Goal: Task Accomplishment & Management: Complete application form

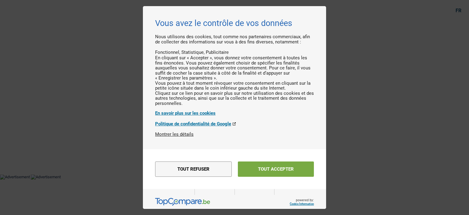
click at [256, 177] on button "Tout accepter" at bounding box center [276, 168] width 76 height 15
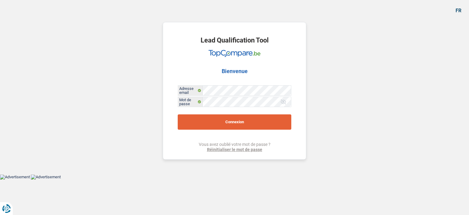
click at [229, 122] on button "Connexion" at bounding box center [235, 121] width 114 height 15
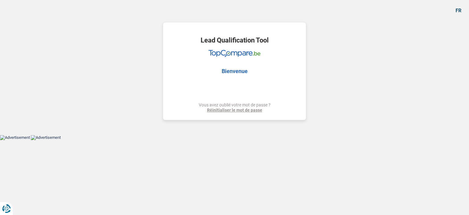
select select "60"
select select "invalid"
select select "disabilityPension"
select select "ownerWithoutMortgage"
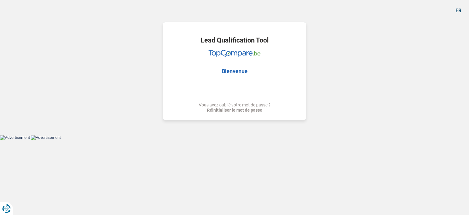
select select "cardOrCredit"
select select "60"
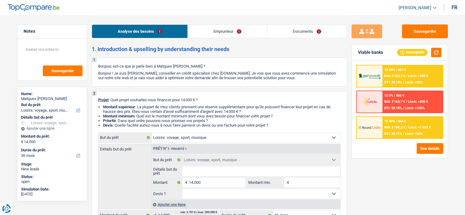
select select "hobbies"
select select "36"
select select "hobbies"
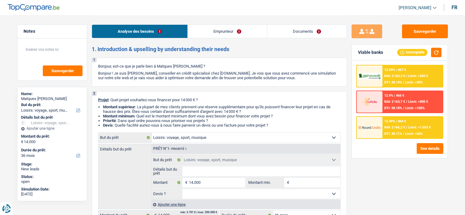
select select "36"
select select "independent"
select select "netSalary"
select select "rents"
select select "hobbies"
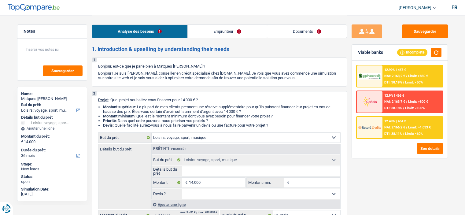
select select "hobbies"
select select "36"
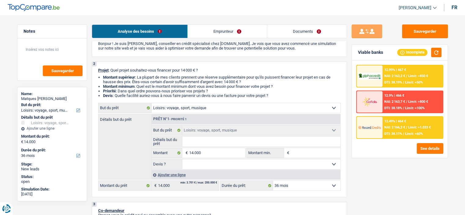
scroll to position [61, 0]
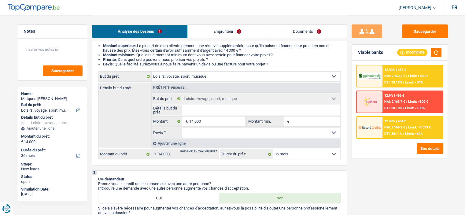
click at [222, 108] on input "Détails but du prêt" at bounding box center [261, 110] width 158 height 10
drag, startPoint x: 285, startPoint y: 36, endPoint x: 281, endPoint y: 35, distance: 3.2
click at [284, 36] on link "Documents" at bounding box center [306, 31] width 79 height 13
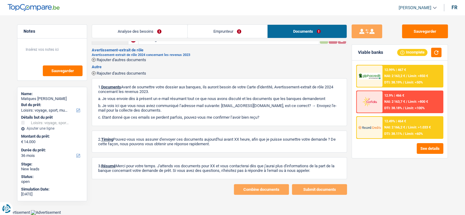
scroll to position [34, 0]
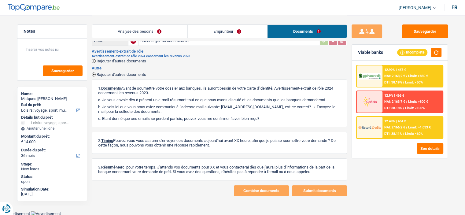
click at [144, 27] on link "Analyse des besoins" at bounding box center [139, 31] width 95 height 13
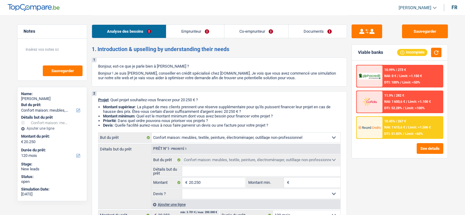
select select "household"
select select "120"
select select "household"
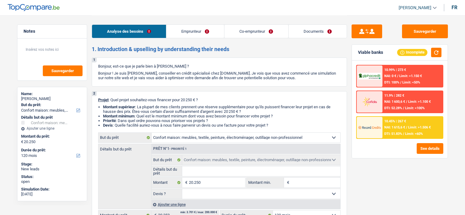
select select "120"
select select "mutuality"
select select "retired"
select select "mutualityIndemnity"
select select "pension"
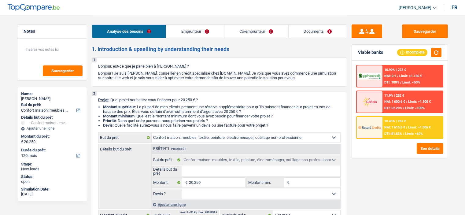
select select "rents"
select select "household"
select select "120"
click at [240, 34] on link "Co-emprunteur" at bounding box center [256, 31] width 64 height 13
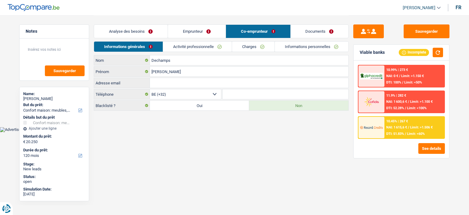
click at [195, 29] on link "Emprunteur" at bounding box center [197, 31] width 58 height 13
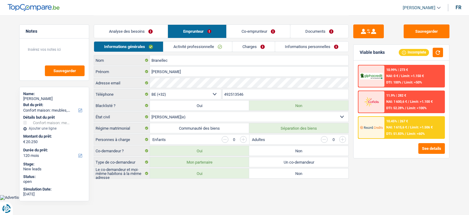
click at [149, 31] on link "Analyse des besoins" at bounding box center [131, 31] width 74 height 13
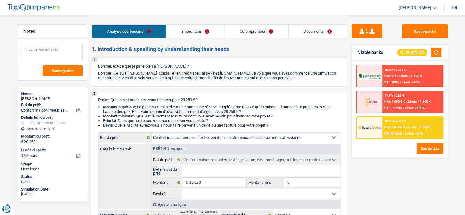
click at [61, 51] on textarea at bounding box center [52, 52] width 61 height 18
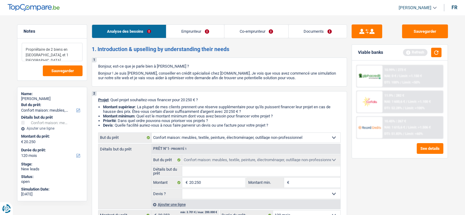
type textarea "Propriétaire de 2 biens en France, et 1 Espagne"
click at [193, 27] on link "Emprunteur" at bounding box center [195, 31] width 58 height 13
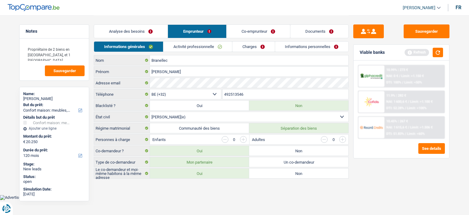
click at [204, 48] on link "Activité professionnelle" at bounding box center [198, 47] width 69 height 10
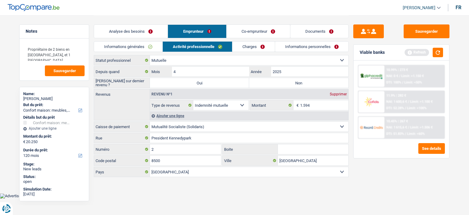
click at [263, 30] on link "Co-emprunteur" at bounding box center [259, 31] width 64 height 13
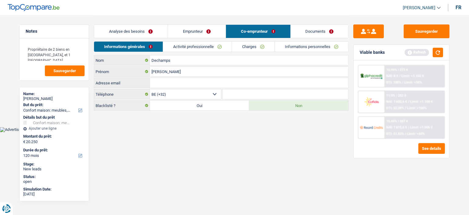
click at [214, 47] on link "Activité professionnelle" at bounding box center [197, 47] width 69 height 10
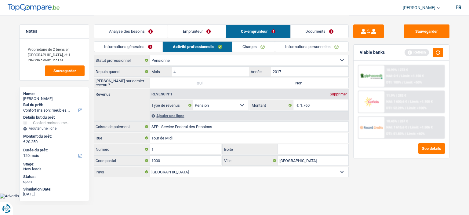
click at [136, 26] on link "Analyse des besoins" at bounding box center [131, 31] width 74 height 13
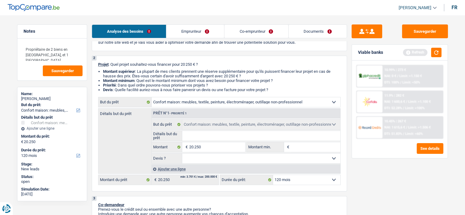
scroll to position [61, 0]
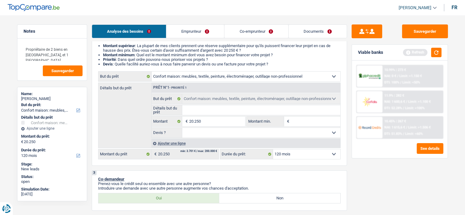
click at [246, 106] on input "Détails but du prêt" at bounding box center [261, 110] width 158 height 10
type input "Ra"
type input "Raf"
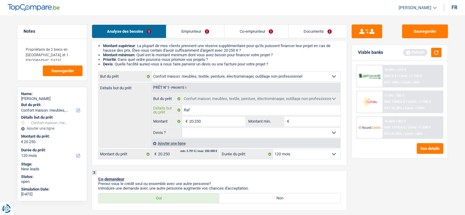
type input "Rafr"
type input "Rafra"
type input "Rafrai"
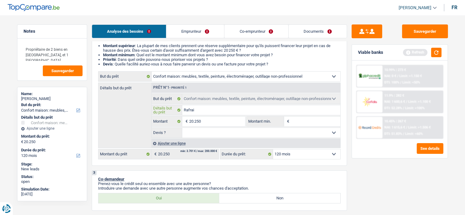
type input "Rafrai"
type input "Rafrais"
type input "Rafraiss"
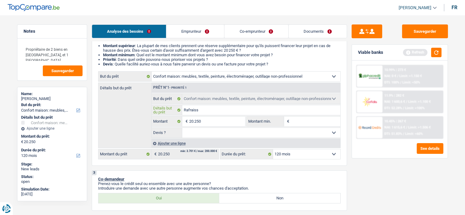
type input "Rafrais"
type input "Rafrai"
type input "Rafraich"
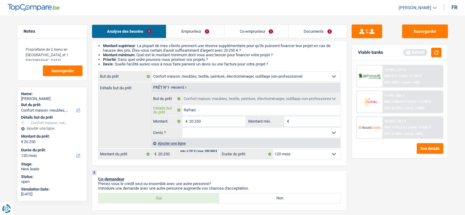
type input "Rafraich"
type input "Rafraichi"
type input "Rafraichis"
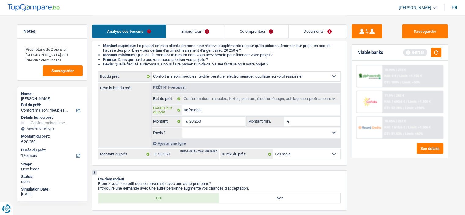
type input "Rafraichiss"
type input "Rafraichisse"
type input "Rafraichissem"
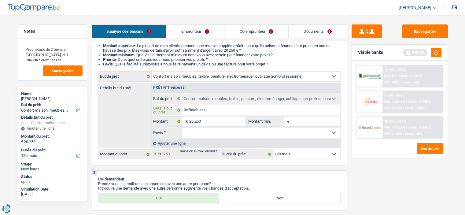
type input "Rafraichissem"
type input "Rafraichisseme"
type input "Rafraichissemen"
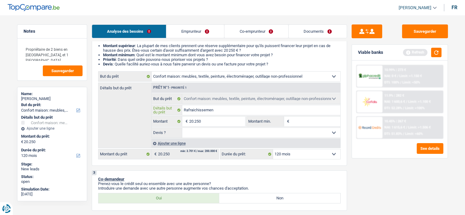
type input "Rafraichissement"
type input "Rafraichissement d"
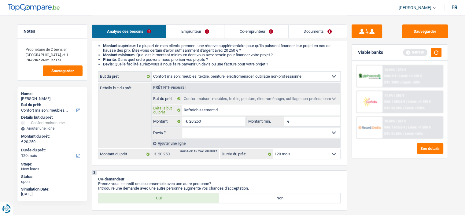
type input "Rafraichissement d"
type input "Rafraichissement de"
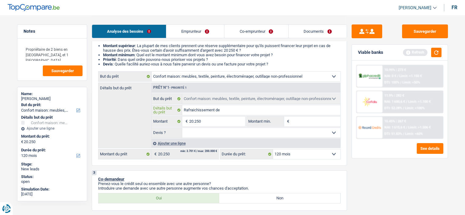
type input "Rafraichissement de l"
type input "Rafraichissement de le"
type input "Rafraichissement de leur"
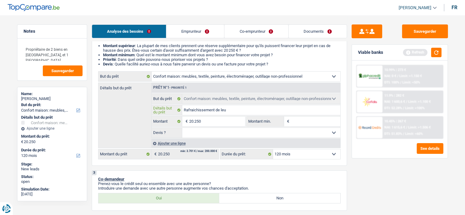
type input "Rafraichissement de leur"
type input "Rafraichissement de leur ap"
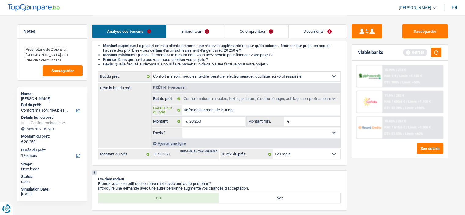
type input "Rafraichissement de leur appa"
type input "Rafraichissement de leur appar"
type input "Rafraichissement de leur appart"
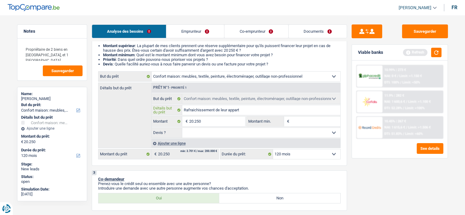
type input "Rafraichissement de leur appart"
type input "Rafraichissement de leur apparte"
type input "Rafraichissement de leur apparteme"
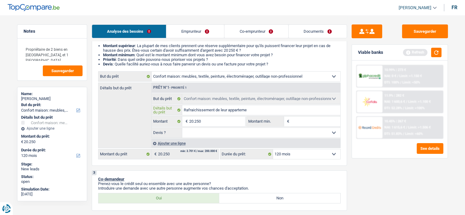
type input "Rafraichissement de leur appartemen"
type input "Rafraichissement de leur appartement"
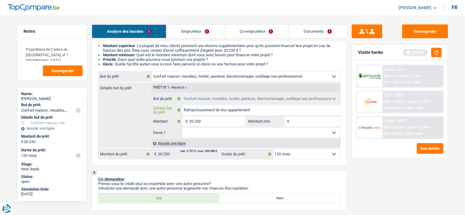
type input "Rafraichissement de leur appartement"
click at [313, 130] on select "Oui Non Non répondu Sélectionner une option" at bounding box center [261, 133] width 158 height 10
select select "false"
click at [182, 128] on select "Oui Non Non répondu Sélectionner une option" at bounding box center [261, 133] width 158 height 10
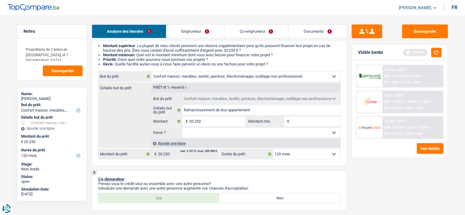
select select "false"
click at [298, 123] on input "Montant min." at bounding box center [316, 121] width 50 height 10
click at [209, 125] on input "20.250" at bounding box center [217, 121] width 56 height 10
click at [314, 123] on input "Montant min." at bounding box center [316, 121] width 50 height 10
type input "2"
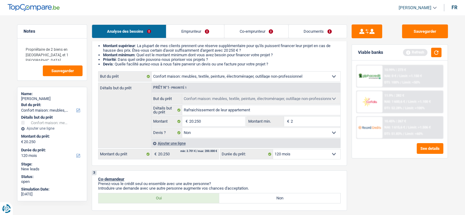
type input "2"
type input "20"
type input "200"
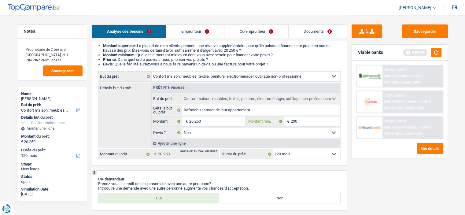
type input "2.000"
type input "20.001"
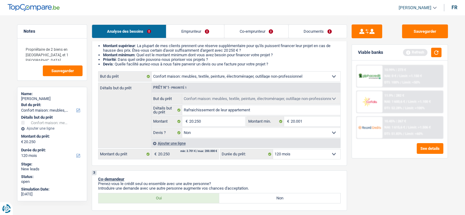
click at [369, 166] on div "Sauvegarder Viable banks Refresh 10.99% | 273 € NAI: 0 € / Limit: >1.150 € DTI:…" at bounding box center [399, 114] width 105 height 181
click at [309, 27] on link "Documents" at bounding box center [317, 31] width 58 height 13
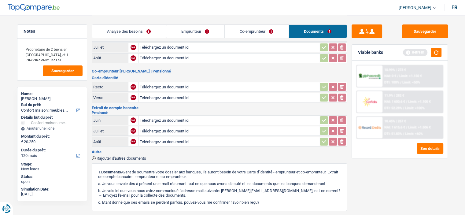
click at [430, 51] on div "Refresh" at bounding box center [422, 52] width 39 height 9
click at [430, 47] on div "Viable banks Refresh" at bounding box center [400, 53] width 96 height 16
click at [439, 50] on button "button" at bounding box center [436, 52] width 10 height 9
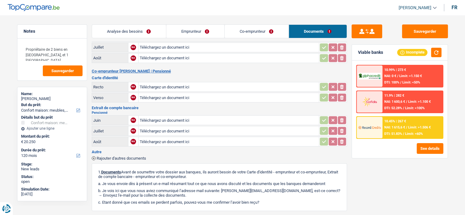
click at [137, 30] on link "Analyse des besoins" at bounding box center [129, 31] width 74 height 13
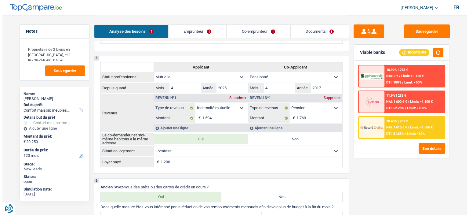
scroll to position [183, 0]
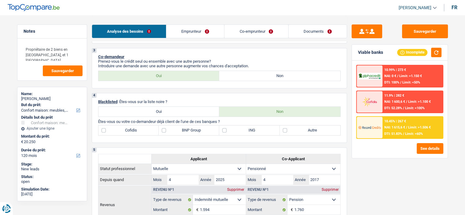
drag, startPoint x: 408, startPoint y: 124, endPoint x: 412, endPoint y: 124, distance: 4.0
click at [412, 124] on div "10.45% | 267 € NAI: 1 615,6 € / Limit: >1.506 € DTI: 51.83% / Limit: <60%" at bounding box center [412, 127] width 60 height 21
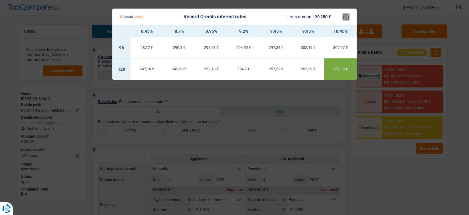
click at [348, 17] on button "×" at bounding box center [346, 17] width 6 height 6
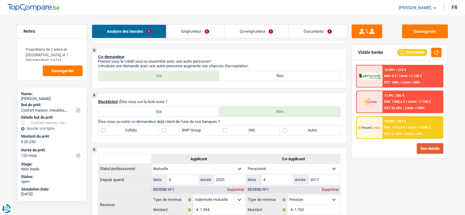
click at [426, 151] on button "See details" at bounding box center [430, 148] width 27 height 11
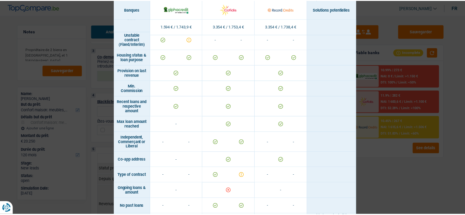
scroll to position [410, 0]
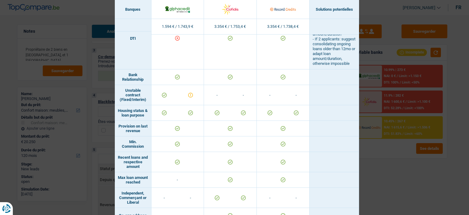
drag, startPoint x: 424, startPoint y: 89, endPoint x: 412, endPoint y: 86, distance: 11.9
click at [423, 88] on div "Banks conditions × Banques Solutions potentielles Revenus / Charges 1.594 € / 1…" at bounding box center [234, 107] width 469 height 215
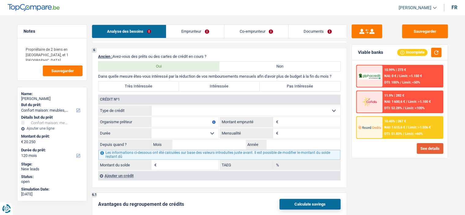
scroll to position [397, 0]
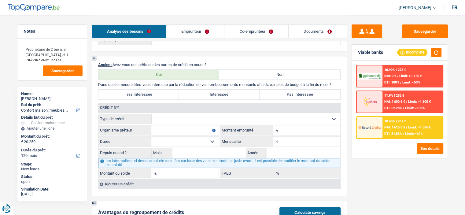
click at [251, 34] on link "Co-emprunteur" at bounding box center [256, 31] width 64 height 13
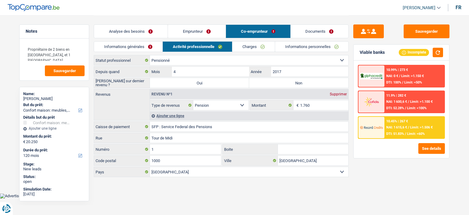
click at [259, 45] on link "Charges" at bounding box center [254, 47] width 42 height 10
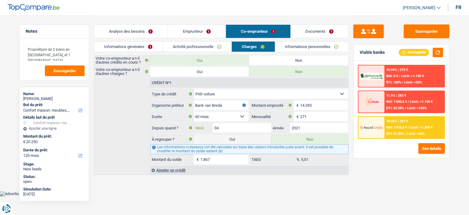
click at [229, 130] on input "04" at bounding box center [242, 128] width 58 height 10
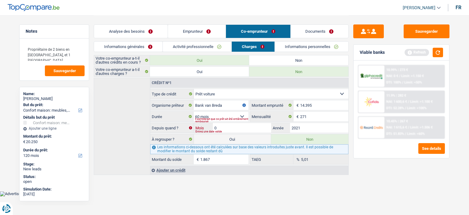
type input "03"
type input "1.604"
click at [402, 197] on div "Sauvegarder Viable banks Refresh 10.99% | 273 € NAI: 0 € / Limit: >1.150 € DTI:…" at bounding box center [401, 114] width 105 height 181
click at [134, 31] on link "Analyse des besoins" at bounding box center [131, 31] width 74 height 13
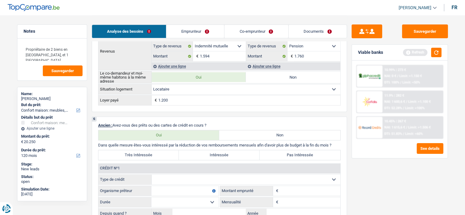
scroll to position [367, 0]
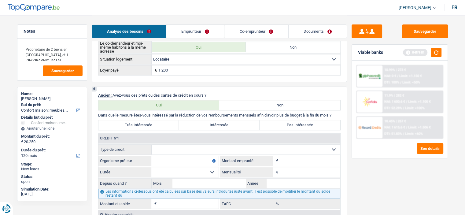
click at [291, 121] on label "Pas Intéressée" at bounding box center [299, 125] width 81 height 10
click at [291, 121] on input "Pas Intéressée" at bounding box center [299, 125] width 81 height 10
radio input "true"
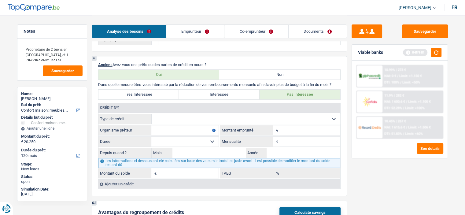
click at [256, 72] on label "Non" at bounding box center [279, 75] width 121 height 10
click at [256, 72] on input "Non" at bounding box center [279, 75] width 121 height 10
radio input "true"
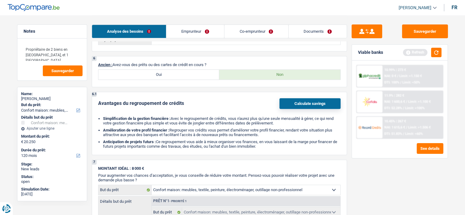
click at [248, 33] on link "Co-emprunteur" at bounding box center [256, 31] width 64 height 13
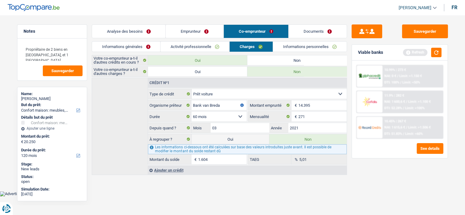
scroll to position [0, 0]
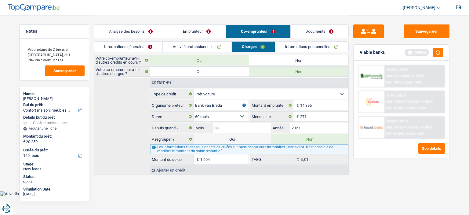
drag, startPoint x: 140, startPoint y: 27, endPoint x: 136, endPoint y: 22, distance: 6.7
click at [140, 27] on link "Analyse des besoins" at bounding box center [131, 31] width 74 height 13
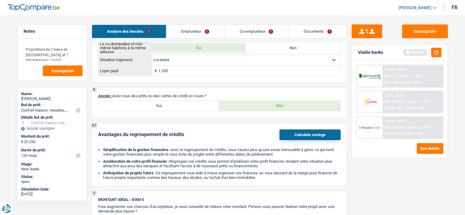
scroll to position [367, 0]
click at [182, 107] on label "Oui" at bounding box center [158, 105] width 121 height 10
click at [182, 107] on input "Oui" at bounding box center [158, 105] width 121 height 10
radio input "true"
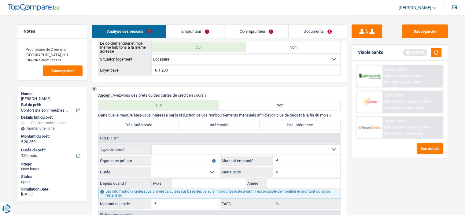
scroll to position [397, 0]
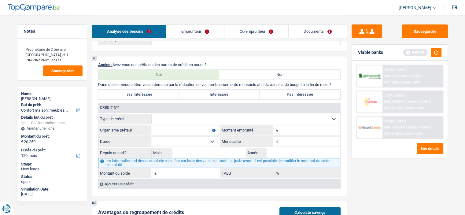
click at [186, 119] on select "Carte ou ouverture de crédit Prêt hypothécaire Vente à tempérament Prêt à tempé…" at bounding box center [246, 119] width 189 height 10
select select "cardOrCredit"
type input "0"
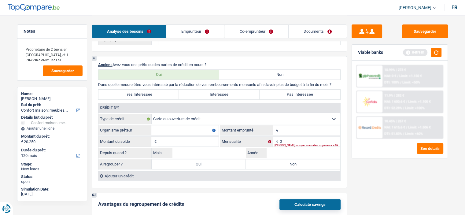
click at [184, 126] on input "Organisme prêteur" at bounding box center [184, 130] width 67 height 10
type input "Belfius"
click at [278, 126] on span "€" at bounding box center [276, 130] width 7 height 10
click at [283, 125] on input "Montant" at bounding box center [310, 130] width 61 height 10
type input "1.250"
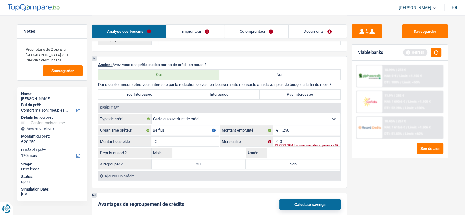
drag, startPoint x: 197, startPoint y: 142, endPoint x: 200, endPoint y: 138, distance: 5.3
click at [198, 141] on input "Montant du solde" at bounding box center [188, 142] width 61 height 10
type input "1.250"
click at [291, 144] on div "Veuillez indiquer une valeur supérieure à 0€" at bounding box center [307, 145] width 66 height 2
click at [291, 137] on input "0" at bounding box center [310, 142] width 61 height 10
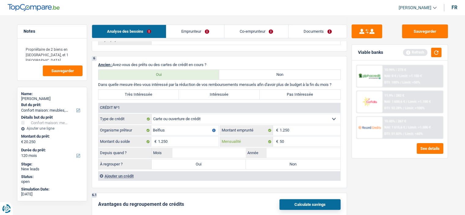
type input "50"
click at [281, 151] on input "Année" at bounding box center [303, 153] width 74 height 10
click at [234, 148] on input "Mois" at bounding box center [209, 153] width 74 height 10
drag, startPoint x: 276, startPoint y: 160, endPoint x: 270, endPoint y: 159, distance: 6.8
click at [276, 160] on label "Non" at bounding box center [293, 164] width 94 height 10
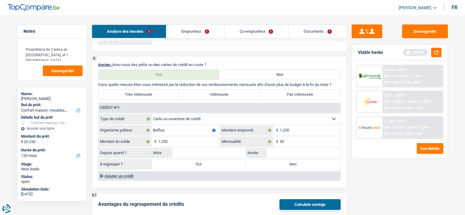
click at [276, 160] on input "Non" at bounding box center [293, 164] width 94 height 10
radio input "true"
click at [269, 151] on input "Année" at bounding box center [303, 153] width 74 height 10
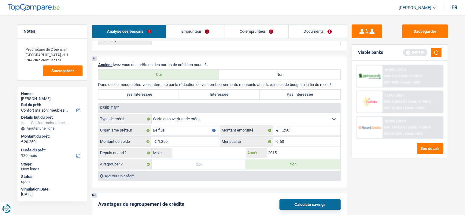
type input "2015"
click at [240, 154] on input "Mois" at bounding box center [209, 153] width 74 height 10
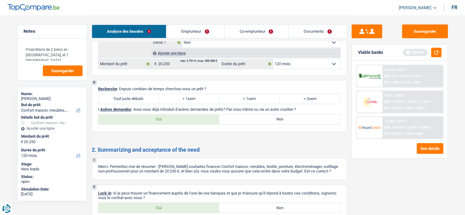
scroll to position [703, 0]
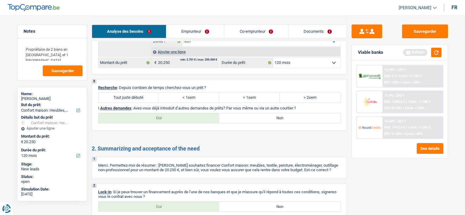
type input "6"
click at [154, 96] on label "Tout juste débuté" at bounding box center [128, 98] width 61 height 10
click at [154, 96] on input "Tout juste débuté" at bounding box center [128, 98] width 61 height 10
radio input "true"
drag, startPoint x: 268, startPoint y: 118, endPoint x: 262, endPoint y: 118, distance: 6.1
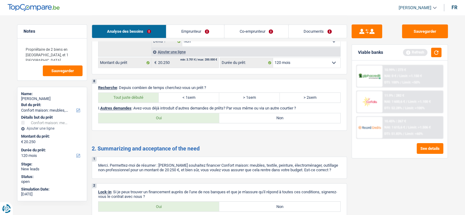
click at [263, 118] on label "Non" at bounding box center [279, 118] width 121 height 10
click at [263, 118] on input "Non" at bounding box center [279, 118] width 121 height 10
radio input "true"
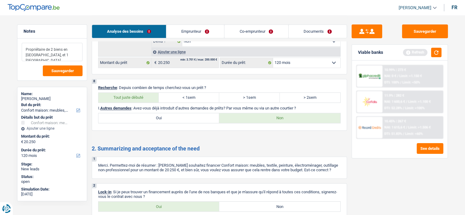
click at [70, 51] on textarea "Propriétaire de 2 biens en France, et 1 Espagne" at bounding box center [52, 52] width 61 height 18
click at [64, 54] on textarea "Propriétaire de 2 biens en France, et 1 Espagne" at bounding box center [52, 52] width 61 height 18
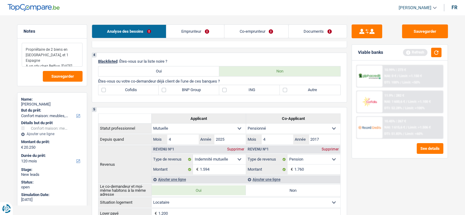
scroll to position [183, 0]
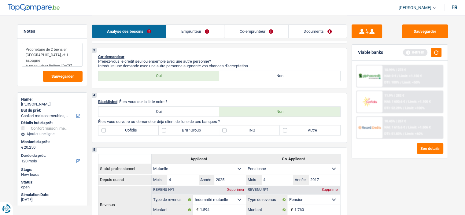
type textarea "Propriétaire de 2 biens en France, et 1 Espagne A un rdv chez Belfius, mardi"
click at [296, 127] on label "Autre" at bounding box center [310, 130] width 61 height 10
click at [296, 127] on input "Autre" at bounding box center [310, 130] width 61 height 10
checkbox input "true"
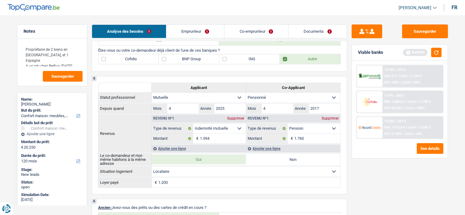
scroll to position [275, 0]
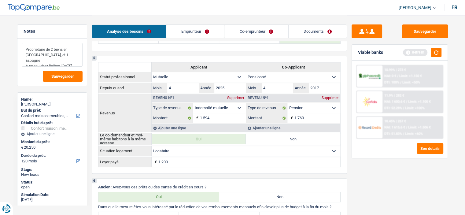
click at [73, 61] on textarea "Propriétaire de 2 biens en France, et 1 Espagne A un rdv chez Belfius, mardi" at bounding box center [52, 55] width 61 height 24
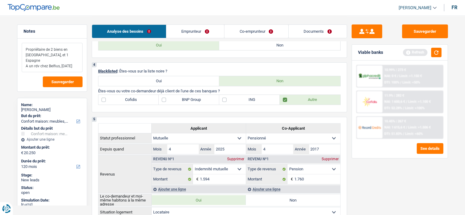
scroll to position [244, 0]
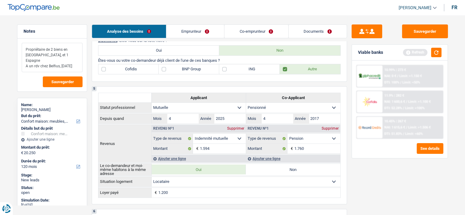
type textarea "Propriétaire de 2 biens en France, et 1 Espagne A un rdv chez Belfius, mardi"
click at [223, 70] on label "ING" at bounding box center [249, 69] width 61 height 10
click at [223, 70] on input "ING" at bounding box center [249, 69] width 61 height 10
checkbox input "true"
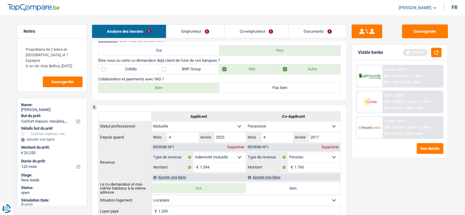
click at [157, 87] on label "Bien" at bounding box center [158, 88] width 121 height 10
click at [157, 87] on input "Bien" at bounding box center [158, 88] width 121 height 10
radio input "true"
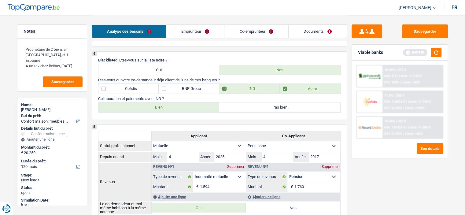
scroll to position [214, 0]
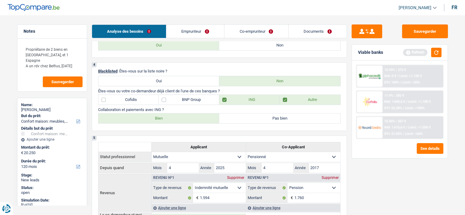
click at [188, 29] on link "Emprunteur" at bounding box center [195, 31] width 58 height 13
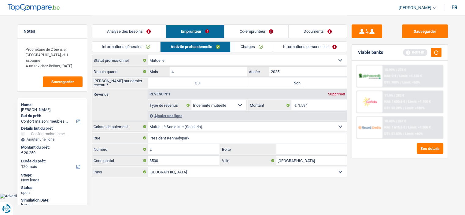
scroll to position [0, 0]
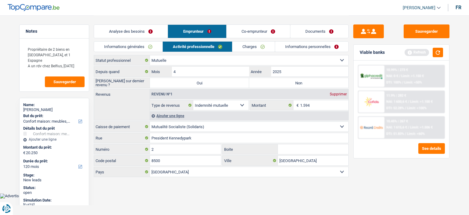
click at [148, 37] on link "Analyse des besoins" at bounding box center [131, 31] width 74 height 13
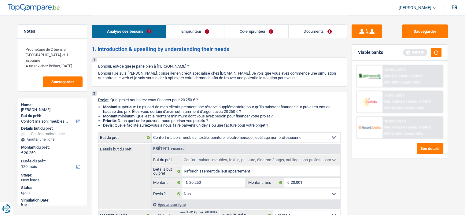
click at [206, 34] on link "Emprunteur" at bounding box center [195, 31] width 58 height 13
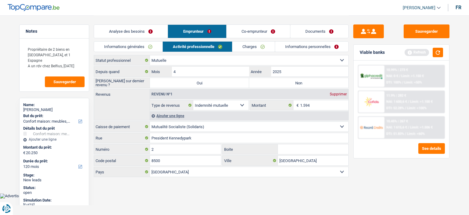
click at [139, 50] on link "Informations générales" at bounding box center [128, 47] width 68 height 10
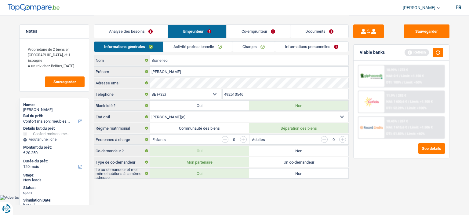
click at [182, 42] on link "Activité professionnelle" at bounding box center [198, 47] width 69 height 10
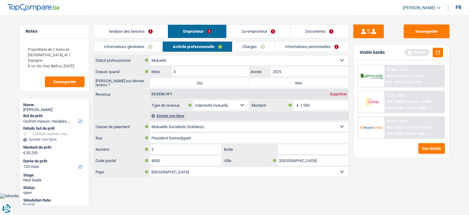
click at [282, 82] on label "Non" at bounding box center [298, 83] width 99 height 10
click at [282, 82] on input "Non" at bounding box center [298, 83] width 99 height 10
radio input "true"
click at [265, 50] on link "Charges" at bounding box center [254, 47] width 42 height 10
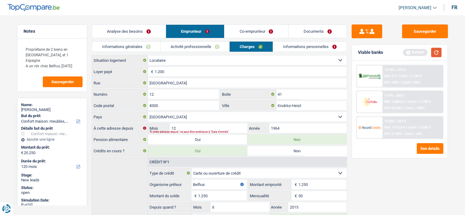
click at [437, 55] on button "button" at bounding box center [436, 52] width 10 height 9
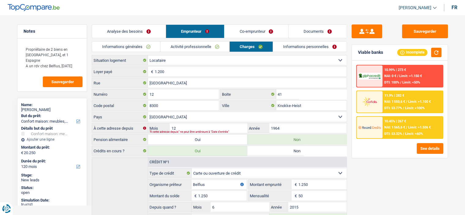
click at [200, 122] on div "Locataire Propriétaire avec prêt hypothécaire Propriétaire sans prêt hypothécai…" at bounding box center [219, 145] width 255 height 180
click at [201, 126] on input "12" at bounding box center [208, 128] width 77 height 10
click at [205, 127] on input "12" at bounding box center [208, 128] width 77 height 10
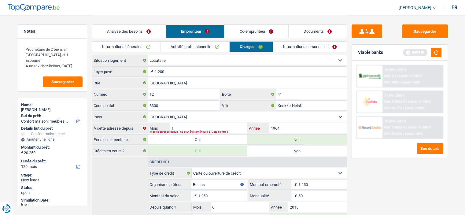
type input "12"
click at [283, 127] on input "1964" at bounding box center [307, 128] width 77 height 10
type input "1"
type input "2024"
click at [194, 123] on input "12" at bounding box center [208, 128] width 77 height 10
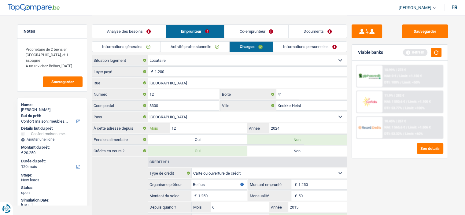
type input "1"
type input "4"
click at [367, 181] on div "Sauvegarder Viable banks Refresh 10.99% | 273 € NAI: 0 € / Limit: >1.150 € DTI:…" at bounding box center [399, 114] width 105 height 181
click at [291, 47] on link "Informations personnelles" at bounding box center [310, 47] width 74 height 10
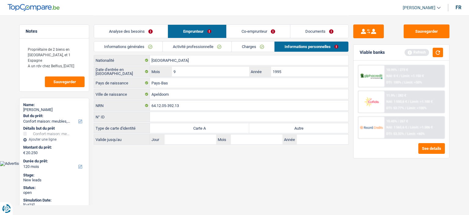
click at [248, 49] on link "Charges" at bounding box center [253, 47] width 42 height 10
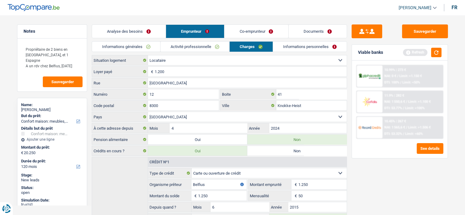
click at [291, 44] on link "Informations personnelles" at bounding box center [310, 47] width 74 height 10
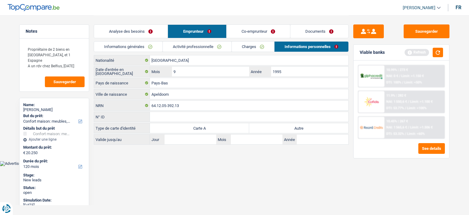
click at [298, 124] on label "Autre" at bounding box center [298, 128] width 99 height 10
click at [298, 124] on input "Autre" at bounding box center [298, 128] width 99 height 10
radio input "true"
click at [253, 35] on link "Co-emprunteur" at bounding box center [259, 31] width 64 height 13
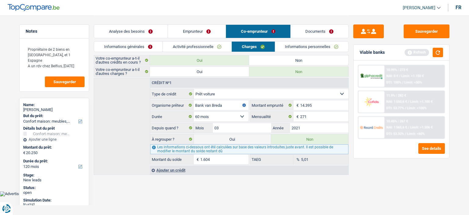
click at [159, 46] on link "Informations générales" at bounding box center [128, 47] width 68 height 10
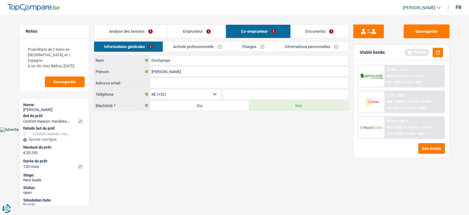
click at [189, 46] on link "Activité professionnelle" at bounding box center [197, 47] width 69 height 10
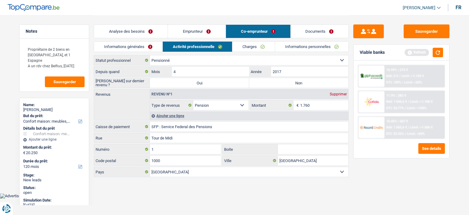
click at [277, 84] on label "Non" at bounding box center [298, 83] width 99 height 10
click at [277, 84] on input "Non" at bounding box center [298, 83] width 99 height 10
radio input "true"
click at [439, 57] on div "Viable banks Refresh" at bounding box center [402, 53] width 96 height 16
click at [242, 51] on link "Charges" at bounding box center [254, 47] width 42 height 10
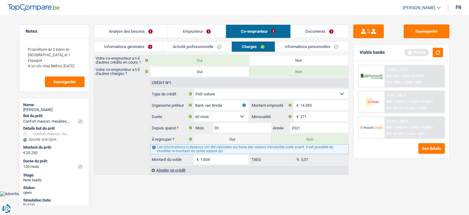
click at [304, 46] on link "Informations personnelles" at bounding box center [312, 47] width 74 height 10
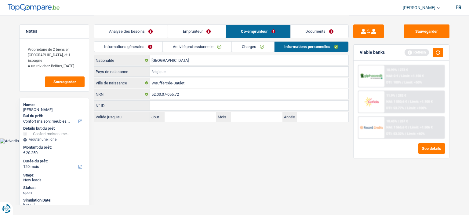
click at [217, 74] on input "Pays de naissance" at bounding box center [249, 72] width 199 height 10
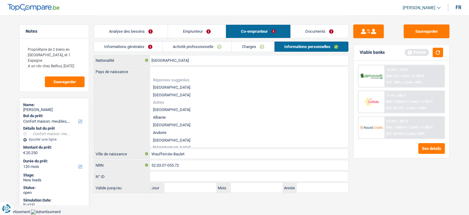
click at [166, 89] on li "[GEOGRAPHIC_DATA]" at bounding box center [249, 87] width 199 height 8
type input "[GEOGRAPHIC_DATA]"
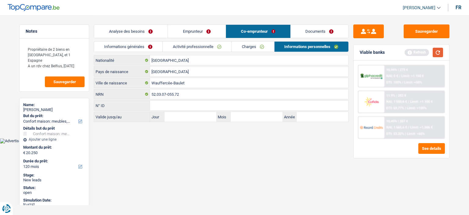
click at [440, 53] on button "button" at bounding box center [438, 52] width 10 height 9
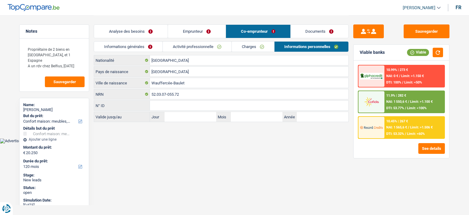
click at [136, 32] on link "Analyse des besoins" at bounding box center [131, 31] width 74 height 13
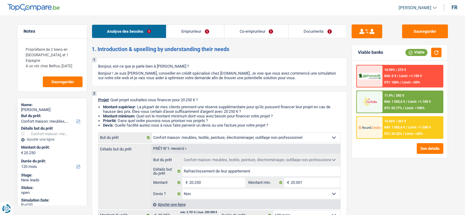
scroll to position [92, 0]
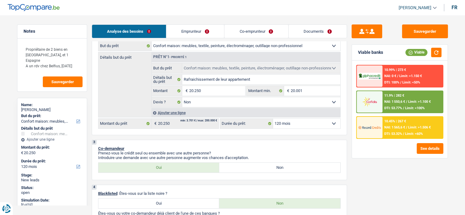
click at [407, 130] on div "10.45% | 267 € NAI: 1 565,6 € / Limit: >1.506 € DTI: 53.32% / Limit: <60%" at bounding box center [412, 127] width 60 height 21
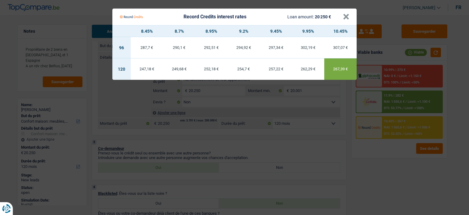
click at [255, 71] on div "254,7 €" at bounding box center [244, 69] width 32 height 4
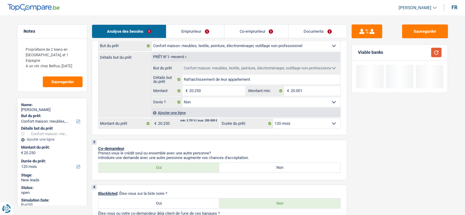
click at [435, 51] on button "button" at bounding box center [436, 52] width 10 height 9
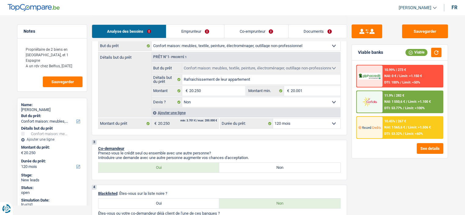
click at [396, 129] on div "10.45% | 267 € NAI: 1 565,6 € / Limit: >1.506 € DTI: 53.32% / Limit: <60%" at bounding box center [412, 127] width 60 height 21
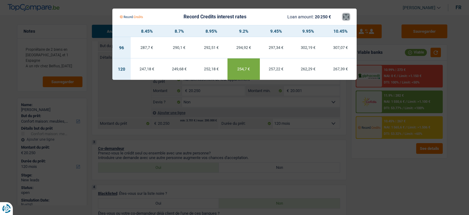
click at [344, 18] on button "×" at bounding box center [346, 17] width 6 height 6
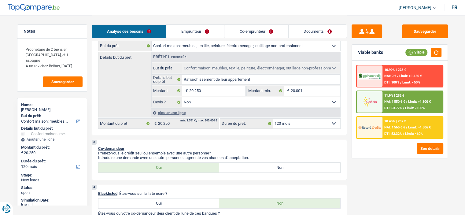
click at [396, 96] on div "11.9% | 282 €" at bounding box center [394, 96] width 20 height 4
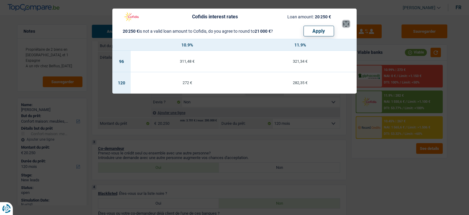
click at [344, 23] on button "×" at bounding box center [346, 24] width 6 height 6
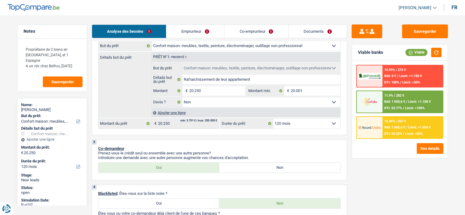
click at [414, 134] on span "Limit: <60%" at bounding box center [414, 134] width 18 height 4
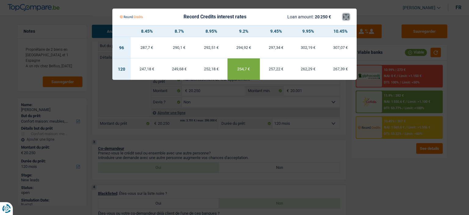
click at [347, 20] on button "×" at bounding box center [346, 17] width 6 height 6
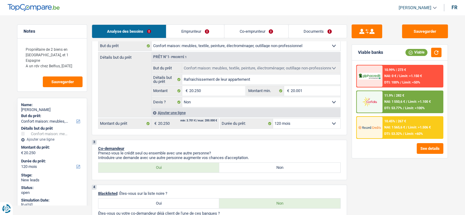
click at [396, 105] on div "11.9% | 282 € NAI: 1 550,6 € / Limit: >1.100 € DTI: 53.77% / Limit: <100%" at bounding box center [412, 101] width 60 height 21
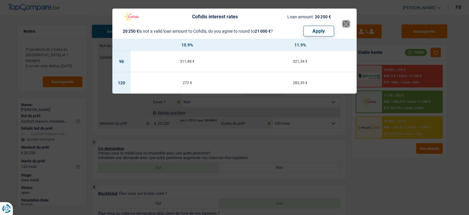
click at [344, 27] on button "×" at bounding box center [346, 24] width 6 height 6
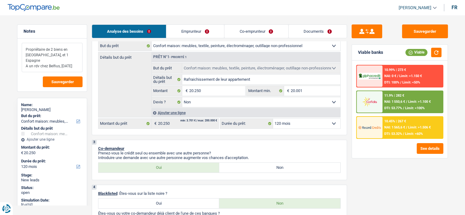
click at [82, 61] on textarea "Propriétaire de 2 biens en France, et 1 Espagne A un rdv chez Belfius, mardi" at bounding box center [52, 57] width 61 height 29
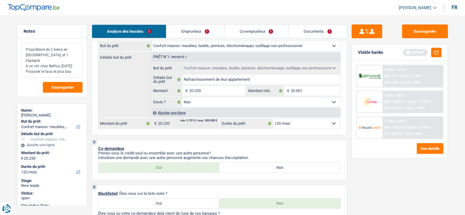
type textarea "Propriétaire de 2 biens en France, et 1 Espagne A un rdv chez Belfius, mardi Pr…"
click at [436, 57] on div "Viable banks Refresh" at bounding box center [400, 53] width 96 height 16
click at [437, 53] on button "button" at bounding box center [436, 52] width 10 height 9
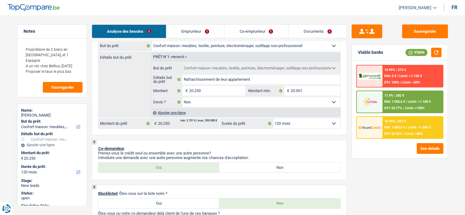
click at [386, 123] on div "10.45% | 267 € NAI: 1 565,6 € / Limit: >1.506 € DTI: 53.32% / Limit: <60%" at bounding box center [412, 127] width 60 height 21
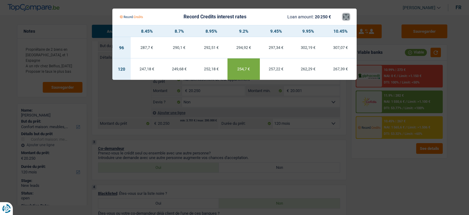
click at [346, 17] on button "×" at bounding box center [346, 17] width 6 height 6
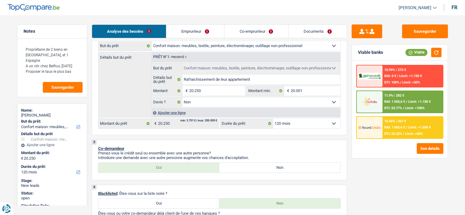
click at [383, 103] on div "11.9% | 282 € NAI: 1 550,6 € / Limit: >1.100 € DTI: 53.77% / Limit: <100%" at bounding box center [412, 101] width 60 height 21
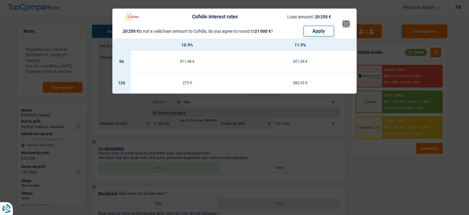
click at [344, 21] on button "×" at bounding box center [346, 24] width 6 height 6
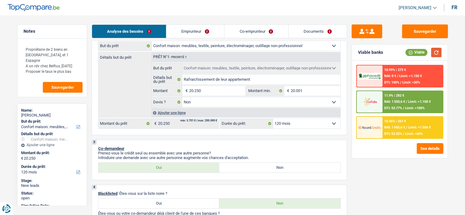
click at [433, 48] on button "button" at bounding box center [436, 52] width 10 height 9
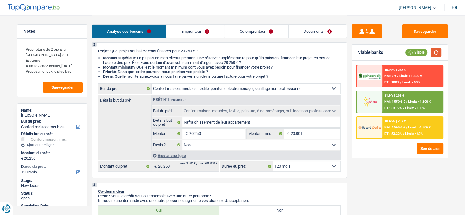
scroll to position [61, 0]
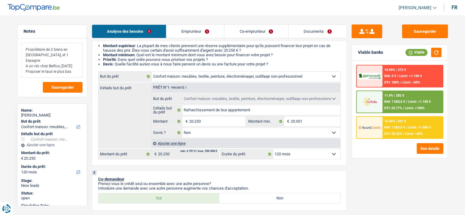
click at [75, 64] on textarea "Propriétaire de 2 biens en France, et 1 Espagne A un rdv chez Belfius, mardi Pr…" at bounding box center [52, 60] width 61 height 35
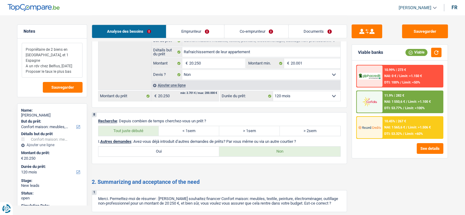
scroll to position [780, 0]
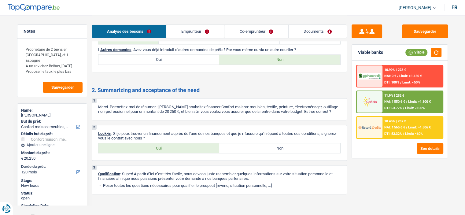
click at [172, 147] on label "Oui" at bounding box center [158, 148] width 121 height 10
click at [172, 147] on input "Oui" at bounding box center [158, 148] width 121 height 10
radio input "true"
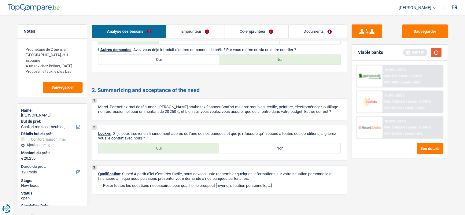
click at [434, 53] on button "button" at bounding box center [436, 52] width 10 height 9
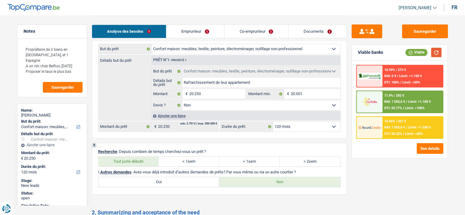
scroll to position [597, 0]
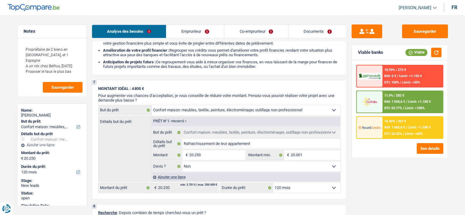
click at [317, 30] on link "Documents" at bounding box center [317, 31] width 58 height 13
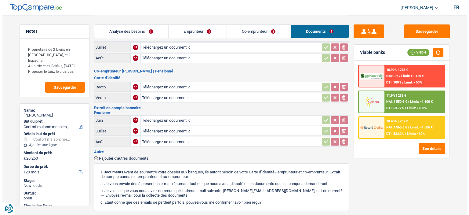
scroll to position [0, 0]
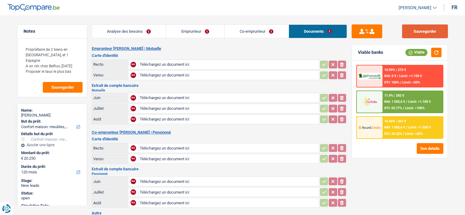
click at [416, 31] on button "Sauvegarder" at bounding box center [425, 31] width 46 height 14
click at [414, 125] on span "Limit: >1.506 €" at bounding box center [419, 127] width 23 height 4
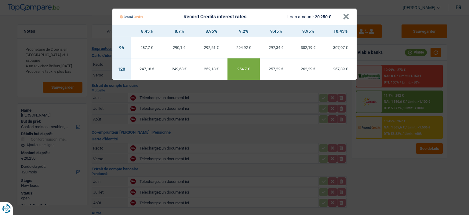
click at [205, 69] on div "252,18 €" at bounding box center [211, 69] width 32 height 4
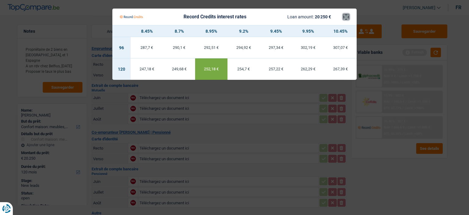
drag, startPoint x: 345, startPoint y: 16, endPoint x: 348, endPoint y: 21, distance: 6.9
click at [345, 16] on button "×" at bounding box center [346, 17] width 6 height 6
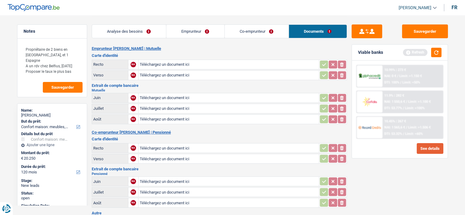
click at [428, 146] on button "See details" at bounding box center [430, 148] width 27 height 11
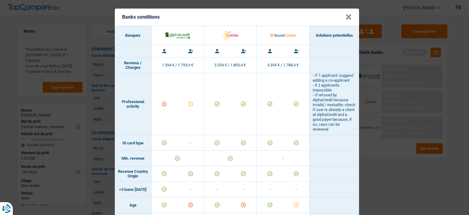
drag, startPoint x: 347, startPoint y: 16, endPoint x: 365, endPoint y: 38, distance: 27.8
click at [347, 17] on button "×" at bounding box center [349, 17] width 6 height 6
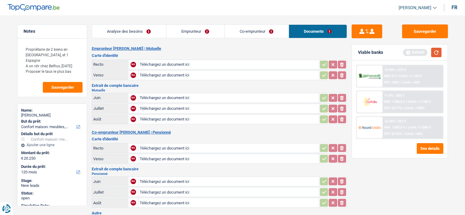
click at [436, 51] on button "button" at bounding box center [436, 52] width 10 height 9
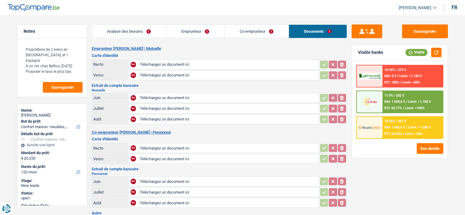
click at [408, 121] on div "10.45% | 267 € NAI: 1 565,6 € / Limit: >1.506 € DTI: 53.32% / Limit: <60%" at bounding box center [412, 127] width 60 height 21
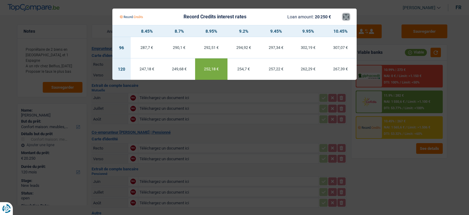
click at [345, 18] on button "×" at bounding box center [346, 17] width 6 height 6
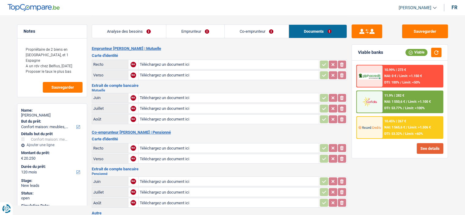
click at [428, 151] on button "See details" at bounding box center [430, 148] width 27 height 11
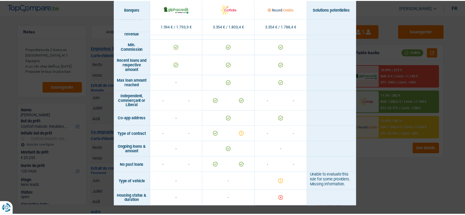
scroll to position [525, 0]
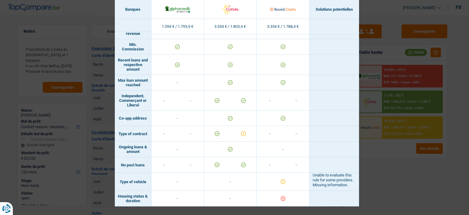
click at [408, 165] on div "Banks conditions × Banques Solutions potentielles Revenus / Charges 1.594 € / 1…" at bounding box center [234, 107] width 469 height 215
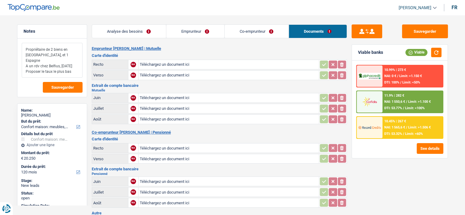
click at [75, 67] on textarea "Propriétaire de 2 biens en France, et 1 Espagne A un rdv chez Belfius, mardi Pr…" at bounding box center [52, 60] width 61 height 35
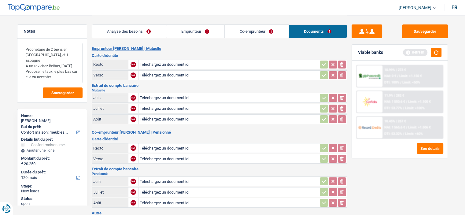
type textarea "Propriétaire de 2 biens en France, et 1 Espagne A un rdv chez Belfius, mardi Pr…"
click at [125, 30] on link "Analyse des besoins" at bounding box center [129, 31] width 74 height 13
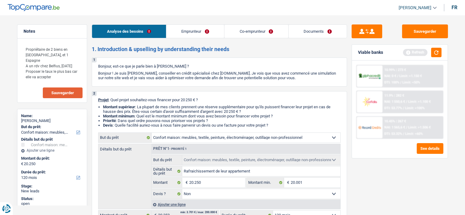
click at [67, 94] on span "Sauvegarder" at bounding box center [62, 93] width 23 height 4
click at [59, 69] on textarea "Propriétaire de 2 biens en France, et 1 Espagne A un rdv chez Belfius, mardi Pr…" at bounding box center [52, 63] width 61 height 40
click at [417, 29] on button "Sauvegarder" at bounding box center [425, 31] width 46 height 14
click at [64, 89] on button "Sauvegarder" at bounding box center [63, 92] width 40 height 11
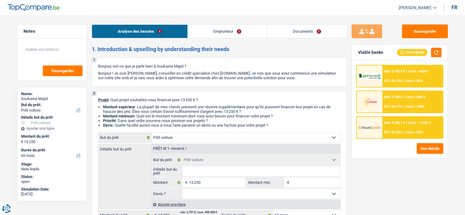
select select "car"
select select "60"
select select "car"
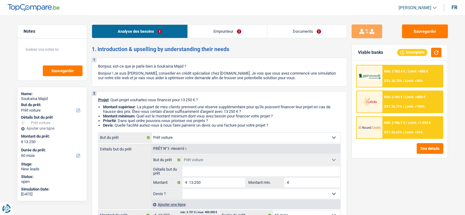
select select "60"
select select "publicEmployee"
select select "netSalary"
select select "mealVouchers"
select select "rents"
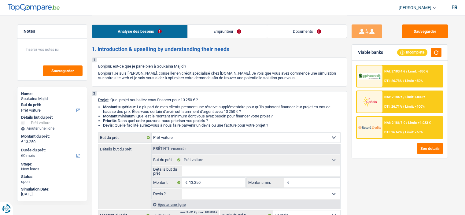
select select "car"
select select "60"
click at [191, 28] on link "Emprunteur" at bounding box center [227, 31] width 79 height 13
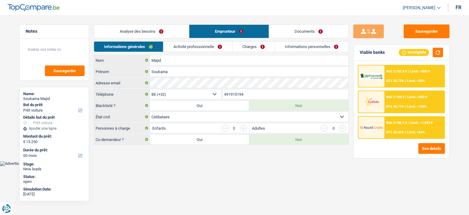
click at [189, 40] on div "Analyse des besoins Emprunteur Documents" at bounding box center [221, 28] width 255 height 26
click at [190, 42] on link "Activité professionnelle" at bounding box center [198, 47] width 69 height 10
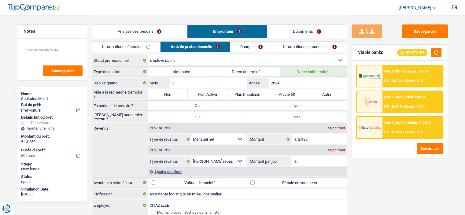
click at [292, 102] on label "Non" at bounding box center [296, 106] width 99 height 10
click at [292, 102] on input "Non" at bounding box center [296, 106] width 99 height 10
radio input "true"
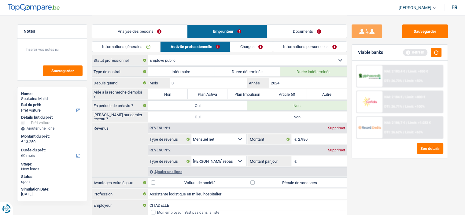
click at [294, 118] on label "Non" at bounding box center [296, 117] width 99 height 10
click at [294, 118] on input "Non" at bounding box center [296, 117] width 99 height 10
radio input "true"
click at [57, 52] on textarea at bounding box center [52, 52] width 61 height 18
click at [242, 73] on label "Durée déterminée" at bounding box center [247, 72] width 66 height 10
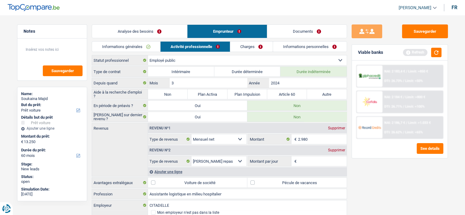
click at [242, 73] on input "Durée déterminée" at bounding box center [247, 72] width 66 height 10
radio input "true"
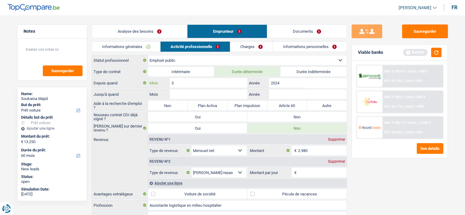
click at [199, 84] on input "3" at bounding box center [208, 83] width 77 height 10
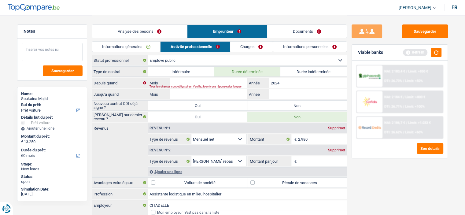
click at [43, 54] on textarea at bounding box center [52, 52] width 61 height 18
click at [38, 56] on textarea "A arrété de travailler en CDI en mai et acommencé" at bounding box center [52, 52] width 61 height 18
type textarea "A arrété de travailler en CDI en mai et a commencé"
click at [202, 89] on div "Jusqu'à quand Mois / Année" at bounding box center [219, 94] width 255 height 10
click at [56, 53] on textarea "A arrété de travailler en CDI en mai et a commencé" at bounding box center [52, 52] width 61 height 18
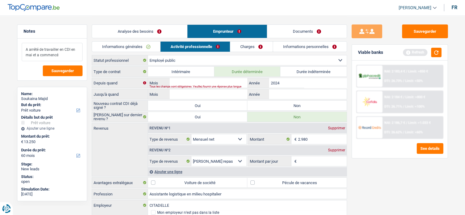
click at [70, 53] on textarea "A arrété de travailler en CDI en mai et a commencé" at bounding box center [52, 52] width 61 height 18
click at [200, 84] on input "Mois" at bounding box center [208, 83] width 77 height 10
type input "7"
click at [294, 83] on input "2024" at bounding box center [307, 83] width 77 height 10
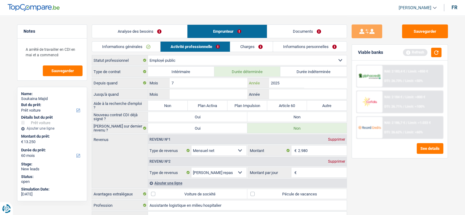
type input "2025"
click at [202, 94] on input "Mois" at bounding box center [208, 94] width 77 height 10
type input "1"
click at [275, 89] on input "Année" at bounding box center [307, 94] width 77 height 10
type input "2026"
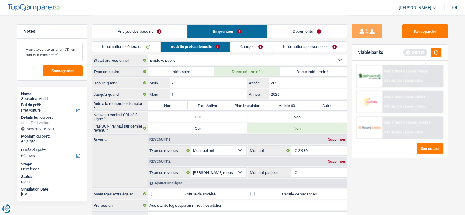
click at [71, 55] on textarea "A arrété de travailler en CDI en mai et a commencé" at bounding box center [52, 52] width 61 height 18
click at [192, 96] on input "1" at bounding box center [208, 94] width 77 height 10
type input "4"
click at [308, 115] on label "Non" at bounding box center [296, 117] width 99 height 10
click at [308, 115] on input "Non" at bounding box center [296, 117] width 99 height 10
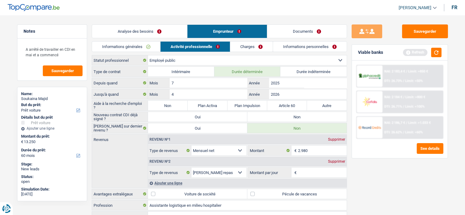
radio input "true"
click at [432, 56] on button "button" at bounding box center [436, 52] width 10 height 9
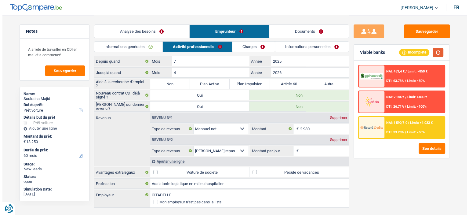
scroll to position [31, 0]
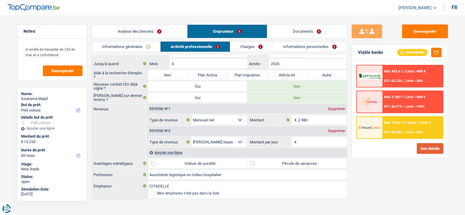
click at [425, 146] on button "See details" at bounding box center [430, 148] width 27 height 11
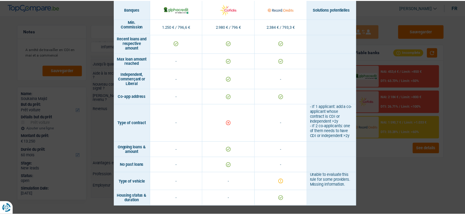
scroll to position [517, 0]
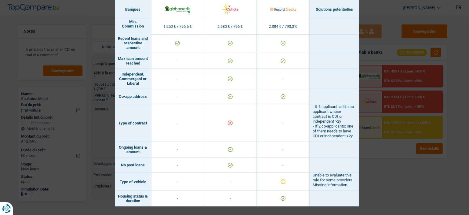
click at [419, 154] on div "Banks conditions × Banques Solutions potentielles Revenus / Charges 1.250 € / 7…" at bounding box center [234, 107] width 469 height 215
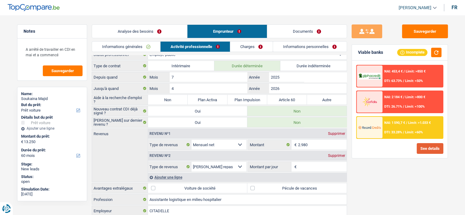
scroll to position [0, 0]
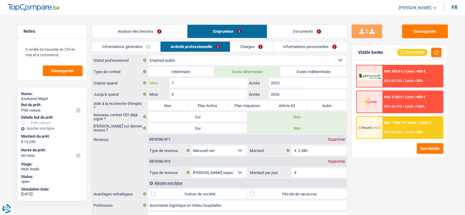
click at [202, 81] on input "7" at bounding box center [208, 83] width 77 height 10
click at [180, 103] on label "Non" at bounding box center [168, 106] width 40 height 10
click at [180, 103] on input "Non" at bounding box center [168, 106] width 40 height 10
radio input "true"
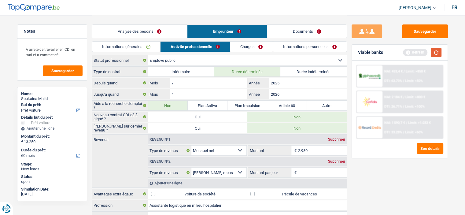
click at [435, 52] on button "button" at bounding box center [436, 52] width 10 height 9
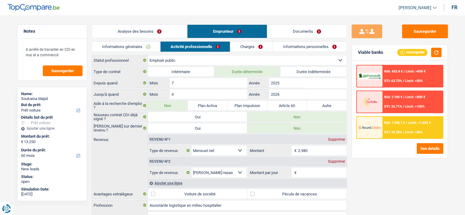
click at [162, 31] on link "Analyse des besoins" at bounding box center [139, 31] width 95 height 13
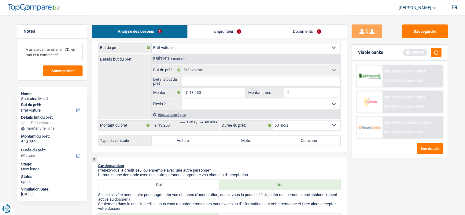
scroll to position [61, 0]
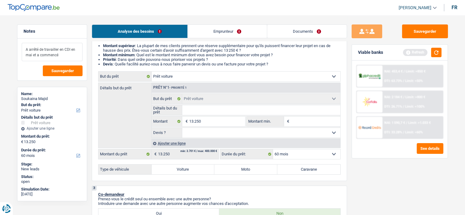
type textarea "A arrêté de travailler en CDI en mai et a commencé"
click at [191, 170] on label "Voiture" at bounding box center [183, 169] width 63 height 10
click at [191, 170] on input "Voiture" at bounding box center [183, 169] width 63 height 10
radio input "true"
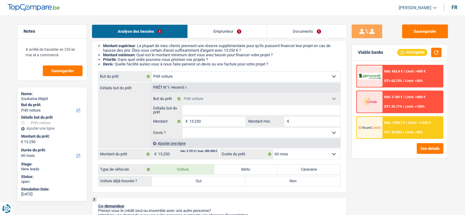
click at [202, 181] on label "Oui" at bounding box center [199, 181] width 94 height 10
click at [202, 181] on input "Oui" at bounding box center [199, 181] width 94 height 10
radio input "true"
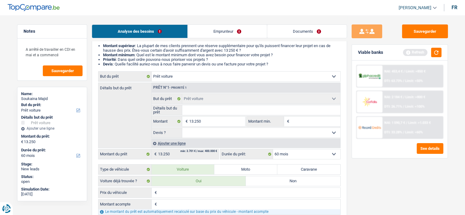
scroll to position [183, 0]
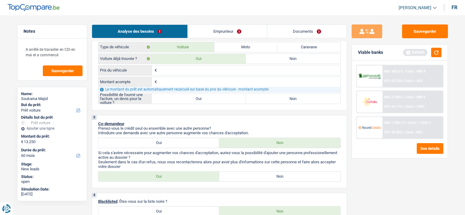
click at [168, 68] on input "Prix du véhicule" at bounding box center [249, 70] width 182 height 10
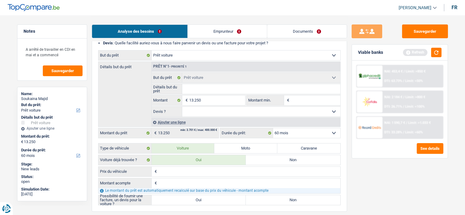
scroll to position [92, 0]
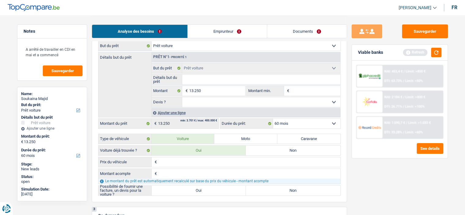
click at [199, 162] on input "Prix du véhicule" at bounding box center [249, 162] width 182 height 10
click at [189, 183] on div "€ Prix du véhicule Tous les champs sont obligatoires. Veuillez fournir une répo…" at bounding box center [219, 176] width 242 height 39
click at [189, 164] on input "Prix du véhicule" at bounding box center [249, 162] width 182 height 10
type input "2"
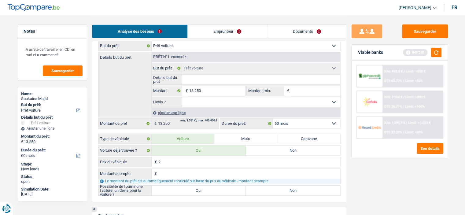
type input "23"
type input "232"
type input "2.325"
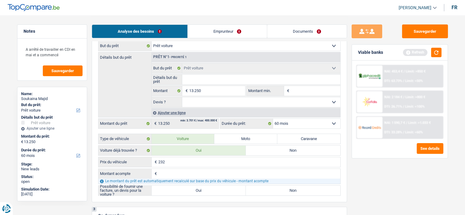
type input "2.325"
type input "23.250"
click at [200, 172] on input "Montant acompte" at bounding box center [249, 174] width 182 height 10
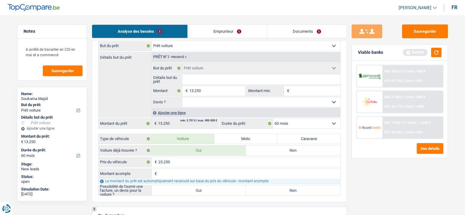
type input "1"
type input "13"
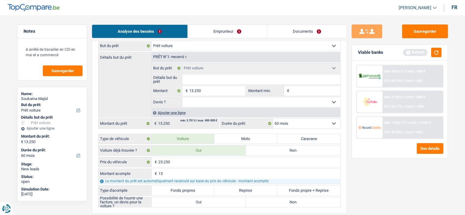
type input "13"
type input "1"
type input "10"
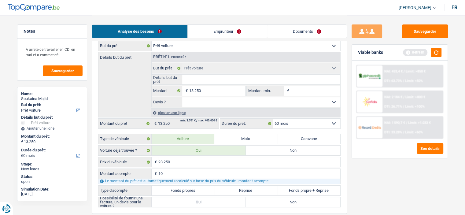
type input "100"
type input "1.000"
type input "10.000"
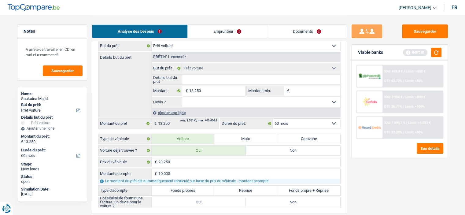
type input "10.000"
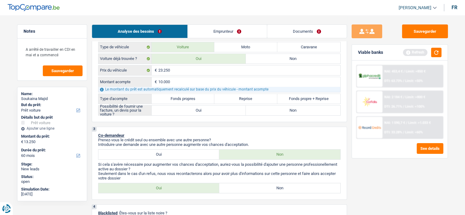
type input "10.000"
click at [160, 99] on label "Fonds propres" at bounding box center [183, 99] width 63 height 10
click at [160, 99] on input "Fonds propres" at bounding box center [183, 99] width 63 height 10
radio input "true"
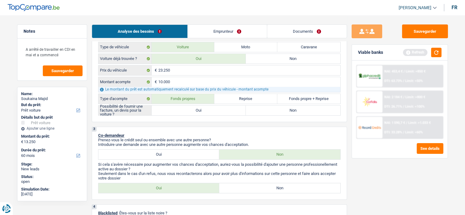
click at [183, 111] on label "Oui" at bounding box center [199, 110] width 94 height 10
click at [183, 111] on input "Oui" at bounding box center [199, 110] width 94 height 10
radio input "true"
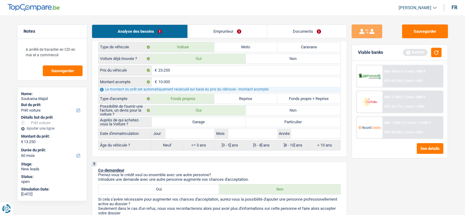
click at [181, 119] on label "Garage" at bounding box center [199, 122] width 94 height 10
click at [181, 119] on input "Garage" at bounding box center [199, 122] width 94 height 10
radio input "true"
click at [307, 119] on label "Particulier" at bounding box center [293, 122] width 94 height 10
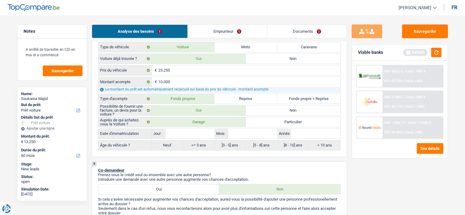
click at [307, 119] on input "Particulier" at bounding box center [293, 122] width 94 height 10
radio input "true"
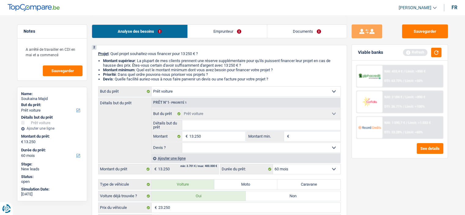
scroll to position [31, 0]
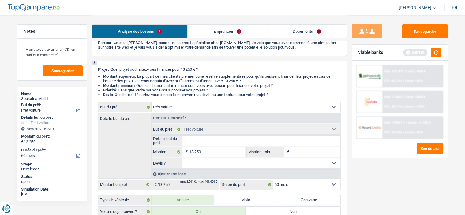
click at [207, 144] on input "Détails but du prêt" at bounding box center [261, 141] width 158 height 10
type input "B"
type input "BM"
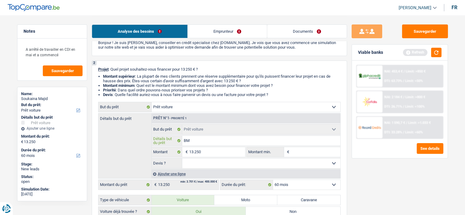
type input "BMW"
type input "BMW S"
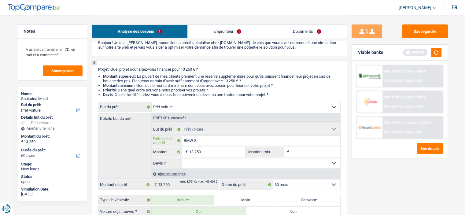
type input "BMW S"
type input "BMW Se"
type input "BMW Ser"
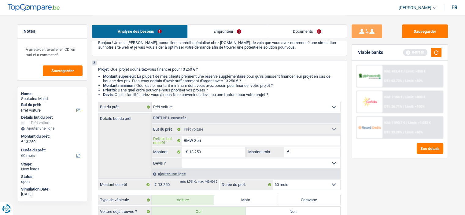
type input "BMW Serie"
type input "BMW Serie 1"
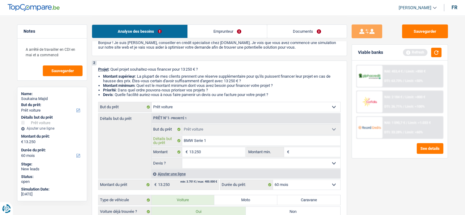
type input "BMW Serie 1"
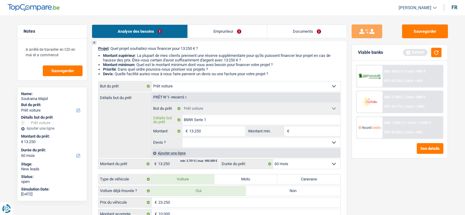
scroll to position [61, 0]
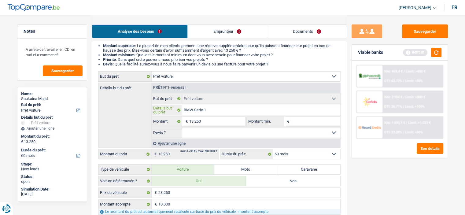
type input "BMW Serie 1"
click at [294, 122] on input "Montant min." at bounding box center [316, 121] width 50 height 10
type input "1"
type input "13"
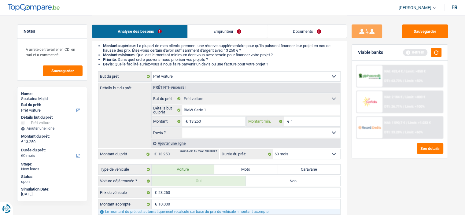
type input "13"
type input "132"
type input "1.325"
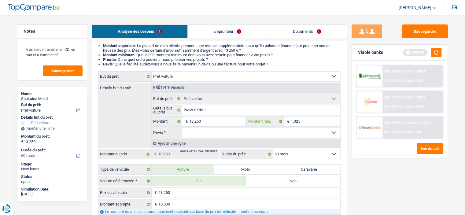
type input "13.250"
click at [325, 133] on select "Oui Non Non répondu Sélectionner une option" at bounding box center [261, 133] width 158 height 10
select select "false"
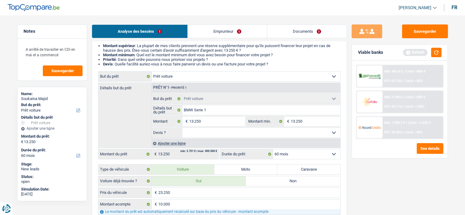
click at [182, 128] on select "Oui Non Non répondu Sélectionner une option" at bounding box center [261, 133] width 158 height 10
select select "false"
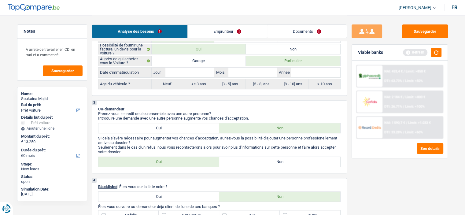
scroll to position [183, 0]
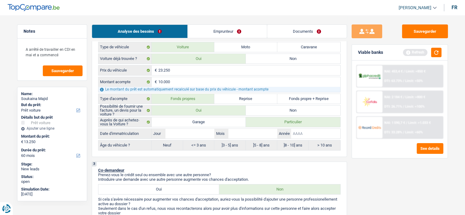
click at [318, 136] on input "Année" at bounding box center [315, 134] width 49 height 10
type input "2"
type input "20"
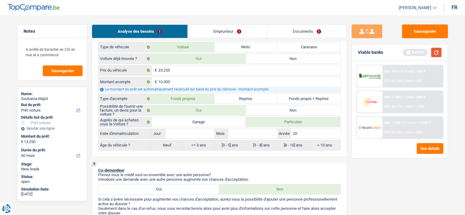
type input "20"
click at [434, 50] on button "button" at bounding box center [436, 52] width 10 height 9
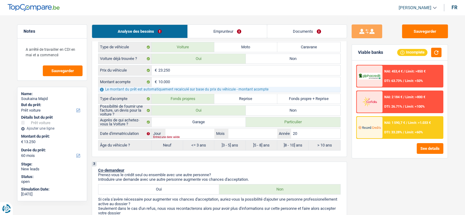
click at [433, 128] on div "NAI: 1 590,7 € / Limit: >1.033 € DTI: 33.28% / Limit: <60%" at bounding box center [412, 127] width 60 height 21
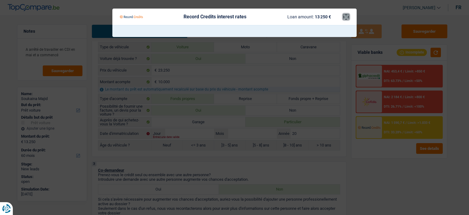
click at [348, 19] on button "×" at bounding box center [346, 17] width 6 height 6
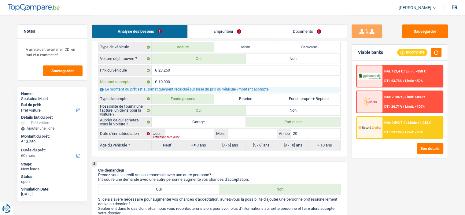
click at [228, 77] on input "10.000" at bounding box center [249, 82] width 182 height 10
click at [226, 66] on input "23.250" at bounding box center [249, 70] width 182 height 10
type input "2.325"
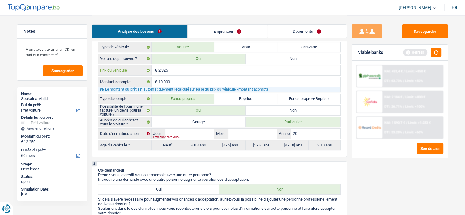
type input "232"
type input "23"
type input "2"
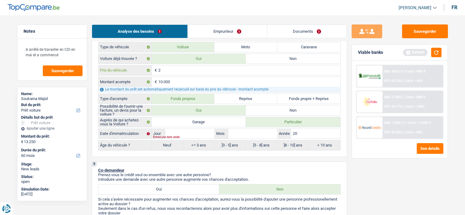
type input "2"
type input "22"
type input "229"
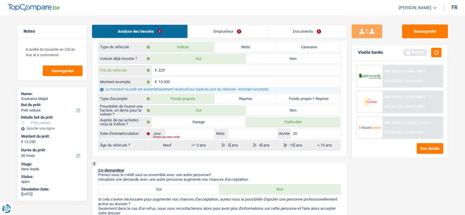
type input "2.299"
type input "22.990"
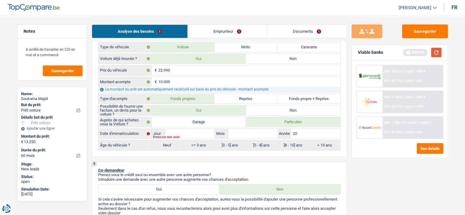
click at [435, 52] on button "button" at bounding box center [436, 52] width 10 height 9
type input "12.990"
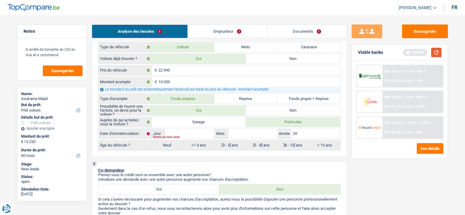
type input "12.990"
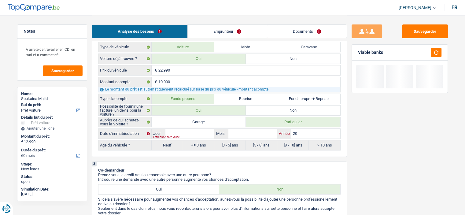
click at [300, 134] on input "20" at bounding box center [315, 134] width 49 height 10
click at [302, 130] on input "20" at bounding box center [315, 134] width 49 height 10
type input "202"
type input "2022"
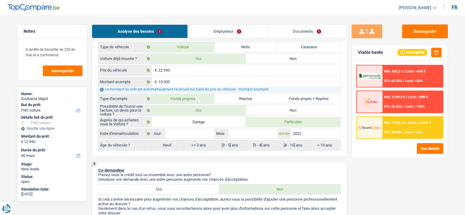
type input "2022"
click at [236, 132] on input "Mois" at bounding box center [252, 134] width 49 height 10
type input "4"
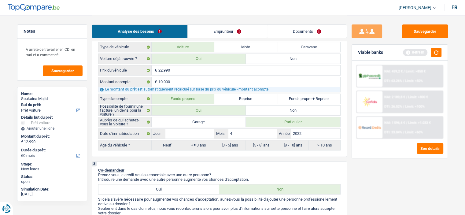
type input "4"
click at [207, 131] on input "Jour" at bounding box center [189, 134] width 49 height 10
type input "1"
type input "15"
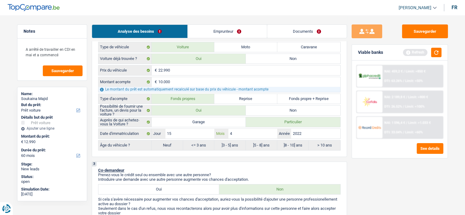
radio input "false"
type input "15"
radio input "true"
click at [435, 51] on button "button" at bounding box center [436, 52] width 10 height 9
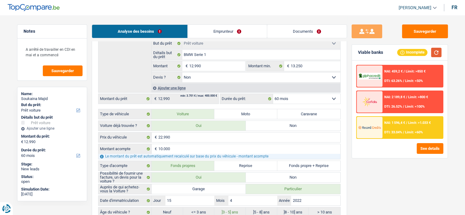
scroll to position [122, 0]
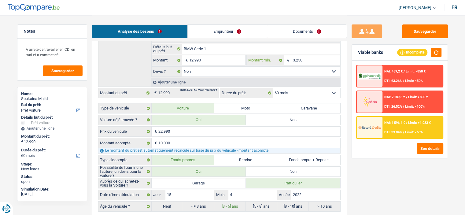
click at [312, 61] on input "13.250" at bounding box center [316, 60] width 50 height 10
type input "1.325"
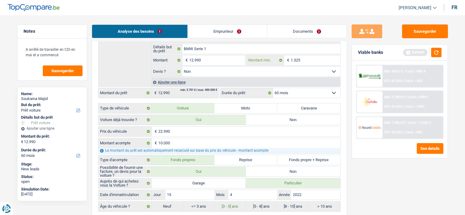
type input "132"
type input "13"
type input "1"
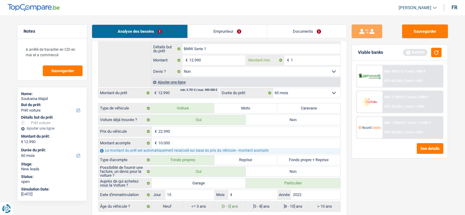
type input "1"
type input "12"
type input "129"
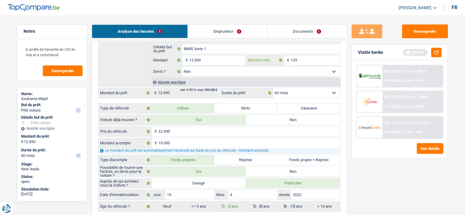
type input "1.299"
type input "12.990"
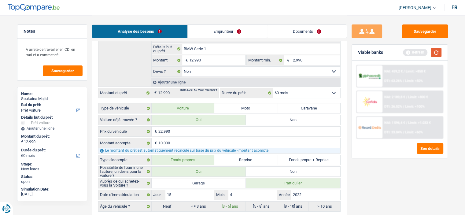
click at [433, 52] on button "button" at bounding box center [436, 52] width 10 height 9
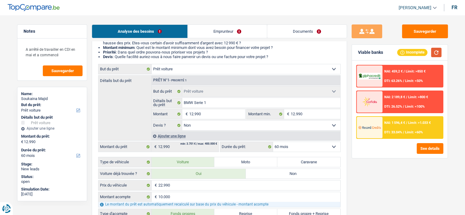
scroll to position [92, 0]
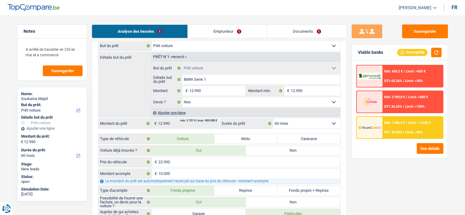
click at [411, 125] on div "NAI: 1 596,4 € / Limit: >1.033 € DTI: 33.04% / Limit: <60%" at bounding box center [412, 127] width 60 height 21
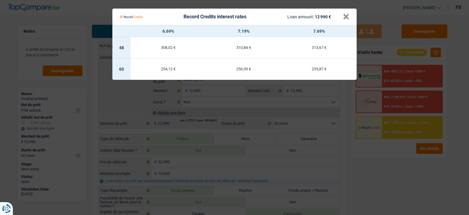
click at [342, 14] on div "Record Credits interest rates Loan amount: 12 990 €" at bounding box center [231, 17] width 223 height 12
click at [346, 20] on button "×" at bounding box center [346, 17] width 6 height 6
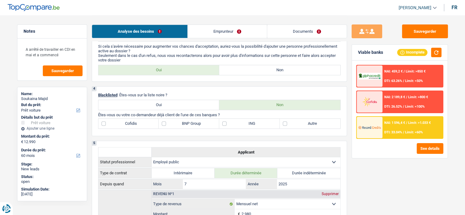
scroll to position [275, 0]
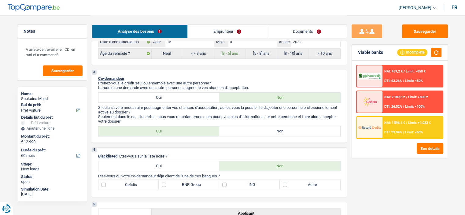
drag, startPoint x: 274, startPoint y: 130, endPoint x: 270, endPoint y: 125, distance: 6.8
click at [274, 131] on label "Non" at bounding box center [279, 131] width 121 height 10
click at [274, 131] on input "Non" at bounding box center [279, 131] width 121 height 10
radio input "true"
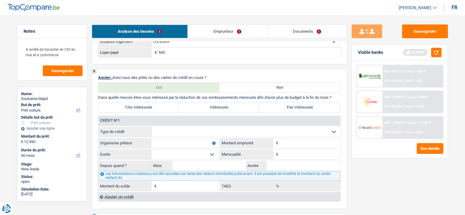
scroll to position [581, 0]
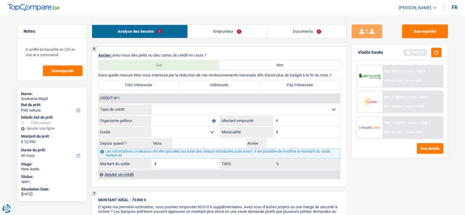
click at [188, 121] on input "Organisme prêteur" at bounding box center [184, 121] width 67 height 10
type input "Cetelem"
click at [208, 105] on select "Carte ou ouverture de crédit Prêt hypothécaire Vente à tempérament Prêt à tempé…" at bounding box center [246, 110] width 189 height 10
click at [384, 180] on div "Sauvegarder Viable banks Refresh NAI: 459,2 € / Limit: >850 € DTI: 63.26% / Lim…" at bounding box center [399, 114] width 105 height 181
click at [287, 127] on input "Mensualité" at bounding box center [310, 132] width 61 height 10
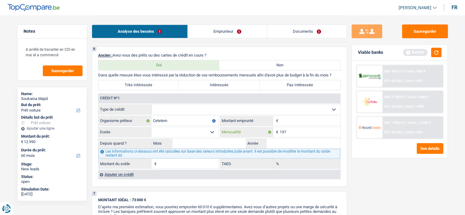
type input "197"
click at [207, 108] on select "Carte ou ouverture de crédit Prêt hypothécaire Vente à tempérament Prêt à tempé…" at bounding box center [246, 110] width 189 height 10
select select "personalLoan"
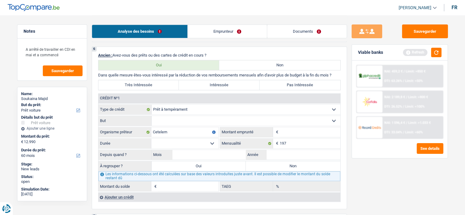
click at [177, 116] on select "Confort maison: meubles, textile, peinture, électroménager, outillage non-profe…" at bounding box center [246, 121] width 189 height 10
select select "other"
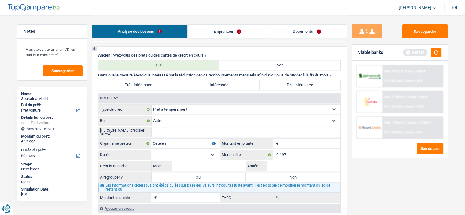
click at [174, 128] on input "Veuillez préciser "autre"" at bounding box center [246, 132] width 189 height 10
type input "V"
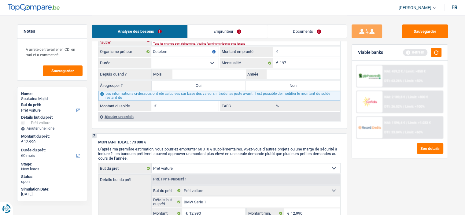
scroll to position [642, 0]
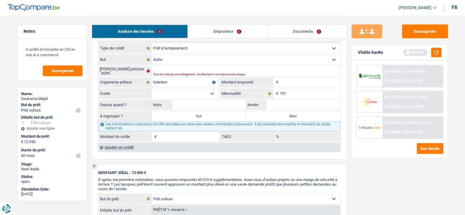
click at [167, 56] on select "Confort maison: meubles, textile, peinture, électroménager, outillage non-profe…" at bounding box center [246, 60] width 189 height 10
select select "education"
click at [152, 55] on select "Confort maison: meubles, textile, peinture, électroménager, outillage non-profe…" at bounding box center [246, 60] width 189 height 10
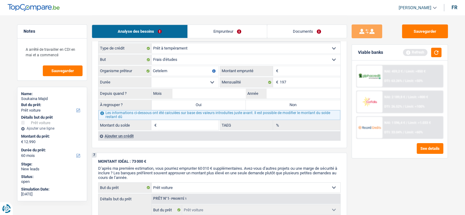
click at [301, 68] on input "Montant" at bounding box center [310, 71] width 61 height 10
type input "8.000"
drag, startPoint x: 196, startPoint y: 74, endPoint x: 192, endPoint y: 74, distance: 3.4
click at [195, 77] on select "12 mois 18 mois 24 mois 30 mois 36 mois 42 mois 48 mois Sélectionner une option" at bounding box center [184, 82] width 67 height 10
click at [151, 77] on select "12 mois 18 mois 24 mois 30 mois 36 mois 42 mois 48 mois Sélectionner une option" at bounding box center [184, 82] width 67 height 10
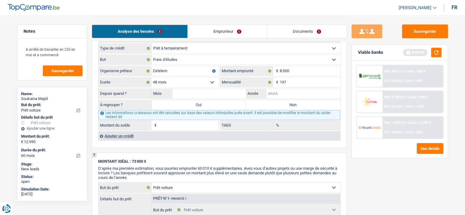
click at [276, 91] on input "Année" at bounding box center [303, 94] width 74 height 10
click at [211, 77] on select "12 mois 18 mois 24 mois 30 mois 36 mois 42 mois 48 mois Sélectionner une option" at bounding box center [184, 82] width 67 height 10
click at [313, 92] on input "Année" at bounding box center [303, 94] width 74 height 10
click at [203, 77] on select "12 mois 18 mois 24 mois 30 mois 36 mois 42 mois 48 mois Sélectionner une option" at bounding box center [184, 82] width 67 height 10
select select "36"
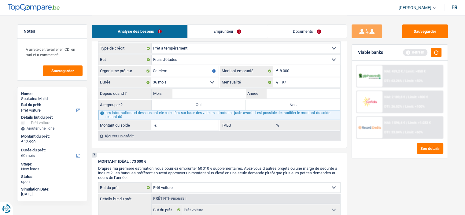
click at [151, 77] on select "12 mois 18 mois 24 mois 30 mois 36 mois 42 mois 48 mois Sélectionner une option" at bounding box center [184, 82] width 67 height 10
click at [281, 89] on input "Année" at bounding box center [303, 94] width 74 height 10
type input "2023"
click at [190, 90] on input "Mois" at bounding box center [209, 94] width 74 height 10
type input "2"
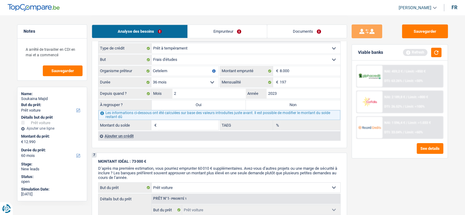
click at [215, 80] on select "12 mois 18 mois 24 mois 30 mois 36 mois 42 mois 48 mois Sélectionner une option" at bounding box center [184, 82] width 67 height 10
type input "1.005"
type input "0,00"
select select "48"
click at [151, 77] on select "12 mois 18 mois 24 mois 30 mois 36 mois 42 mois 48 mois Sélectionner une option" at bounding box center [184, 82] width 67 height 10
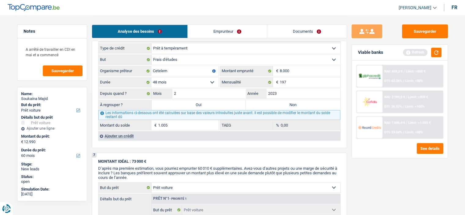
type input "3.146"
type input "8,79"
click at [294, 104] on label "Non" at bounding box center [293, 105] width 94 height 10
click at [294, 104] on input "Non" at bounding box center [293, 105] width 94 height 10
radio input "true"
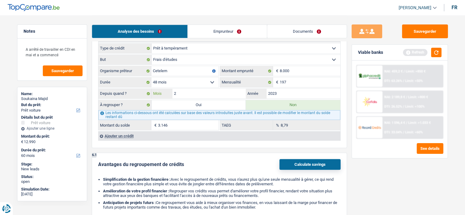
click at [201, 92] on input "2" at bounding box center [209, 94] width 74 height 10
click at [197, 122] on input "3.146" at bounding box center [188, 125] width 61 height 10
click at [193, 121] on input "3.146" at bounding box center [188, 125] width 61 height 10
type input "5.000"
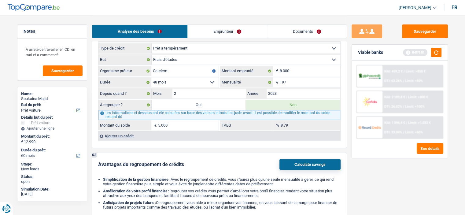
click at [377, 171] on div "Sauvegarder Viable banks Refresh NAI: 459,2 € / Limit: >850 € DTI: 63.26% / Lim…" at bounding box center [399, 114] width 105 height 181
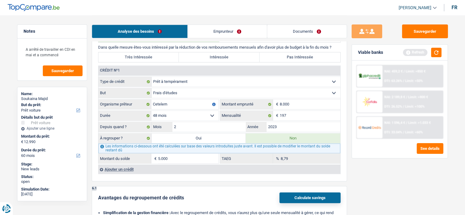
scroll to position [581, 0]
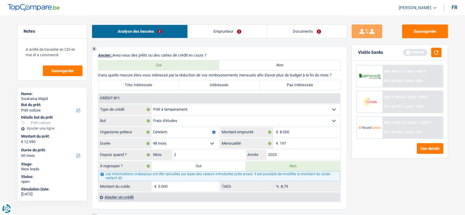
click at [281, 81] on label "Pas Intéressée" at bounding box center [299, 85] width 81 height 10
click at [281, 81] on input "Pas Intéressée" at bounding box center [299, 85] width 81 height 10
radio input "true"
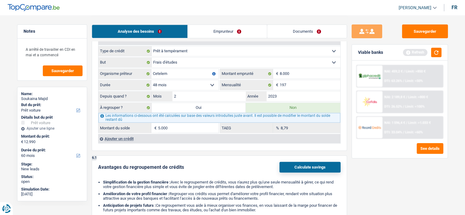
scroll to position [642, 0]
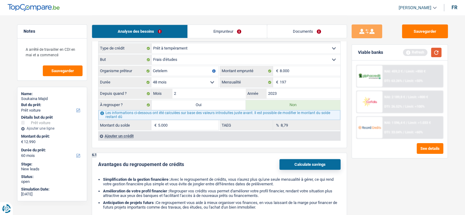
click at [438, 52] on button "button" at bounding box center [436, 52] width 10 height 9
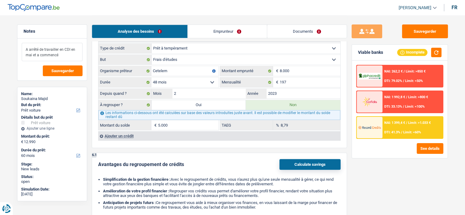
click at [75, 53] on textarea "A arrêté de travailler en CDI en mai et a commencé" at bounding box center [52, 52] width 61 height 18
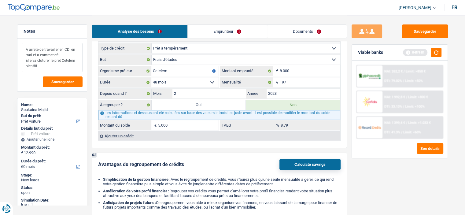
click at [54, 68] on textarea "A arrêté de travailler en CDI en mai et a commencé Elle va clôturer le prêt Cet…" at bounding box center [52, 57] width 61 height 29
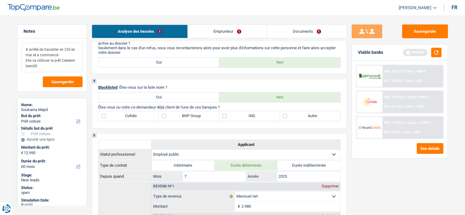
scroll to position [336, 0]
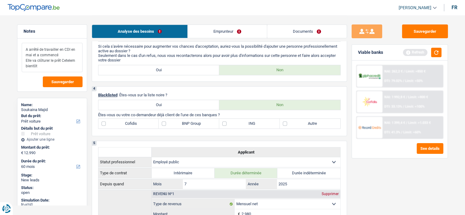
type textarea "A arrêté de travailler en CDI en mai et a commencé Elle va clôturer le prêt Cet…"
click at [302, 121] on label "Autre" at bounding box center [310, 124] width 61 height 10
click at [302, 121] on input "Autre" at bounding box center [310, 124] width 61 height 10
checkbox input "true"
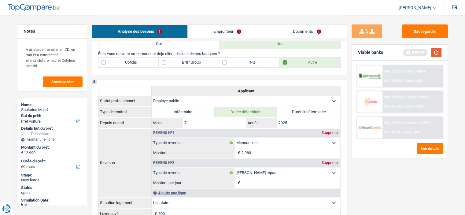
click at [438, 52] on button "button" at bounding box center [436, 52] width 10 height 9
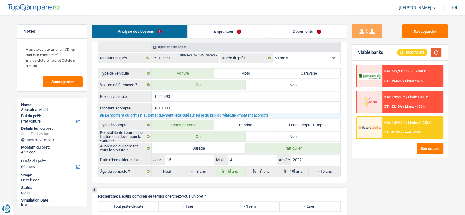
scroll to position [1009, 0]
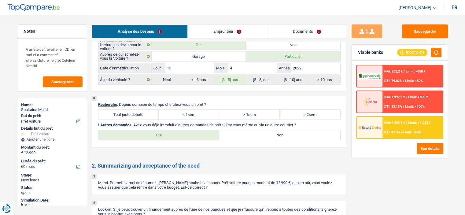
click at [150, 109] on label "Tout juste débuté" at bounding box center [128, 114] width 61 height 10
click at [150, 109] on input "Tout juste débuté" at bounding box center [128, 114] width 61 height 10
radio input "true"
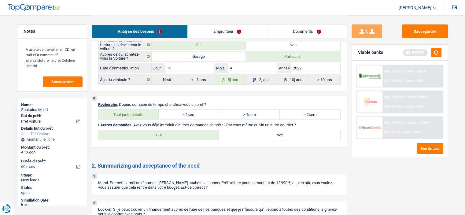
click at [238, 130] on label "Non" at bounding box center [279, 135] width 121 height 10
click at [238, 130] on input "Non" at bounding box center [279, 135] width 121 height 10
radio input "true"
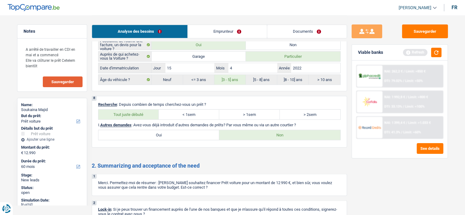
click at [69, 79] on button "Sauvegarder" at bounding box center [63, 81] width 40 height 11
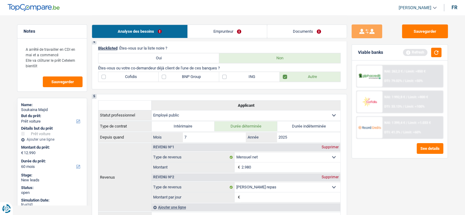
scroll to position [336, 0]
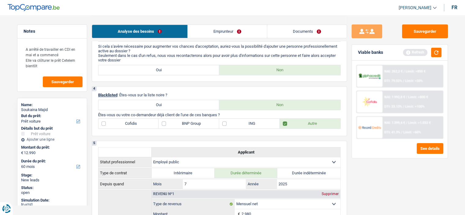
click at [180, 122] on label "BNP Group" at bounding box center [189, 124] width 61 height 10
click at [180, 122] on input "BNP Group" at bounding box center [189, 124] width 61 height 10
checkbox input "true"
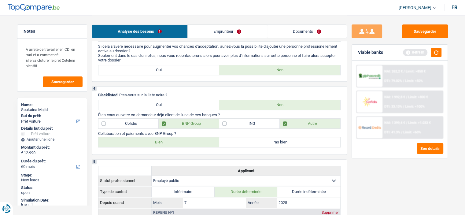
click at [186, 139] on label "Bien" at bounding box center [158, 142] width 121 height 10
click at [186, 139] on input "Bien" at bounding box center [158, 142] width 121 height 10
radio input "true"
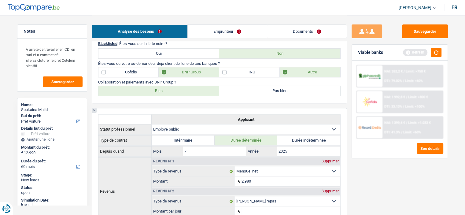
scroll to position [367, 0]
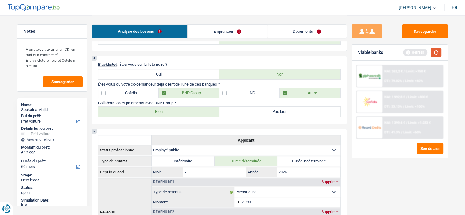
click at [438, 55] on button "button" at bounding box center [436, 52] width 10 height 9
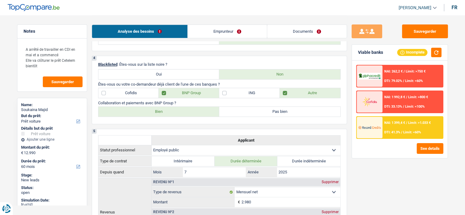
click at [402, 124] on div "NAI: 1 399,4 € / Limit: >1.033 € DTI: 41.3% / Limit: <60%" at bounding box center [412, 127] width 60 height 21
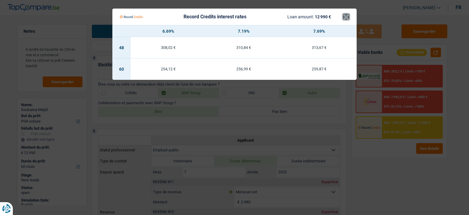
click at [347, 20] on button "×" at bounding box center [346, 17] width 6 height 6
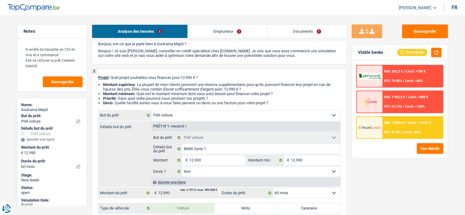
scroll to position [0, 0]
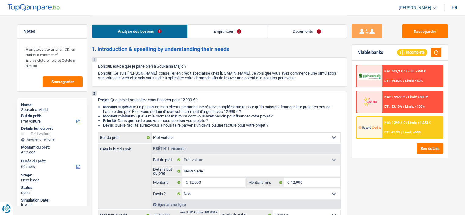
click at [226, 33] on link "Emprunteur" at bounding box center [227, 31] width 79 height 13
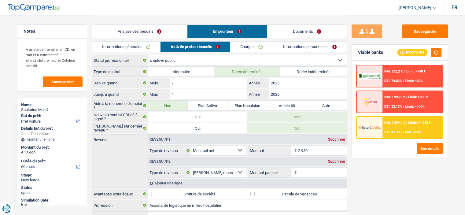
click at [117, 45] on link "Informations générales" at bounding box center [126, 47] width 68 height 10
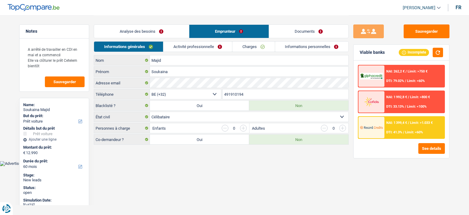
click at [196, 48] on link "Activité professionnelle" at bounding box center [198, 47] width 69 height 10
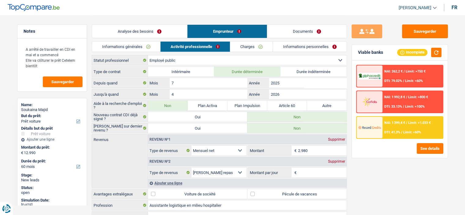
click at [147, 46] on link "Informations générales" at bounding box center [126, 47] width 68 height 10
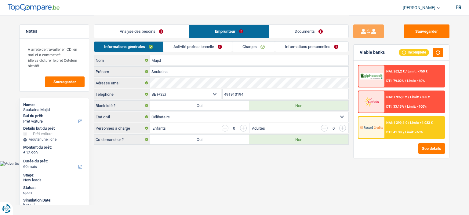
click at [194, 48] on link "Activité professionnelle" at bounding box center [198, 47] width 69 height 10
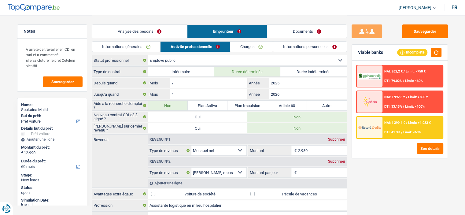
click at [154, 48] on link "Informations générales" at bounding box center [126, 47] width 68 height 10
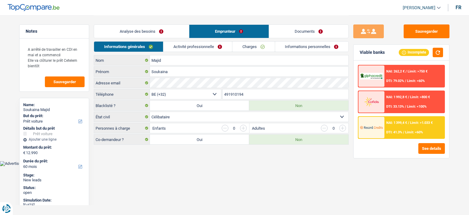
click at [241, 126] on input "button" at bounding box center [243, 128] width 7 height 7
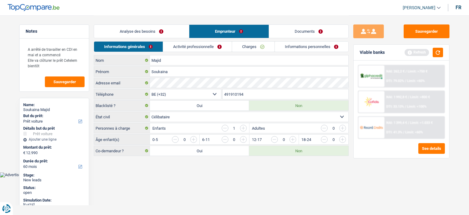
click at [241, 126] on input "button" at bounding box center [243, 128] width 7 height 7
click at [291, 139] on input "button" at bounding box center [417, 141] width 255 height 10
click at [240, 139] on input "button" at bounding box center [317, 141] width 255 height 10
click at [243, 140] on input "button" at bounding box center [367, 141] width 255 height 10
drag, startPoint x: 175, startPoint y: 137, endPoint x: 199, endPoint y: 139, distance: 24.3
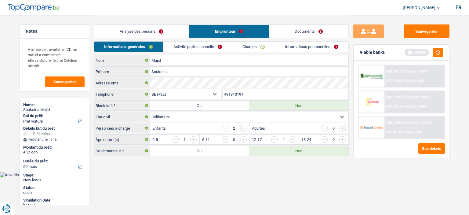
click at [175, 137] on input "button" at bounding box center [175, 139] width 7 height 7
click at [244, 142] on div "La somme des enfants par tranche d'âge doit être égale au nombre d'enfants à ch…" at bounding box center [240, 143] width 177 height 2
click at [243, 139] on input "button" at bounding box center [367, 141] width 255 height 10
click at [187, 49] on link "Activité professionnelle" at bounding box center [198, 47] width 69 height 10
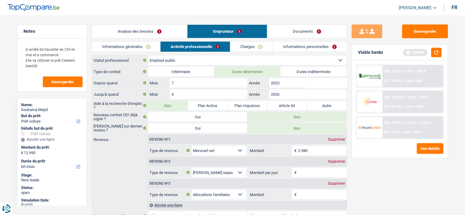
click at [316, 150] on input "2.980" at bounding box center [322, 150] width 49 height 10
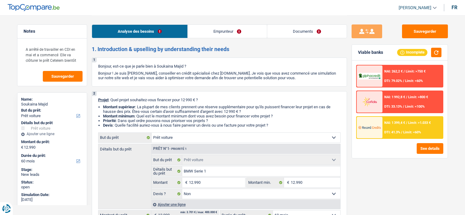
select select "car"
select select "60"
select select "car"
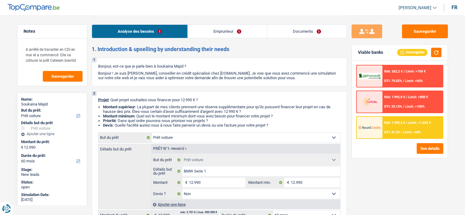
select select "false"
select select "60"
select select "publicEmployee"
select select "netSalary"
select select "mealVouchers"
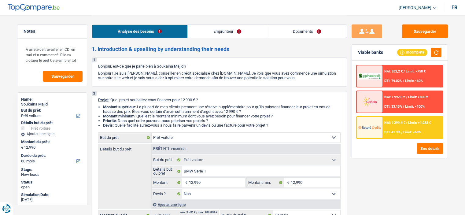
select select "rents"
select select "personalLoan"
select select "education"
select select "48"
select select "car"
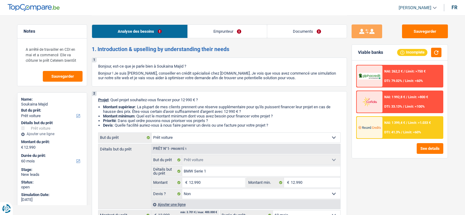
select select "car"
select select "false"
select select "60"
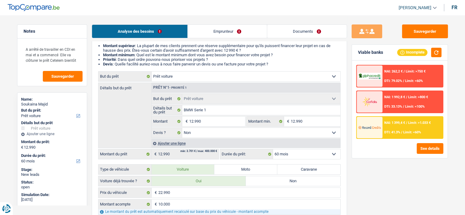
click at [225, 33] on link "Emprunteur" at bounding box center [227, 31] width 79 height 13
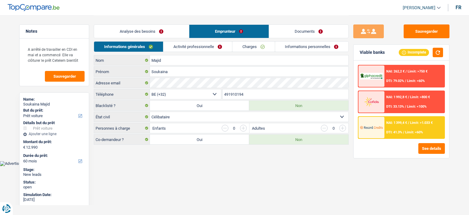
click at [221, 50] on link "Activité professionnelle" at bounding box center [198, 47] width 69 height 10
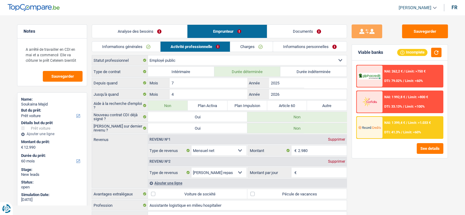
click at [325, 145] on fieldset "2.980 € Montant N'utilisez que des lettres pour répondre" at bounding box center [297, 150] width 99 height 10
click at [324, 149] on input "2.980" at bounding box center [322, 150] width 49 height 10
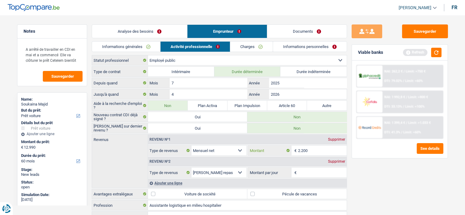
type input "2.200"
click at [175, 183] on div "Ajouter une ligne" at bounding box center [247, 182] width 199 height 9
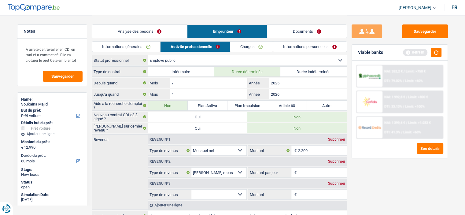
click at [235, 192] on select "Allocation d'handicap Allocations chômage Allocations familiales Chèques repas …" at bounding box center [218, 194] width 55 height 10
select select "familyAllowances"
click at [191, 189] on select "Allocation d'handicap Allocations chômage Allocations familiales Chèques repas …" at bounding box center [218, 194] width 55 height 10
click at [83, 62] on div "A arrêté de travailler en CDI en mai et a commencé Elle va clôturer le prêt Cet…" at bounding box center [51, 62] width 69 height 47
click at [77, 61] on textarea "A arrêté de travailler en CDI en mai et a commencé Elle va clôturer le prêt Cet…" at bounding box center [52, 55] width 61 height 24
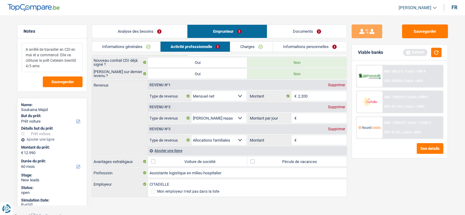
scroll to position [55, 0]
type textarea "A arrêté de travailler en CDI en mai et a commencé Elle va clôturer le prêt Cet…"
click at [306, 135] on input "Montant" at bounding box center [322, 139] width 49 height 10
type input "461"
click at [172, 149] on div "Ajouter une ligne" at bounding box center [247, 149] width 199 height 9
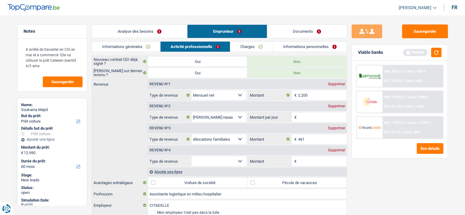
click at [237, 159] on select "Allocation d'handicap Allocations chômage Allocations familiales Chèques repas …" at bounding box center [218, 161] width 55 height 10
select select "alimony"
click at [191, 156] on select "Allocation d'handicap Allocations chômage Allocations familiales Chèques repas …" at bounding box center [218, 161] width 55 height 10
click at [300, 158] on input "Montant" at bounding box center [322, 161] width 49 height 10
type input "220"
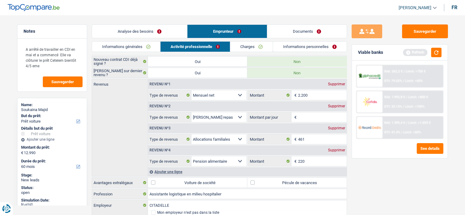
click at [310, 117] on input "Montant par jour" at bounding box center [322, 117] width 49 height 10
click at [335, 105] on div "Supprimer" at bounding box center [336, 106] width 20 height 4
select select "familyAllowances"
type input "8"
select select "alimony"
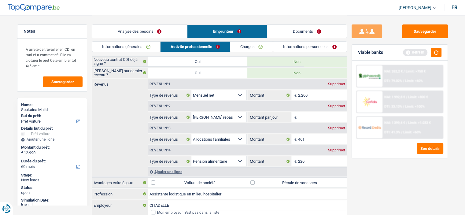
type input "220"
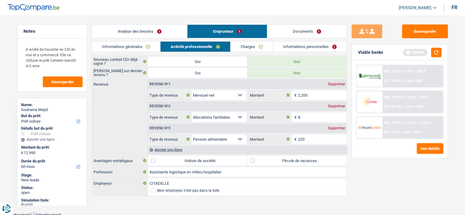
click at [273, 159] on label "Pécule de vacances" at bounding box center [296, 161] width 99 height 10
click at [273, 159] on input "Pécule de vacances" at bounding box center [296, 161] width 99 height 10
checkbox input "true"
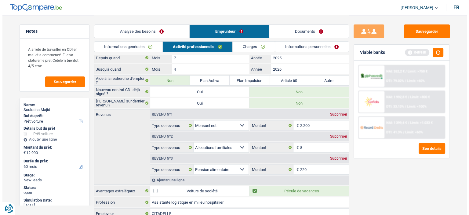
scroll to position [0, 0]
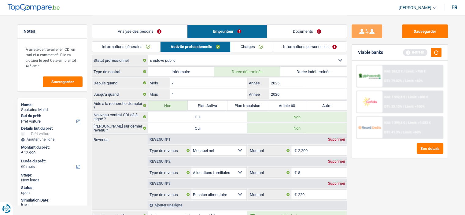
click at [248, 48] on link "Charges" at bounding box center [251, 47] width 42 height 10
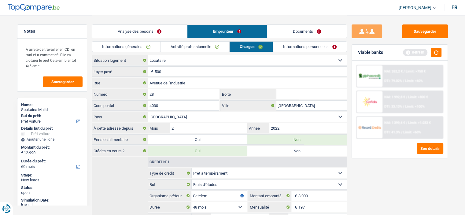
click at [303, 45] on link "Informations personnelles" at bounding box center [310, 47] width 74 height 10
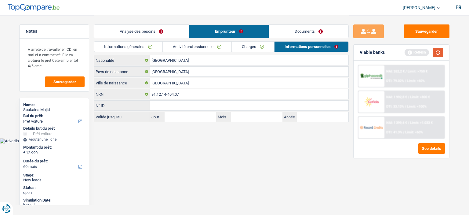
click at [435, 51] on button "button" at bounding box center [438, 52] width 10 height 9
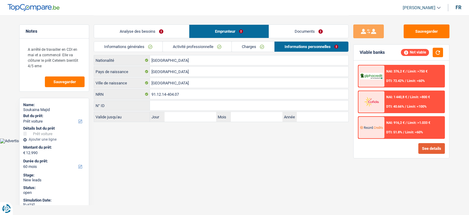
click at [427, 148] on button "See details" at bounding box center [432, 148] width 27 height 11
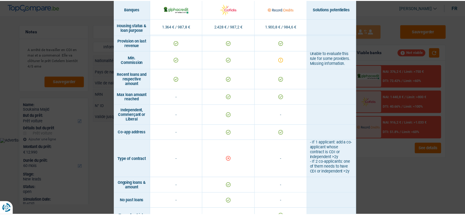
scroll to position [502, 0]
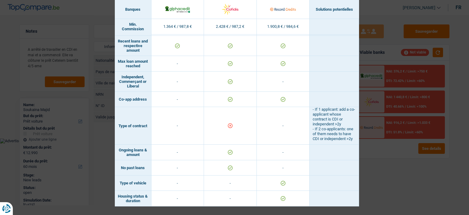
click at [391, 177] on div "Banks conditions × Banques Solutions potentielles Revenus / Charges 1.364 € / 9…" at bounding box center [234, 107] width 469 height 215
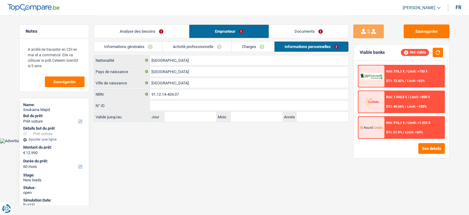
click at [166, 32] on link "Analyse des besoins" at bounding box center [141, 31] width 95 height 13
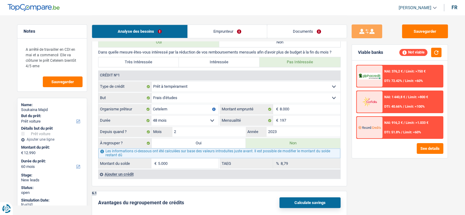
scroll to position [642, 0]
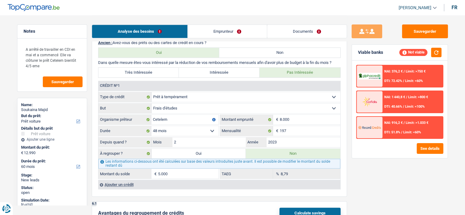
click at [233, 149] on label "Oui" at bounding box center [199, 154] width 94 height 10
click at [233, 149] on input "Oui" at bounding box center [199, 154] width 94 height 10
radio input "true"
type input "17.990"
type input "5.000"
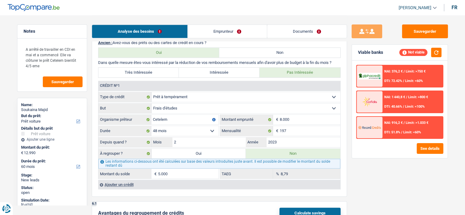
select select
radio input "false"
type input "5.000"
select select
radio input "false"
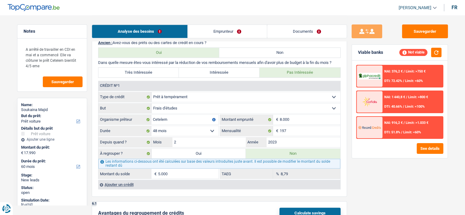
select select "refinancing"
select select "84"
select select "refinancing"
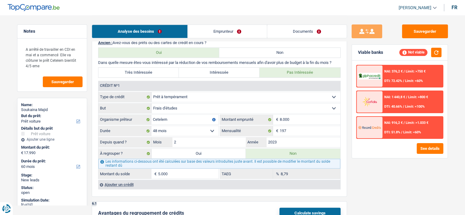
select select "84"
select select "refinancing"
select select "84"
select select "car"
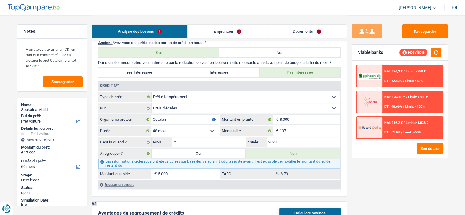
select select "car"
select select "false"
select select "car"
select select "false"
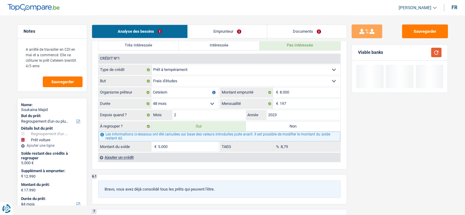
click at [438, 51] on button "button" at bounding box center [436, 52] width 10 height 9
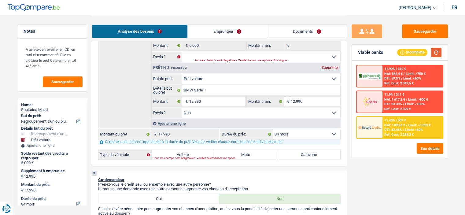
scroll to position [183, 0]
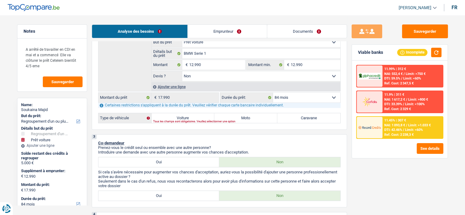
click at [188, 117] on label "Voiture" at bounding box center [183, 118] width 63 height 10
click at [188, 117] on input "Voiture" at bounding box center [183, 118] width 63 height 10
radio input "true"
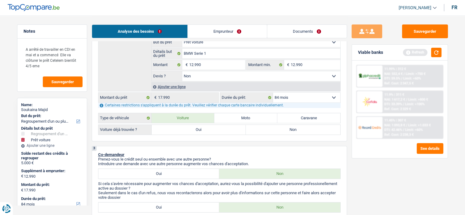
click at [211, 129] on label "Oui" at bounding box center [199, 130] width 94 height 10
click at [211, 129] on input "Oui" at bounding box center [199, 130] width 94 height 10
radio input "true"
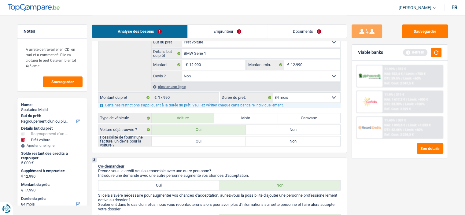
scroll to position [244, 0]
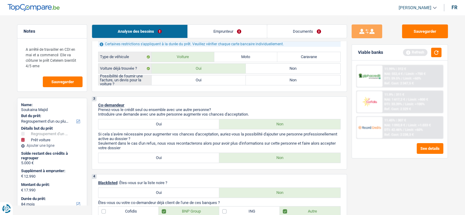
click at [198, 79] on label "Oui" at bounding box center [199, 80] width 94 height 10
click at [198, 79] on input "Oui" at bounding box center [199, 80] width 94 height 10
radio input "true"
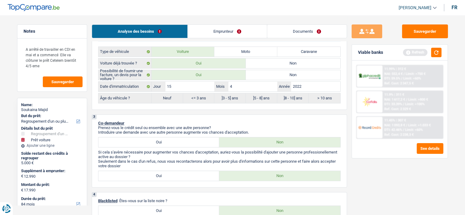
scroll to position [214, 0]
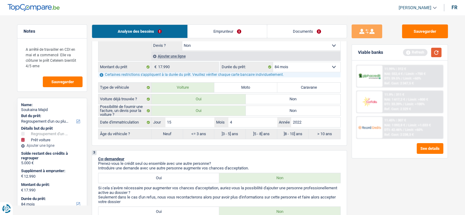
click at [435, 52] on button "button" at bounding box center [436, 52] width 10 height 9
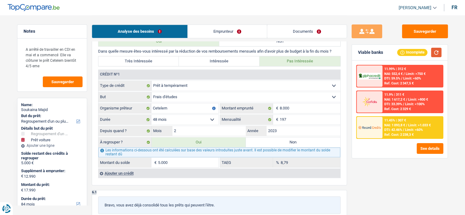
scroll to position [672, 0]
click at [229, 26] on link "Emprunteur" at bounding box center [227, 31] width 79 height 13
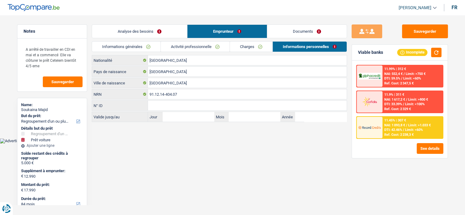
scroll to position [0, 0]
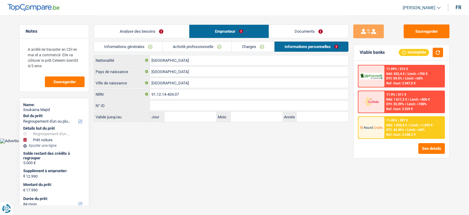
click at [206, 47] on link "Activité professionnelle" at bounding box center [197, 47] width 69 height 10
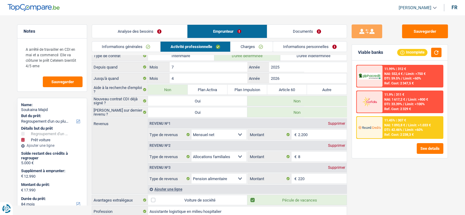
scroll to position [31, 0]
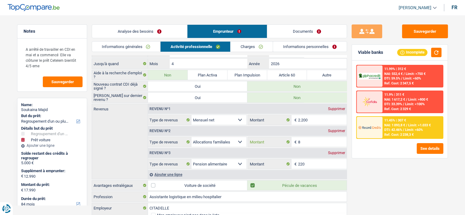
click at [305, 138] on input "8" at bounding box center [322, 142] width 49 height 10
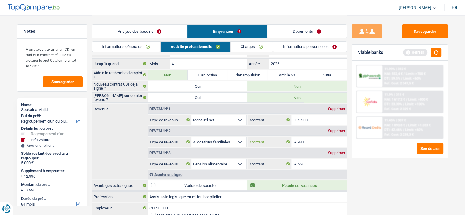
type input "441"
click at [394, 183] on div "Sauvegarder Viable banks Refresh 11.99% | 312 € NAI: 552,4 € / Limit: >750 € DT…" at bounding box center [399, 114] width 105 height 181
click at [436, 52] on button "button" at bounding box center [436, 52] width 10 height 9
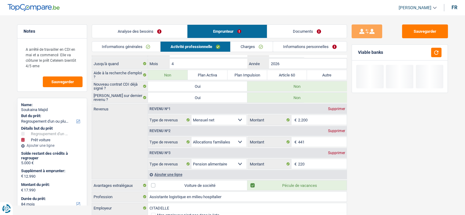
click at [166, 29] on link "Analyse des besoins" at bounding box center [139, 31] width 95 height 13
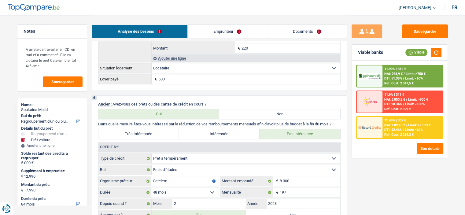
scroll to position [672, 0]
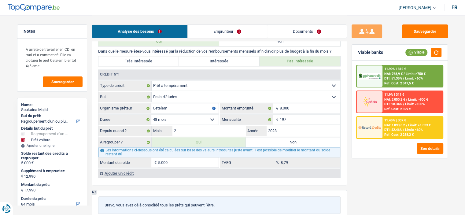
click at [269, 139] on label "Non" at bounding box center [293, 142] width 94 height 10
click at [269, 139] on input "Non" at bounding box center [293, 142] width 94 height 10
radio input "true"
select select "car"
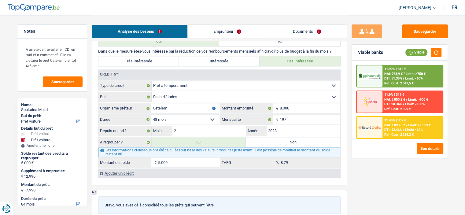
select select "60"
select select "car"
type input "BMW Serie 1"
type input "12.990"
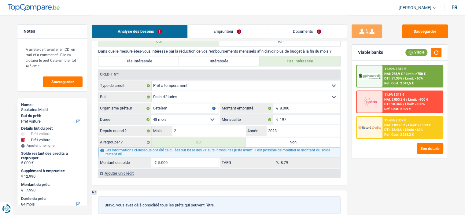
type input "12.990"
select select "false"
select select "60"
radio input "false"
select select "car"
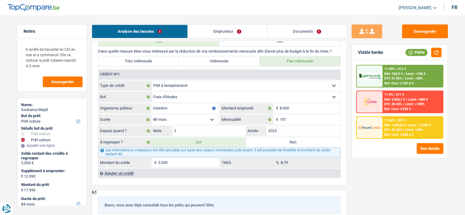
select select "car"
type input "BMW Serie 1"
type input "12.990"
select select "false"
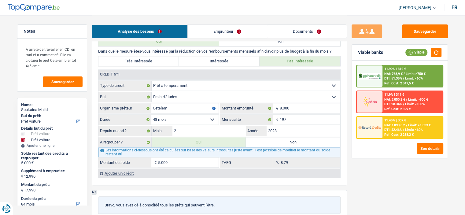
select select "60"
type input "12.990"
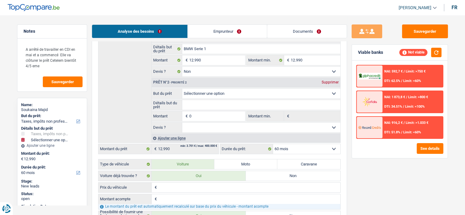
click at [237, 31] on link "Emprunteur" at bounding box center [227, 31] width 79 height 13
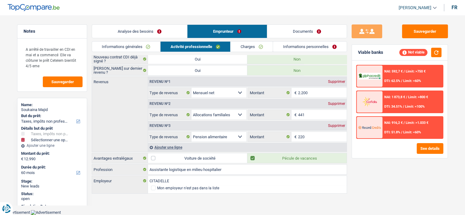
scroll to position [55, 0]
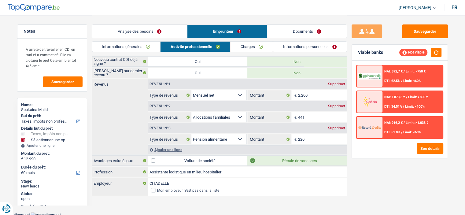
click at [172, 34] on link "Analyse des besoins" at bounding box center [139, 31] width 95 height 13
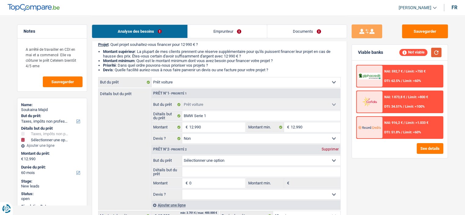
click at [440, 51] on button "button" at bounding box center [436, 52] width 10 height 9
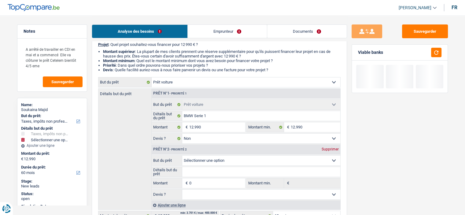
click at [329, 147] on div "Supprimer" at bounding box center [330, 149] width 20 height 4
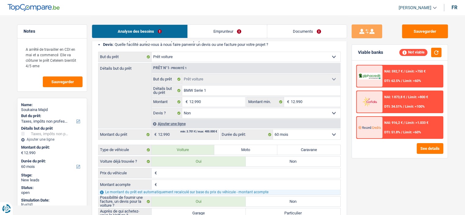
scroll to position [116, 0]
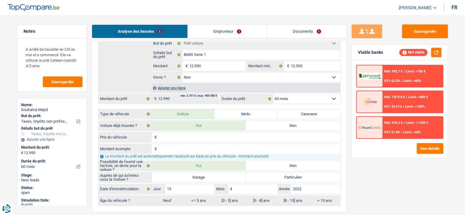
click at [220, 134] on input "Prix du véhicule" at bounding box center [249, 137] width 182 height 10
click at [200, 149] on input "Montant acompte" at bounding box center [249, 149] width 182 height 10
type input "1"
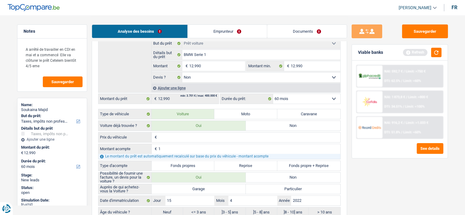
type input "10"
type input "100"
type input "1.000"
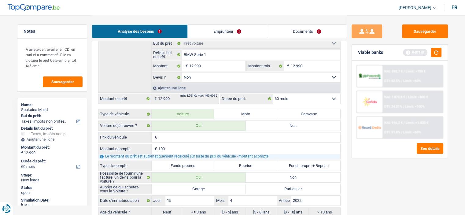
type input "1.000"
type input "10.000"
drag, startPoint x: 184, startPoint y: 161, endPoint x: 179, endPoint y: 162, distance: 5.6
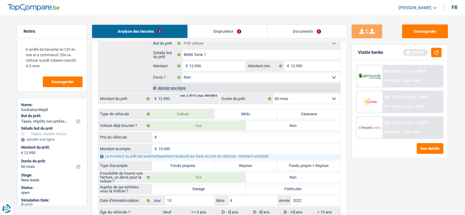
click at [184, 162] on label "Fonds propres" at bounding box center [183, 166] width 63 height 10
click at [184, 162] on input "Fonds propres" at bounding box center [183, 166] width 63 height 10
radio input "true"
click at [182, 135] on input "Prix du véhicule" at bounding box center [249, 137] width 182 height 10
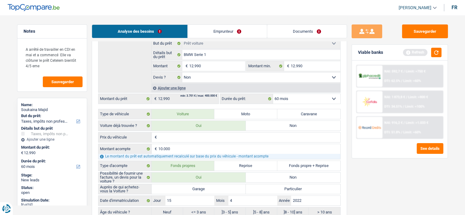
type input "2"
type input "22"
type input "229"
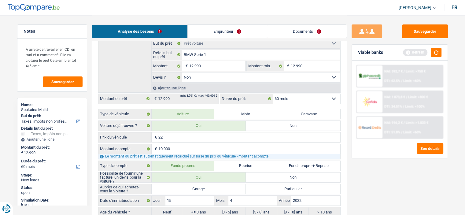
type input "229"
type input "2.299"
type input "22.990"
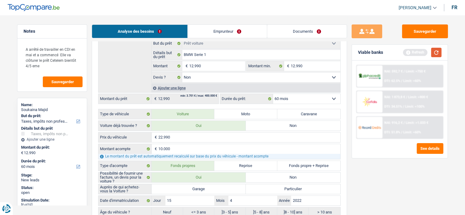
type input "22.990"
click at [437, 51] on button "button" at bounding box center [436, 52] width 10 height 9
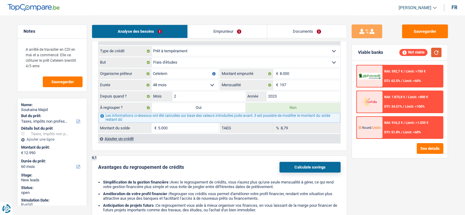
scroll to position [697, 0]
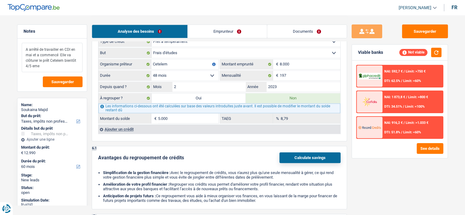
drag, startPoint x: 37, startPoint y: 65, endPoint x: 33, endPoint y: 67, distance: 4.0
click at [33, 67] on textarea "A arrêté de travailler en CDI en mai et a commencé Elle va clôturer le prêt Cet…" at bounding box center [52, 57] width 61 height 29
click at [220, 96] on label "Oui" at bounding box center [199, 98] width 94 height 10
click at [220, 96] on input "Oui" at bounding box center [199, 98] width 94 height 10
radio input "true"
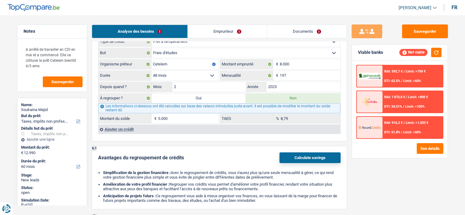
type input "5.000"
select select
radio input "false"
type input "5.000"
select select
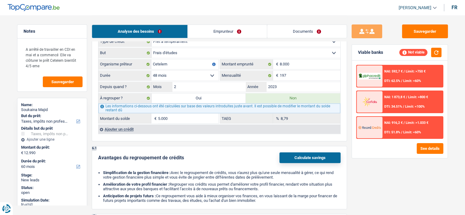
radio input "false"
type input "17.990"
select select "refinancing"
select select "84"
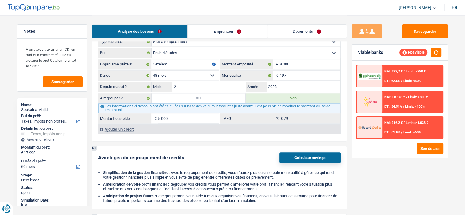
select select "refinancing"
select select "84"
select select "refinancing"
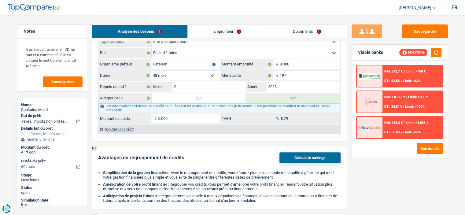
select select "84"
select select "car"
select select "false"
select select "car"
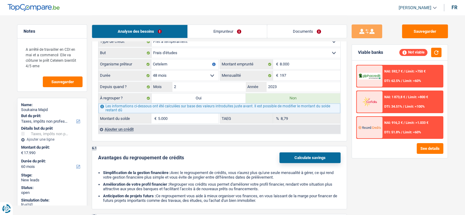
select select "false"
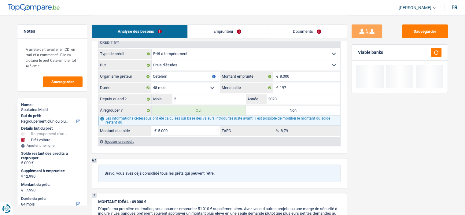
scroll to position [605, 0]
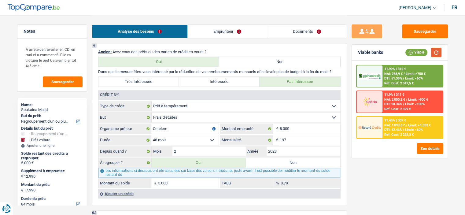
click at [434, 50] on button "button" at bounding box center [436, 52] width 10 height 9
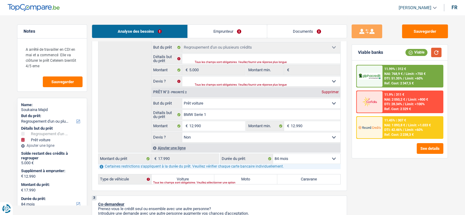
scroll to position [116, 0]
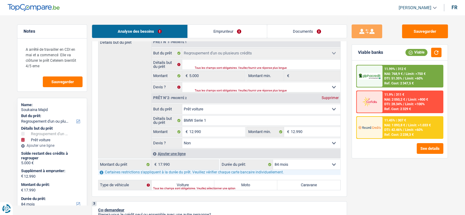
click at [211, 187] on div "Tous les champs sont obligatoires. Veuillez sélectionner une option" at bounding box center [237, 188] width 168 height 2
click at [194, 184] on label "Voiture" at bounding box center [183, 185] width 63 height 10
click at [194, 184] on input "Voiture" at bounding box center [183, 185] width 63 height 10
radio input "true"
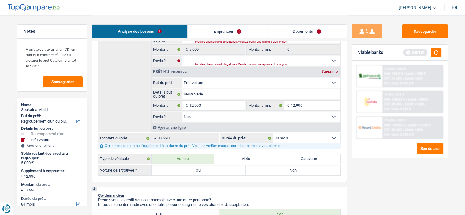
scroll to position [178, 0]
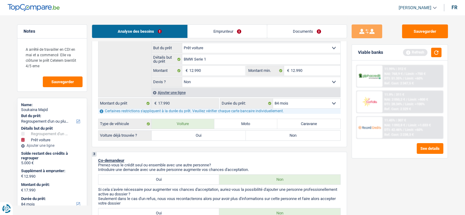
click at [207, 133] on label "Oui" at bounding box center [199, 135] width 94 height 10
click at [207, 133] on input "Oui" at bounding box center [199, 135] width 94 height 10
radio input "true"
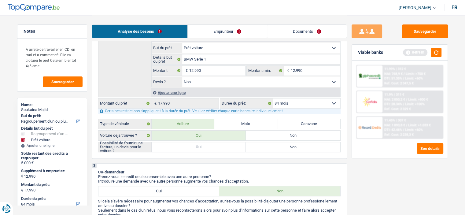
radio input "true"
click at [200, 149] on label "Oui" at bounding box center [199, 147] width 94 height 10
click at [200, 149] on input "Oui" at bounding box center [199, 147] width 94 height 10
radio input "true"
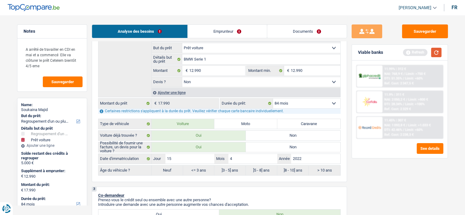
drag, startPoint x: 438, startPoint y: 52, endPoint x: 421, endPoint y: 56, distance: 17.3
click at [437, 52] on button "button" at bounding box center [436, 52] width 10 height 9
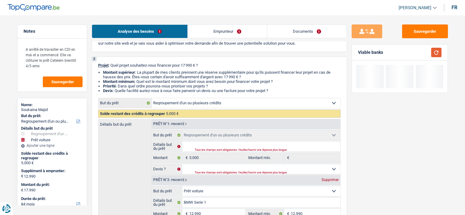
scroll to position [61, 0]
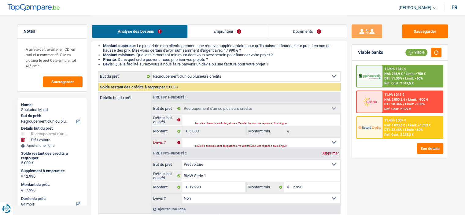
click at [223, 142] on select "Oui Non Non répondu Sélectionner une option" at bounding box center [261, 143] width 158 height 10
select select "false"
click at [182, 138] on select "Oui Non Non répondu Sélectionner une option" at bounding box center [261, 143] width 158 height 10
select select "false"
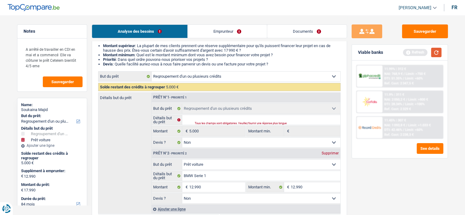
click at [440, 56] on button "button" at bounding box center [436, 52] width 10 height 9
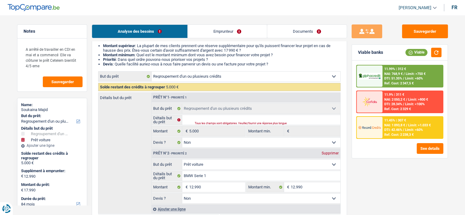
click at [395, 130] on span "DTI: 42.46%" at bounding box center [393, 130] width 18 height 4
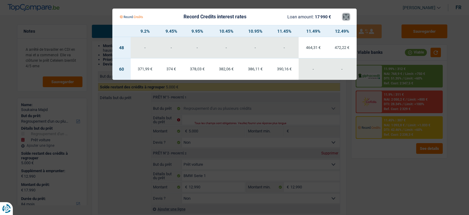
click at [349, 20] on button "×" at bounding box center [346, 17] width 6 height 6
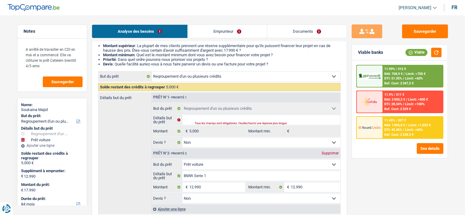
click at [391, 77] on span "DTI: 51.35%" at bounding box center [393, 78] width 18 height 4
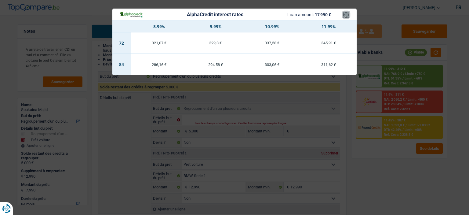
click at [344, 14] on button "×" at bounding box center [346, 15] width 6 height 6
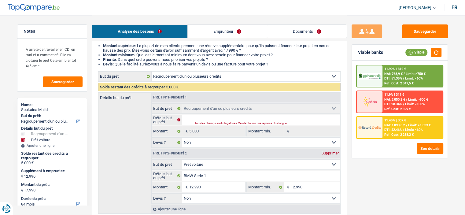
click at [387, 122] on div "11.45% | 307 € NAI: 1 093,8 € / Limit: >1.033 € DTI: 42.46% / Limit: <60% Ref. …" at bounding box center [412, 127] width 60 height 21
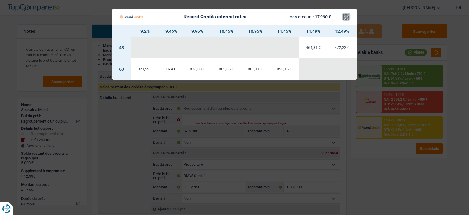
click at [345, 18] on button "×" at bounding box center [346, 17] width 6 height 6
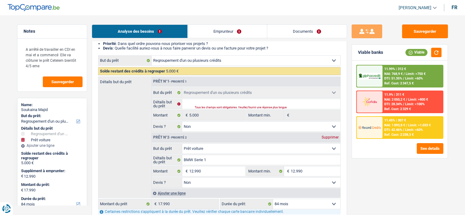
scroll to position [92, 0]
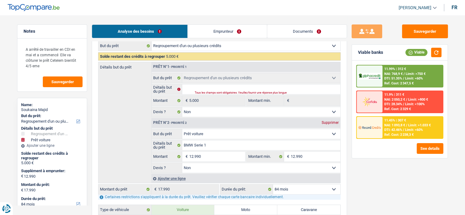
click at [399, 72] on span "NAI: 768,9 €" at bounding box center [393, 74] width 18 height 4
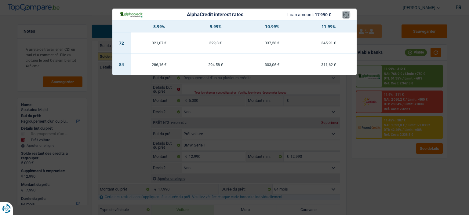
click at [347, 16] on button "×" at bounding box center [346, 15] width 6 height 6
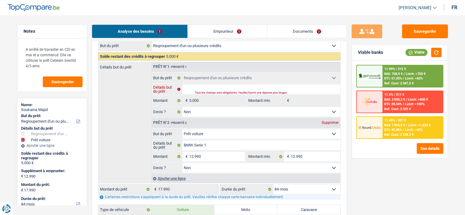
click at [234, 89] on input "Détails but du prêt" at bounding box center [261, 89] width 158 height 10
click at [219, 90] on input "Détails but du prêt" at bounding box center [261, 89] width 158 height 10
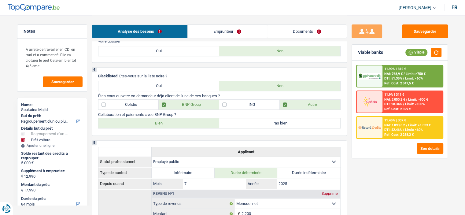
scroll to position [275, 0]
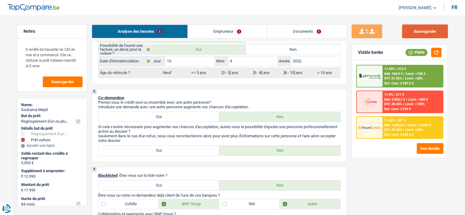
click at [428, 34] on button "Sauvegarder" at bounding box center [425, 31] width 46 height 14
click at [57, 84] on button "Sauvegarder" at bounding box center [63, 81] width 40 height 11
click at [57, 69] on textarea "A arrêté de travailler en CDI en mai et a commencé Elle va clôturer le prêt Cet…" at bounding box center [52, 57] width 61 height 29
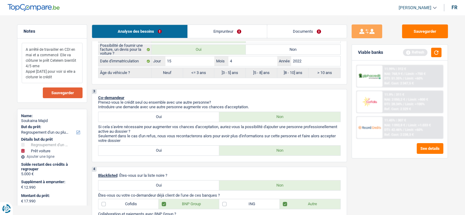
type textarea "A arrêté de travailler en CDI en mai et a commencé Elle va clôturer le prêt Cet…"
click at [64, 91] on span "Sauvegarder" at bounding box center [62, 93] width 23 height 4
click at [412, 31] on button "Sauvegarder" at bounding box center [425, 31] width 46 height 14
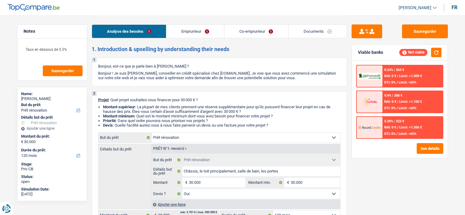
select select "renovation"
select select "120"
select select "renovation"
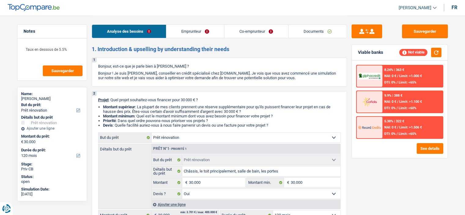
select select "yes"
select select "120"
select select "ownerWithoutMortgage"
select select "carLoan"
select select "120"
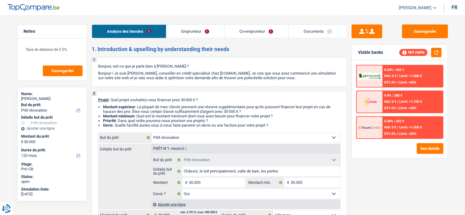
select select "renovation"
select select "yes"
select select "120"
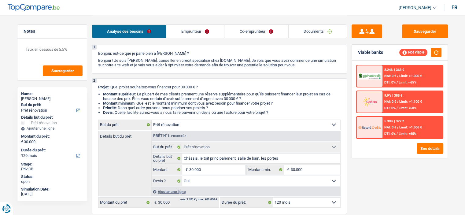
scroll to position [92, 0]
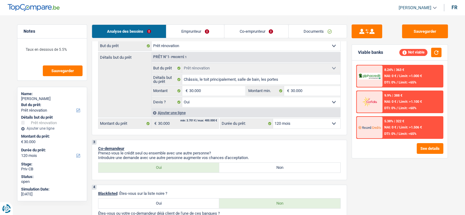
click at [221, 11] on header "[PERSON_NAME] Se déconnecter fr" at bounding box center [232, 8] width 465 height 16
click at [193, 29] on link "Emprunteur" at bounding box center [195, 31] width 58 height 13
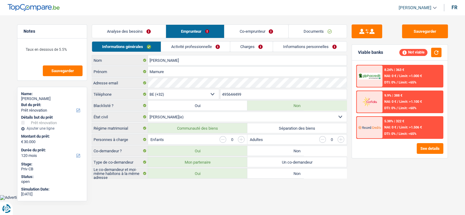
scroll to position [0, 0]
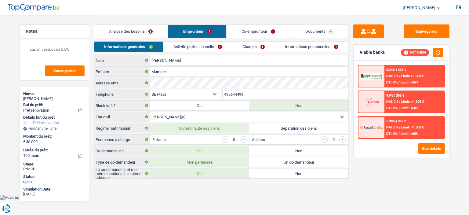
click at [149, 30] on link "Analyse des besoins" at bounding box center [131, 31] width 74 height 13
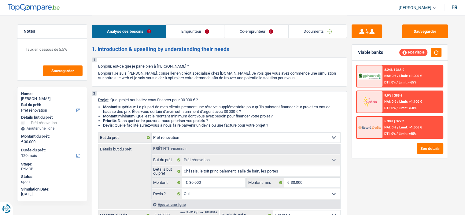
click at [208, 30] on link "Emprunteur" at bounding box center [195, 31] width 58 height 13
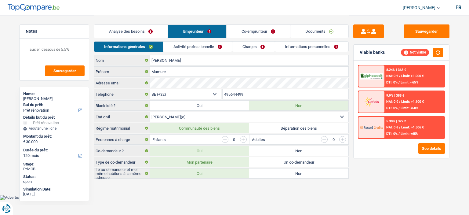
click at [395, 128] on span "NAI: 0 €" at bounding box center [393, 127] width 12 height 4
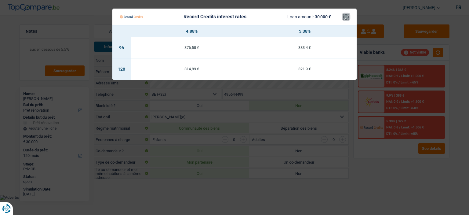
click at [348, 18] on button "×" at bounding box center [346, 17] width 6 height 6
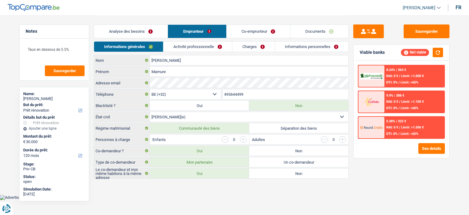
click at [410, 128] on span "Limit: >1.506 €" at bounding box center [413, 127] width 23 height 4
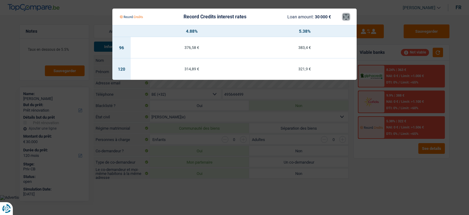
drag, startPoint x: 346, startPoint y: 18, endPoint x: 353, endPoint y: 20, distance: 7.3
click at [347, 18] on button "×" at bounding box center [346, 17] width 6 height 6
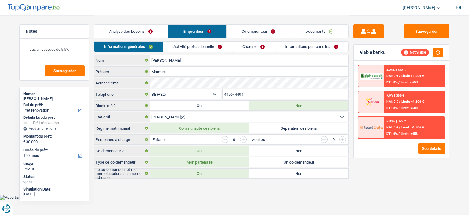
click at [404, 68] on div "8.24% | 363 €" at bounding box center [397, 70] width 20 height 4
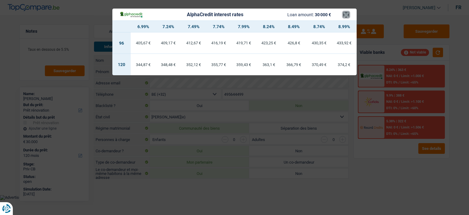
click at [344, 16] on button "×" at bounding box center [346, 15] width 6 height 6
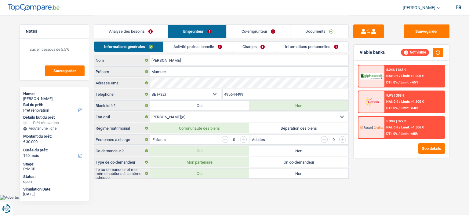
click at [394, 128] on span "NAI: 0 €" at bounding box center [393, 127] width 12 height 4
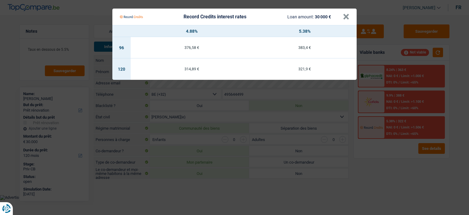
click at [342, 19] on div "Record Credits interest rates Loan amount: 30 000 €" at bounding box center [231, 17] width 223 height 12
click at [344, 20] on button "×" at bounding box center [346, 17] width 6 height 6
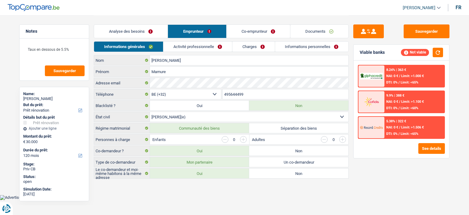
click at [157, 33] on link "Analyse des besoins" at bounding box center [131, 31] width 74 height 13
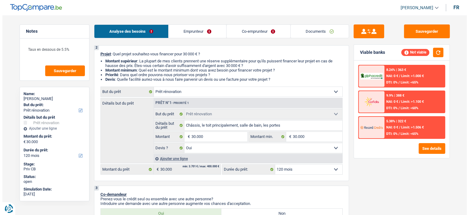
scroll to position [92, 0]
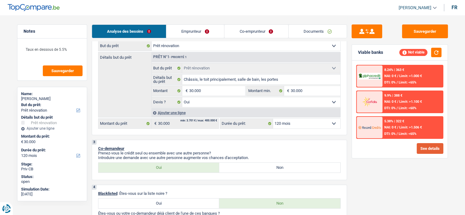
click at [435, 151] on button "See details" at bounding box center [430, 148] width 27 height 11
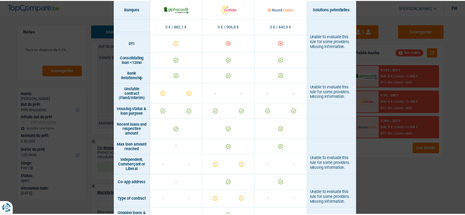
scroll to position [306, 0]
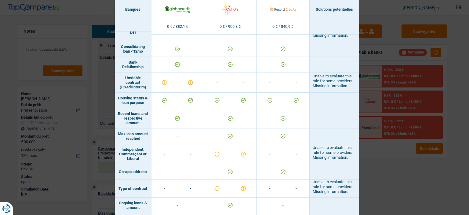
drag, startPoint x: 442, startPoint y: 175, endPoint x: 425, endPoint y: 168, distance: 17.3
click at [441, 175] on div "Banks conditions × Banques Solutions potentielles Revenus / Charges 0 € / 882,1…" at bounding box center [234, 107] width 469 height 215
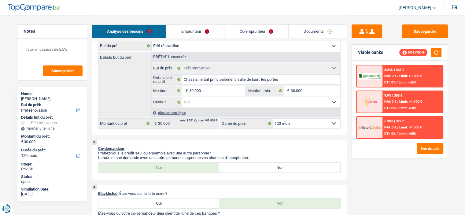
click at [214, 32] on link "Emprunteur" at bounding box center [195, 31] width 58 height 13
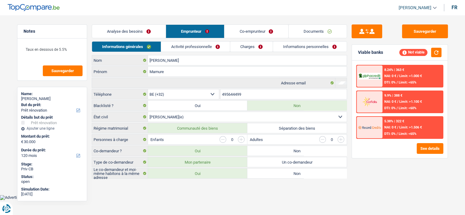
scroll to position [0, 0]
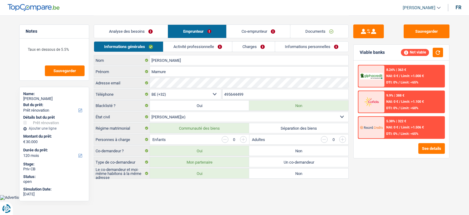
click at [209, 48] on link "Activité professionnelle" at bounding box center [198, 47] width 69 height 10
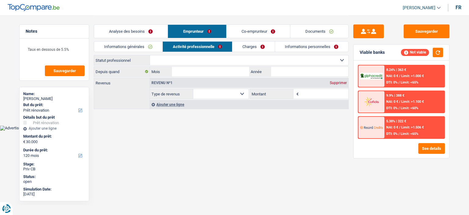
click at [249, 28] on link "Co-emprunteur" at bounding box center [259, 31] width 64 height 13
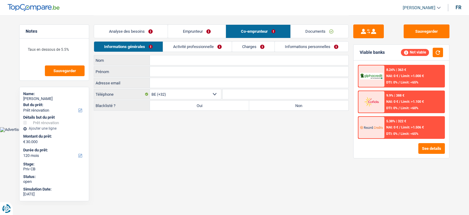
click at [221, 45] on link "Activité professionnelle" at bounding box center [197, 47] width 69 height 10
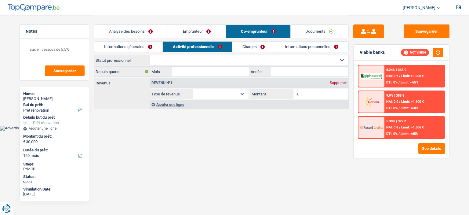
click at [143, 29] on link "Analyse des besoins" at bounding box center [131, 31] width 74 height 13
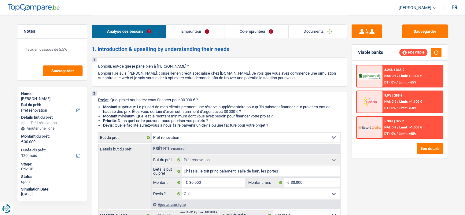
click at [409, 127] on span "Limit: >1.506 €" at bounding box center [410, 127] width 23 height 4
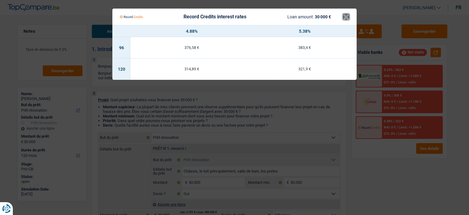
click at [347, 19] on button "×" at bounding box center [346, 17] width 6 height 6
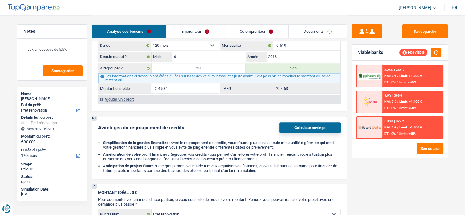
scroll to position [428, 0]
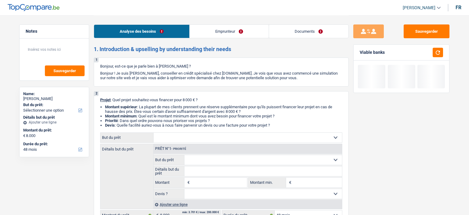
select select "48"
select select "worker"
select select "netSalary"
select select "48"
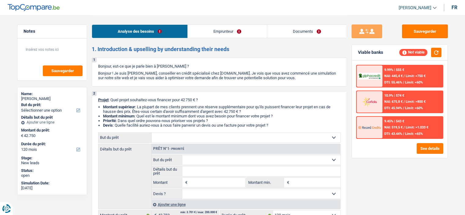
select select "120"
select select "rentBeneficiary"
select select "rentalIncome"
select select "ownerWithoutMortgage"
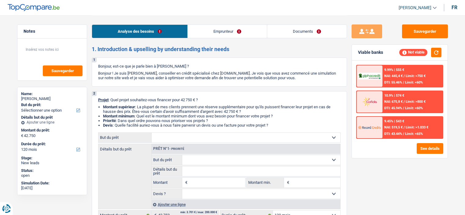
select select "120"
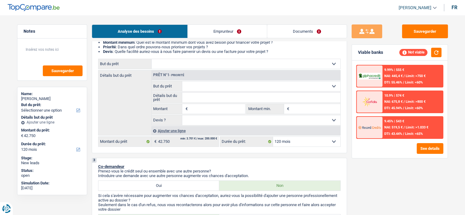
scroll to position [92, 0]
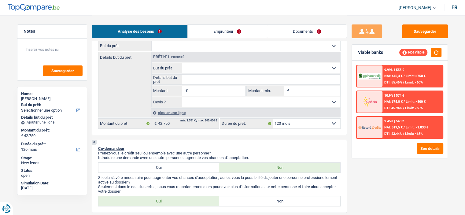
click at [214, 49] on select "Confort maison: meubles, textile, peinture, électroménager, outillage non-profe…" at bounding box center [246, 46] width 189 height 10
click at [50, 54] on textarea at bounding box center [52, 52] width 61 height 18
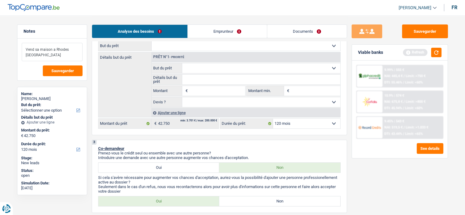
type textarea "Vend sa maison a Rhodes [GEOGRAPHIC_DATA]"
click at [215, 33] on link "Emprunteur" at bounding box center [227, 31] width 79 height 13
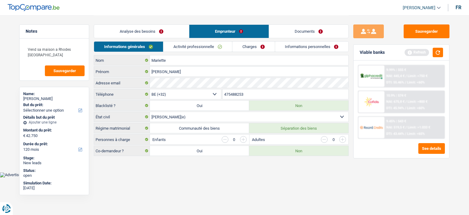
click at [155, 31] on link "Analyse des besoins" at bounding box center [141, 31] width 95 height 13
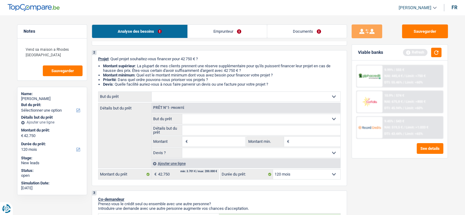
scroll to position [92, 0]
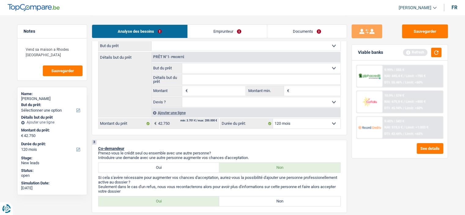
click at [242, 49] on select "Confort maison: meubles, textile, peinture, électroménager, outillage non-profe…" at bounding box center [246, 46] width 189 height 10
click at [369, 190] on div "Sauvegarder Viable banks Refresh 9.99% | 555 € NAI: 445,4 € / Limit: >750 € DTI…" at bounding box center [399, 114] width 105 height 181
click at [263, 51] on select "Confort maison: meubles, textile, peinture, électroménager, outillage non-profe…" at bounding box center [246, 46] width 189 height 10
select select "other"
click at [152, 41] on select "Confort maison: meubles, textile, peinture, électroménager, outillage non-profe…" at bounding box center [246, 46] width 189 height 10
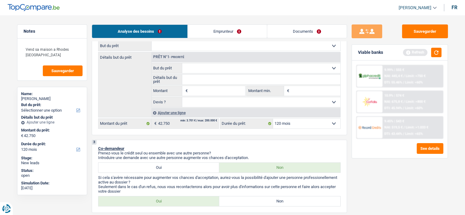
select select "other"
type input "42.750"
select select "other"
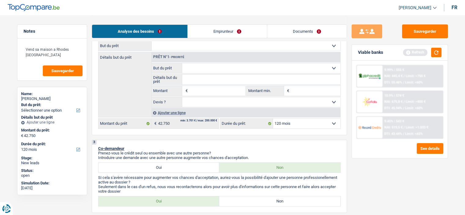
type input "42.750"
select select "other"
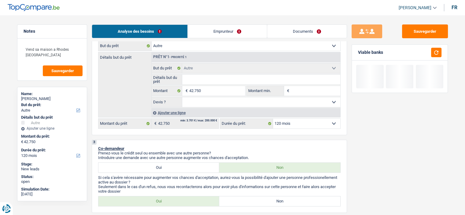
click at [214, 83] on input "Détails but du prêt" at bounding box center [261, 80] width 158 height 10
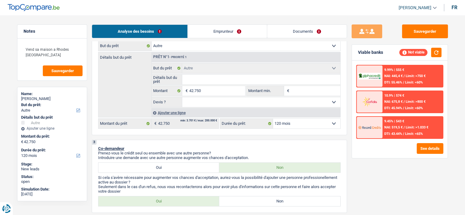
click at [192, 49] on select "Confort maison: meubles, textile, peinture, électroménager, outillage non-profe…" at bounding box center [246, 46] width 189 height 10
select select "houseOrGarden"
click at [152, 41] on select "Confort maison: meubles, textile, peinture, électroménager, outillage non-profe…" at bounding box center [246, 46] width 189 height 10
select select "houseOrGarden"
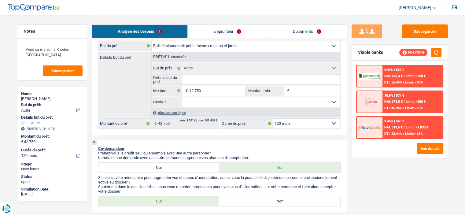
select select "houseOrGarden"
select select "other"
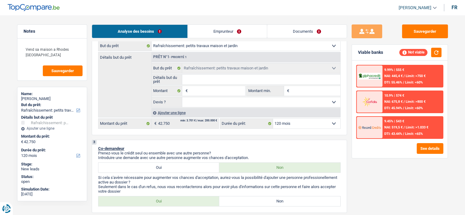
select select "other"
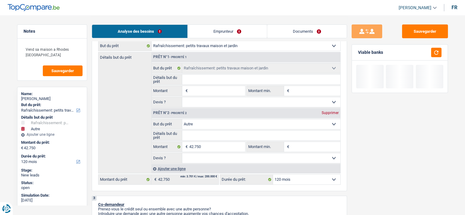
drag, startPoint x: 328, startPoint y: 111, endPoint x: 300, endPoint y: 100, distance: 30.2
click at [328, 111] on div "Supprimer" at bounding box center [330, 113] width 20 height 4
type input "0"
select select
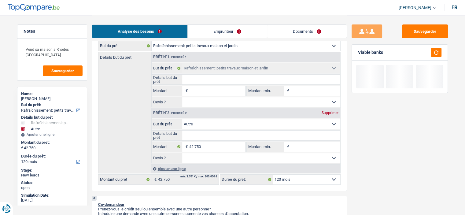
select select
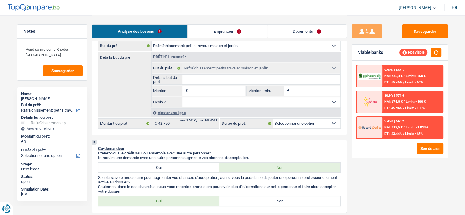
click at [214, 91] on input "Montant" at bounding box center [217, 91] width 56 height 10
type input "4"
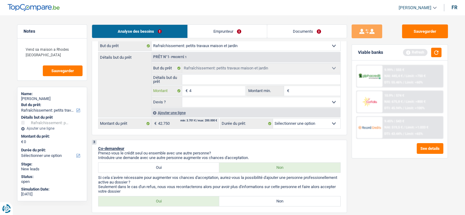
type input "42"
type input "427"
type input "4.275"
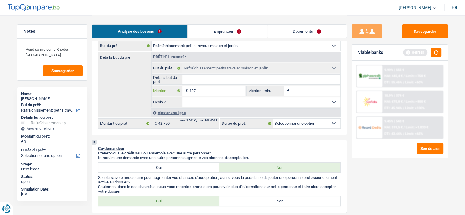
type input "4.275"
type input "42.750"
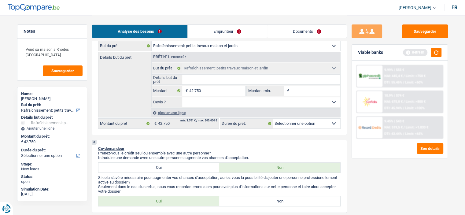
click at [195, 82] on input "Détails but du prêt" at bounding box center [261, 80] width 158 height 10
select select "144"
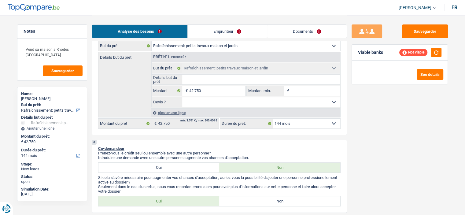
click at [307, 126] on select "12 mois 18 mois 24 mois 30 mois 36 mois 42 mois 48 mois 60 mois 72 mois 84 mois…" at bounding box center [306, 124] width 67 height 10
select select "120"
click at [273, 119] on select "12 mois 18 mois 24 mois 30 mois 36 mois 42 mois 48 mois 60 mois 72 mois 84 mois…" at bounding box center [306, 124] width 67 height 10
select select "120"
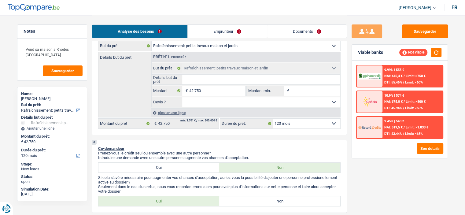
click at [232, 79] on input "Détails but du prêt" at bounding box center [261, 80] width 158 height 10
type input "R"
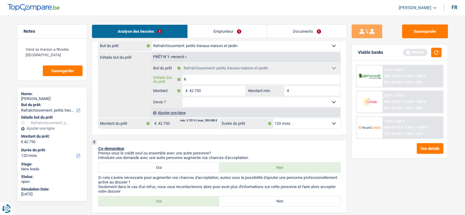
type input "Re"
type input "Rep"
type input "Repi"
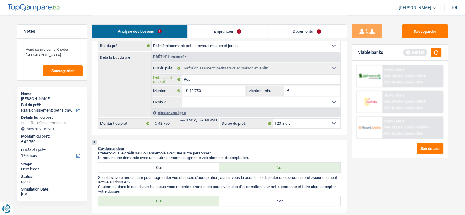
type input "Repi"
type input "Rep"
type input "Repe"
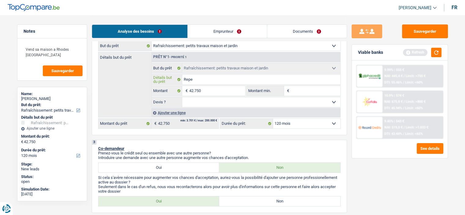
type input "Repei"
type input "Repein"
type input "Repeind"
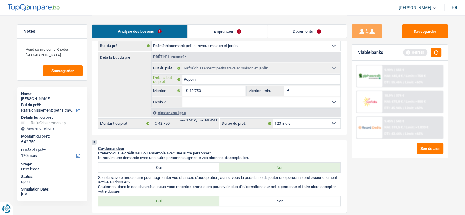
type input "Repeind"
type input "Repeindr"
type input "Repeindre"
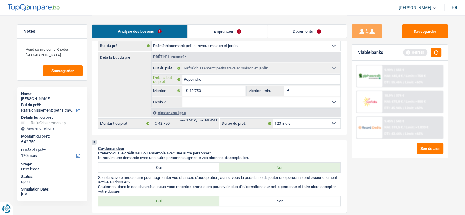
type input "Repeindre"
type input "Repeindre,"
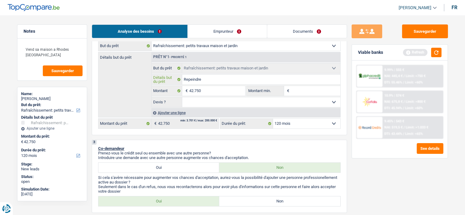
type input "Repeindre,"
type input "Repeindre, d"
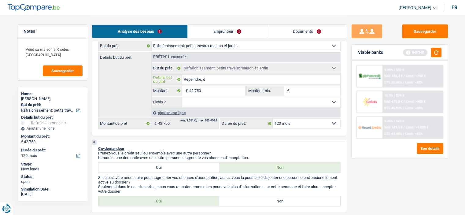
type input "Repeindre, de"
type input "Repeindre, dep"
type input "Repeindre, de"
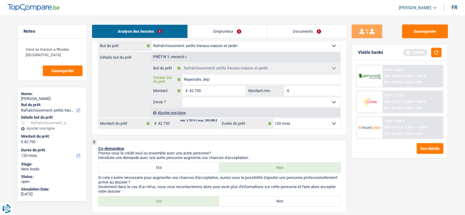
type input "Repeindre, de"
type input "Repeindre, deb"
type input "Repeindre, debl"
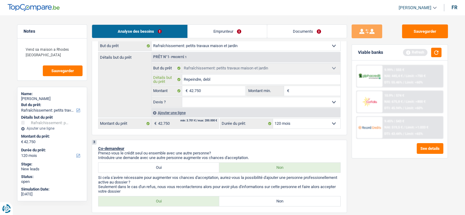
type input "Repeindre, debla"
type input "Repeindre, deblay"
type input "Repeindre, deblaye"
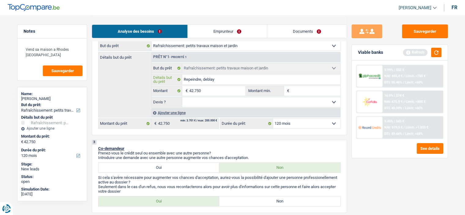
type input "Repeindre, deblaye"
type input "Repeindre, deblayer"
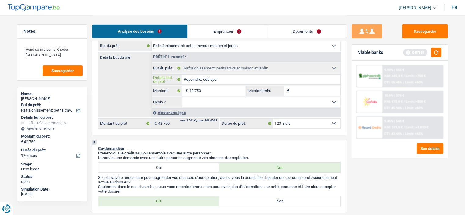
type input "Repeindre, deblayer l"
type input "Repeindre, deblayer la"
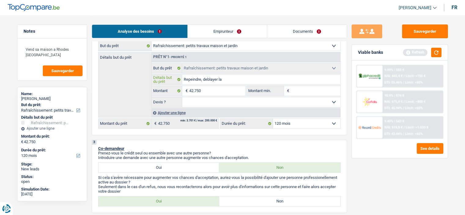
type input "Repeindre, deblayer la"
type input "Repeindre, deblayer la a"
type input "Repeindre, deblayer la ac"
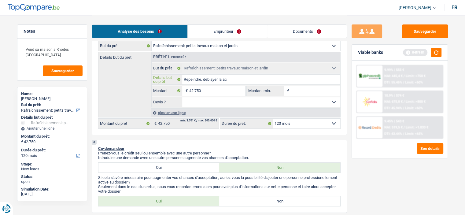
type input "Repeindre, deblayer la a"
type input "Repeindre, deblayer la"
type input "Repeindre, deblayer la c"
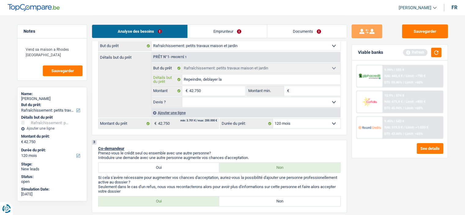
type input "Repeindre, deblayer la c"
type input "Repeindre, deblayer la ca"
type input "Repeindre, deblayer la cav"
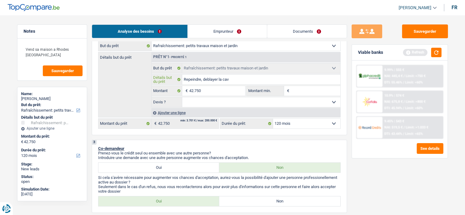
type input "Repeindre, deblayer la cavz"
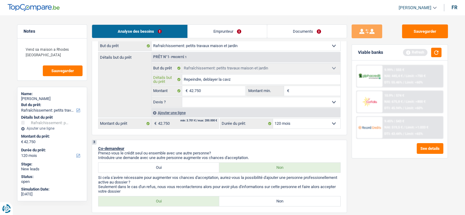
type input "Repeindre, deblayer la cavz"
type input "Repeindre, deblayer la cav"
type input "Repeindre, deblayer la cave"
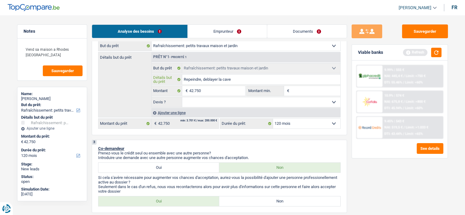
type input "Repeindre, deblayer la cave"
type input "Repeindre, deblayer la cave e"
type input "Repeindre, deblayer la cave et"
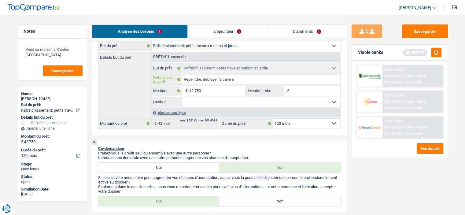
type input "Repeindre, deblayer la cave et"
type input "Repeindre, deblayer la cave et l"
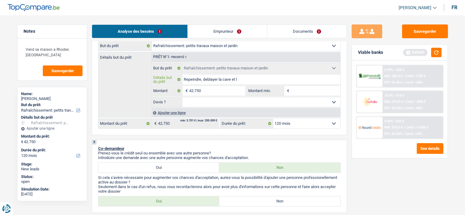
type input "Repeindre, deblayer la cave et le"
type input "Repeindre, deblayer la cave et le g"
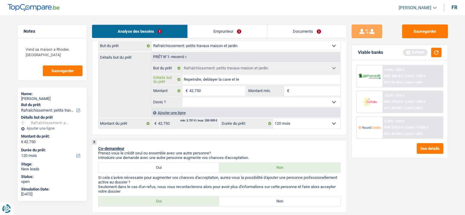
type input "Repeindre, deblayer la cave et le g"
type input "Repeindre, deblayer la cave et le gr"
type input "Repeindre, deblayer la cave et le gre"
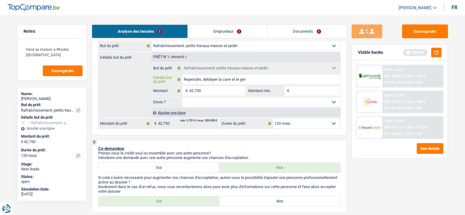
type input "Repeindre, deblayer la cave et le gren"
type input "Repeindre, deblayer la cave et le greni"
type input "Repeindre, deblayer la cave et le grenie"
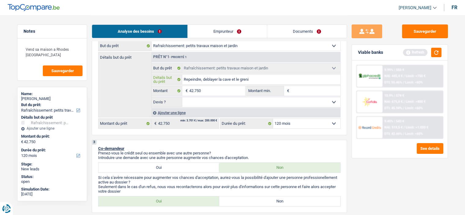
type input "Repeindre, deblayer la cave et le grenie"
type input "Repeindre, deblayer la cave et le grenier"
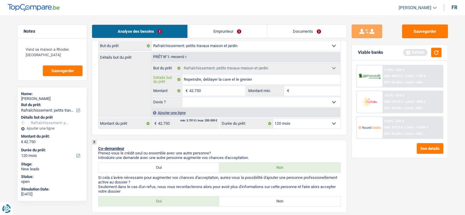
type input "Repeindre, déblayer la cave et le grenier"
click at [260, 78] on input "Repeindre, déblayer la cave et le grenier" at bounding box center [261, 80] width 158 height 10
type input "Repeindre, déblayer la cave et le grenier ("
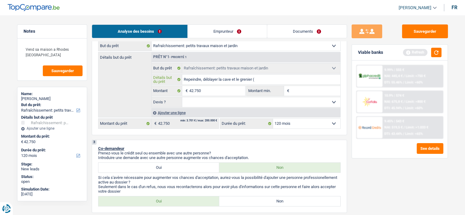
type input "Repeindre, déblayer la cave et le grenier (4"
type input "Repeindre, déblayer la cave et le grenier (40"
type input "Repeindre, déblayer la cave et le grenier (400"
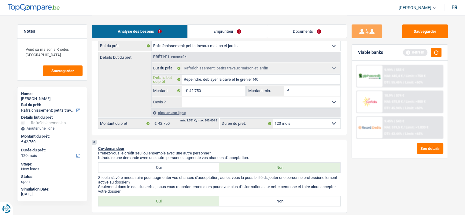
type input "Repeindre, déblayer la cave et le grenier (400"
type input "Repeindre, déblayer la cave et le grenier (400m"
type input "Repeindre, déblayer la cave et le grenier (400m2"
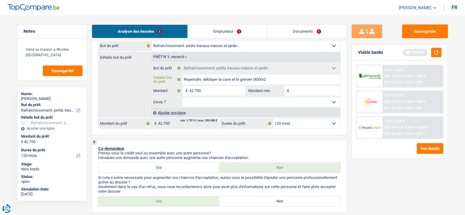
type input "Repeindre, déblayer la cave et le grenier (400m2)"
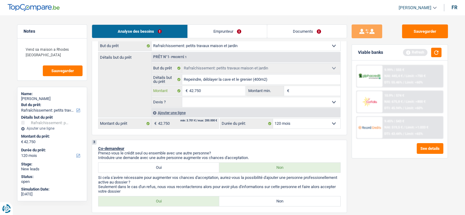
click at [213, 93] on input "42.750" at bounding box center [217, 91] width 56 height 10
click at [213, 92] on input "42.750" at bounding box center [217, 91] width 56 height 10
click at [214, 91] on input "42.750" at bounding box center [217, 91] width 56 height 10
click at [215, 91] on input "42.750" at bounding box center [217, 91] width 56 height 10
type input "4.275"
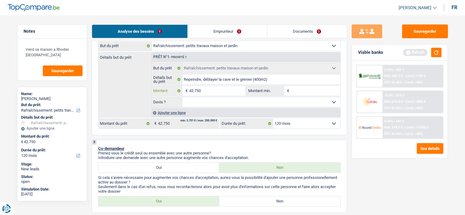
type input "4.275"
type input "427"
type input "42"
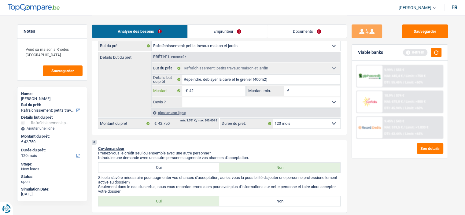
type input "4"
type input "1"
type input "15"
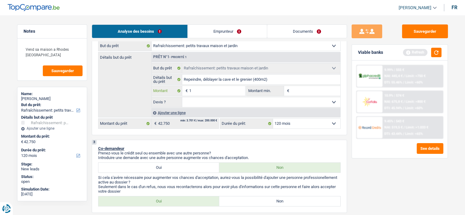
type input "15"
type input "150"
type input "1.500"
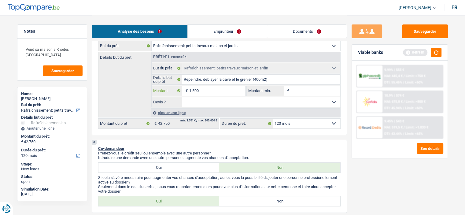
type input "15.000"
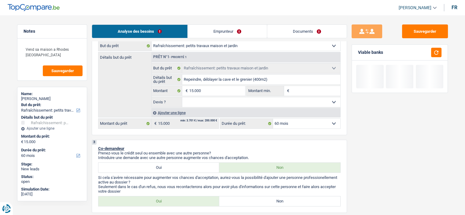
click at [233, 101] on select "Oui Non Non répondu Sélectionner une option" at bounding box center [261, 102] width 158 height 10
click at [182, 97] on select "Oui Non Non répondu Sélectionner une option" at bounding box center [261, 102] width 158 height 10
click at [175, 113] on div "Ajouter une ligne" at bounding box center [245, 112] width 189 height 9
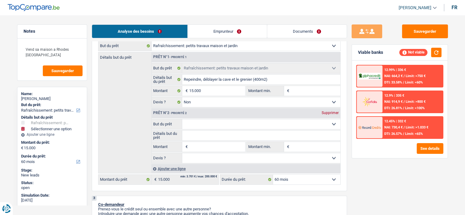
click at [197, 123] on select "Confort maison: meubles, textile, peinture, électroménager, outillage non-profe…" at bounding box center [261, 124] width 158 height 10
click at [182, 119] on select "Confort maison: meubles, textile, peinture, électroménager, outillage non-profe…" at bounding box center [261, 124] width 158 height 10
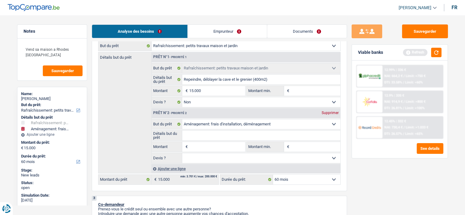
click at [202, 138] on input "Détails but du prêt" at bounding box center [261, 135] width 158 height 10
click at [250, 135] on input "Garantie locative, les avances" at bounding box center [261, 135] width 158 height 10
click at [230, 143] on input "Montant" at bounding box center [217, 147] width 56 height 10
click at [282, 160] on select "Oui Non Non répondu Sélectionner une option" at bounding box center [261, 158] width 158 height 10
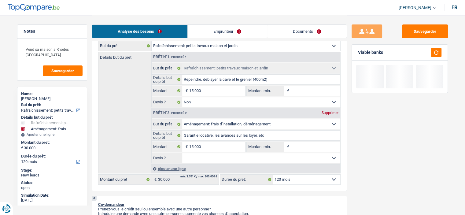
click at [182, 153] on select "Oui Non Non répondu Sélectionner une option" at bounding box center [261, 158] width 158 height 10
click at [170, 167] on div "Ajouter une ligne" at bounding box center [245, 168] width 189 height 9
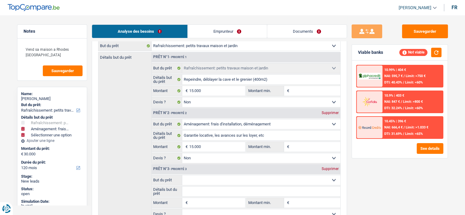
click at [212, 179] on select "Confort maison: meubles, textile, peinture, électroménager, outillage non-profe…" at bounding box center [261, 180] width 158 height 10
click at [372, 187] on div "Sauvegarder Viable banks Not viable 10.99% | 404 € NAI: 595,7 € / Limit: >750 €…" at bounding box center [399, 114] width 105 height 181
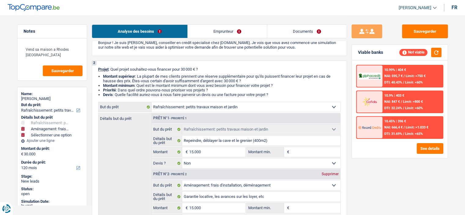
scroll to position [153, 0]
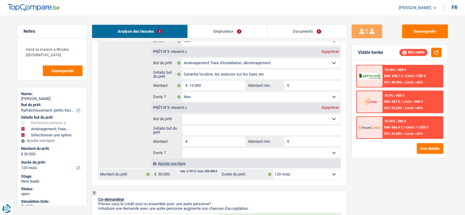
click at [234, 115] on select "Confort maison: meubles, textile, peinture, électroménager, outillage non-profe…" at bounding box center [261, 119] width 158 height 10
click at [182, 114] on select "Confort maison: meubles, textile, peinture, électroménager, outillage non-profe…" at bounding box center [261, 119] width 158 height 10
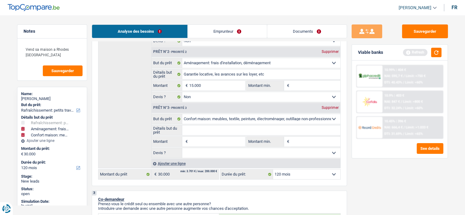
click at [203, 137] on input "Montant" at bounding box center [217, 142] width 56 height 10
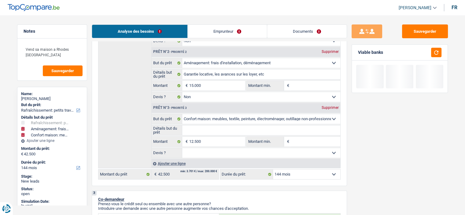
click at [235, 127] on input "Détails but du prêt" at bounding box center [261, 130] width 158 height 10
click at [202, 153] on select "Oui Non Non répondu Sélectionner une option" at bounding box center [261, 153] width 158 height 10
click at [182, 148] on select "Oui Non Non répondu Sélectionner une option" at bounding box center [261, 153] width 158 height 10
click at [213, 133] on input "Détails but du prêt" at bounding box center [261, 130] width 158 height 10
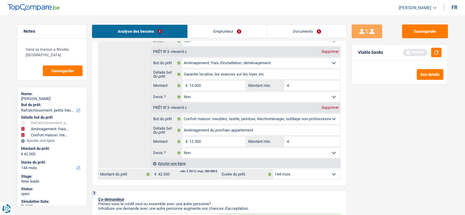
click at [303, 141] on input "Montant min." at bounding box center [316, 142] width 50 height 10
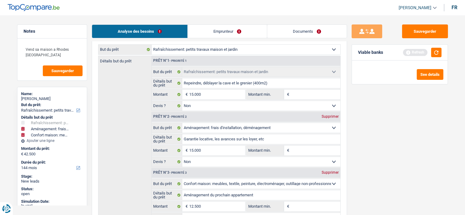
scroll to position [92, 0]
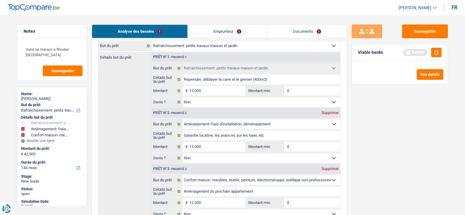
click at [310, 88] on input "Montant min." at bounding box center [316, 91] width 50 height 10
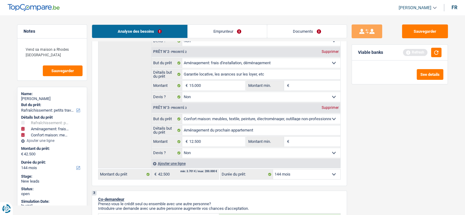
click at [308, 86] on input "Montant min." at bounding box center [316, 86] width 50 height 10
click at [306, 144] on input "Montant min." at bounding box center [316, 142] width 50 height 10
click at [322, 175] on select "12 mois 18 mois 24 mois 30 mois 36 mois 42 mois 48 mois 60 mois 72 mois 84 mois…" at bounding box center [306, 174] width 67 height 10
click at [273, 169] on select "12 mois 18 mois 24 mois 30 mois 36 mois 42 mois 48 mois 60 mois 72 mois 84 mois…" at bounding box center [306, 174] width 67 height 10
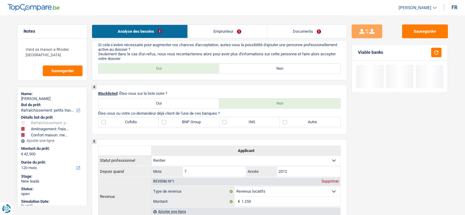
scroll to position [306, 0]
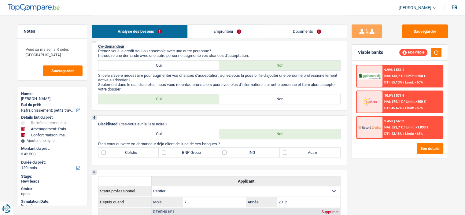
click at [227, 38] on div "Analyse des besoins Emprunteur Documents" at bounding box center [219, 28] width 255 height 26
click at [224, 31] on link "Emprunteur" at bounding box center [227, 31] width 79 height 13
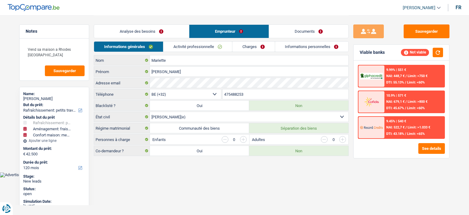
click at [164, 31] on link "Analyse des besoins" at bounding box center [141, 31] width 95 height 13
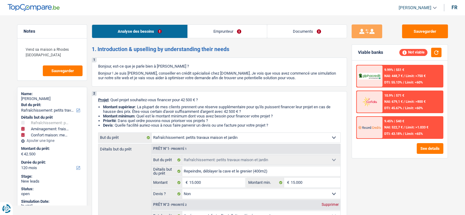
drag, startPoint x: 223, startPoint y: 24, endPoint x: 223, endPoint y: 32, distance: 7.6
click at [223, 27] on li "Emprunteur" at bounding box center [226, 31] width 79 height 14
click at [211, 36] on link "Emprunteur" at bounding box center [227, 31] width 79 height 13
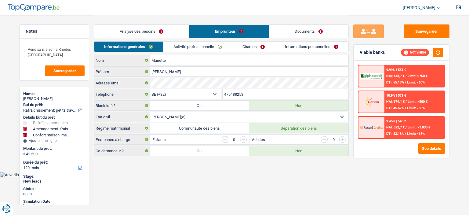
click at [166, 35] on link "Analyse des besoins" at bounding box center [141, 31] width 95 height 13
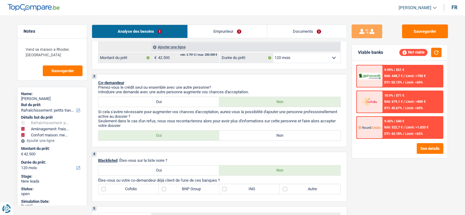
scroll to position [306, 0]
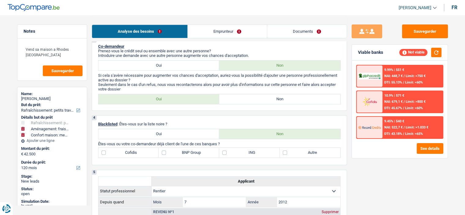
click at [259, 98] on label "Non" at bounding box center [279, 99] width 121 height 10
click at [259, 98] on input "Non" at bounding box center [279, 99] width 121 height 10
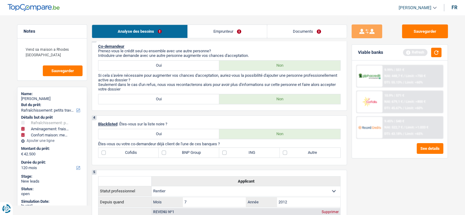
click at [230, 35] on link "Emprunteur" at bounding box center [227, 31] width 79 height 13
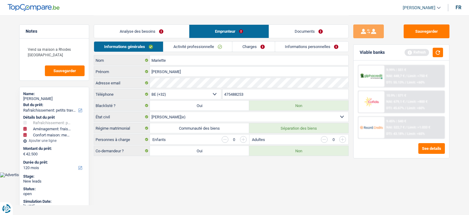
click at [170, 31] on link "Analyse des besoins" at bounding box center [141, 31] width 95 height 13
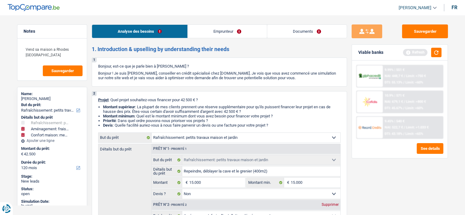
click at [222, 26] on link "Emprunteur" at bounding box center [227, 31] width 79 height 13
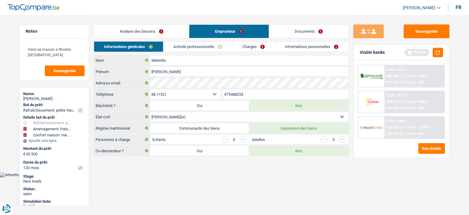
click at [131, 34] on link "Analyse des besoins" at bounding box center [141, 31] width 95 height 13
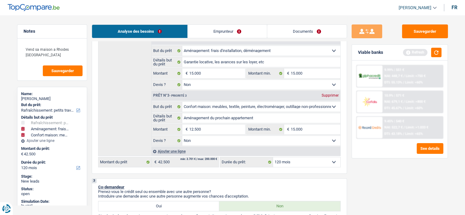
scroll to position [214, 0]
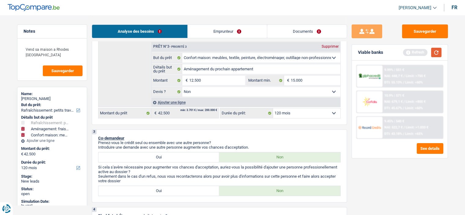
click at [436, 53] on button "button" at bounding box center [436, 52] width 10 height 9
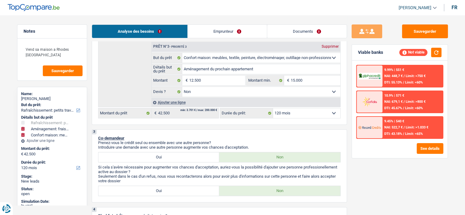
click at [229, 35] on link "Emprunteur" at bounding box center [227, 31] width 79 height 13
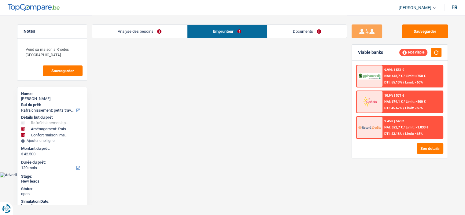
scroll to position [0, 0]
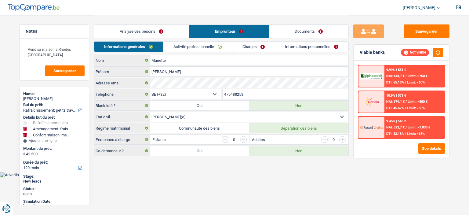
click at [176, 31] on link "Analyse des besoins" at bounding box center [141, 31] width 95 height 13
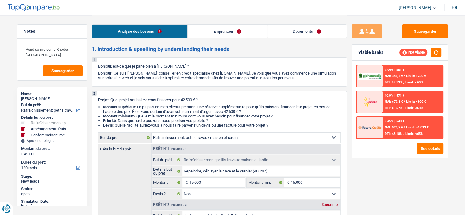
click at [209, 28] on link "Emprunteur" at bounding box center [227, 31] width 79 height 13
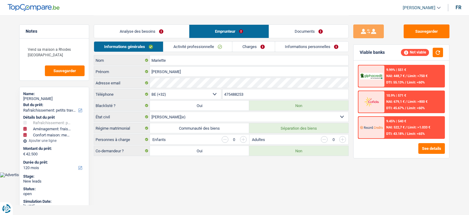
click at [141, 25] on link "Analyse des besoins" at bounding box center [141, 31] width 95 height 13
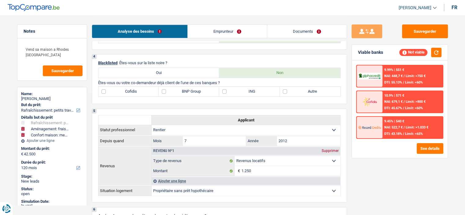
scroll to position [336, 0]
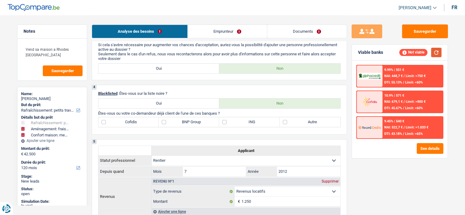
click at [440, 53] on button "button" at bounding box center [436, 52] width 10 height 9
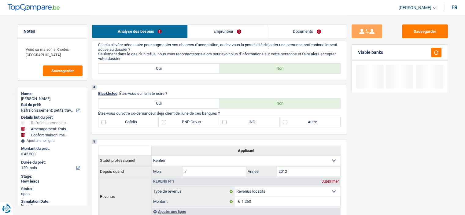
click at [241, 33] on link "Emprunteur" at bounding box center [227, 31] width 79 height 13
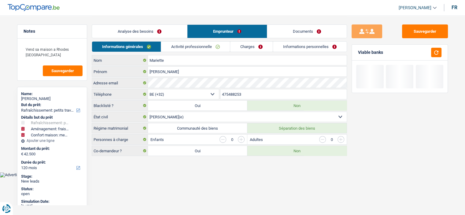
scroll to position [0, 0]
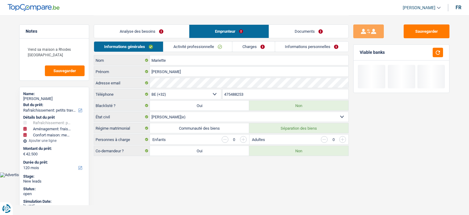
click at [157, 34] on link "Analyse des besoins" at bounding box center [141, 31] width 95 height 13
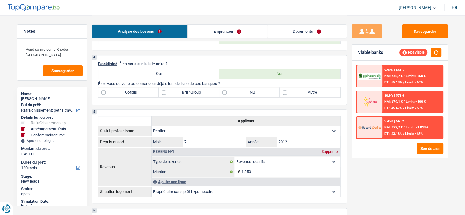
scroll to position [397, 0]
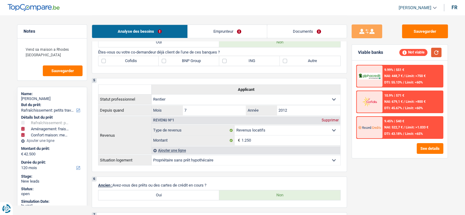
drag, startPoint x: 440, startPoint y: 53, endPoint x: 437, endPoint y: 53, distance: 3.4
click at [440, 53] on button "button" at bounding box center [436, 52] width 10 height 9
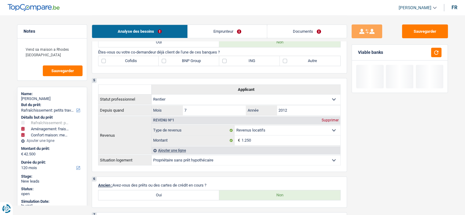
click at [216, 36] on link "Emprunteur" at bounding box center [227, 31] width 79 height 13
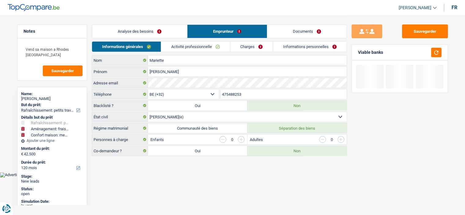
scroll to position [0, 0]
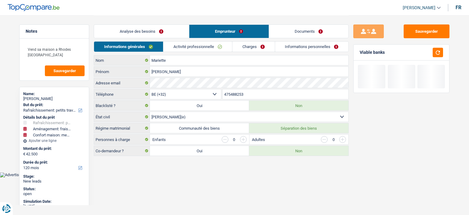
drag, startPoint x: 208, startPoint y: 45, endPoint x: 219, endPoint y: 49, distance: 11.8
click at [209, 45] on link "Activité professionnelle" at bounding box center [198, 47] width 69 height 10
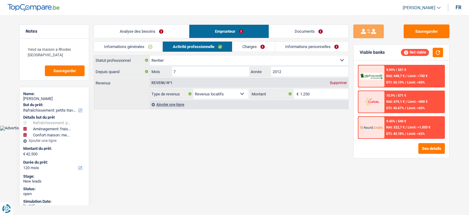
click at [164, 30] on link "Analyse des besoins" at bounding box center [141, 31] width 95 height 13
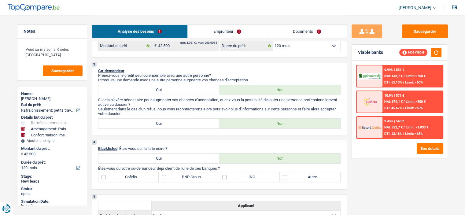
scroll to position [336, 0]
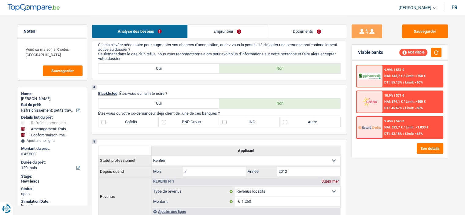
drag, startPoint x: 243, startPoint y: 123, endPoint x: 228, endPoint y: 124, distance: 15.6
click at [243, 123] on label "ING" at bounding box center [249, 122] width 61 height 10
click at [243, 123] on input "ING" at bounding box center [249, 122] width 61 height 10
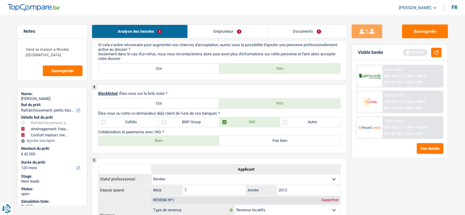
click at [157, 141] on label "Bien" at bounding box center [158, 141] width 121 height 10
click at [157, 141] on input "Bien" at bounding box center [158, 141] width 121 height 10
drag, startPoint x: 201, startPoint y: 121, endPoint x: 196, endPoint y: 121, distance: 5.5
click at [196, 121] on label "BNP Group" at bounding box center [189, 122] width 61 height 10
click at [186, 121] on label "BNP Group" at bounding box center [189, 122] width 61 height 10
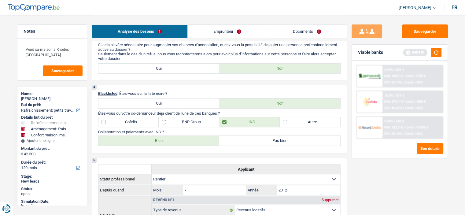
click at [186, 121] on input "BNP Group" at bounding box center [189, 122] width 61 height 10
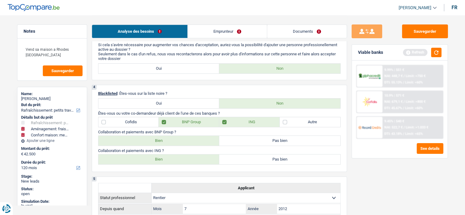
click at [171, 138] on label "Bien" at bounding box center [158, 141] width 121 height 10
click at [171, 138] on input "Bien" at bounding box center [158, 141] width 121 height 10
click at [297, 119] on label "Autre" at bounding box center [310, 122] width 61 height 10
click at [297, 119] on input "Autre" at bounding box center [310, 122] width 61 height 10
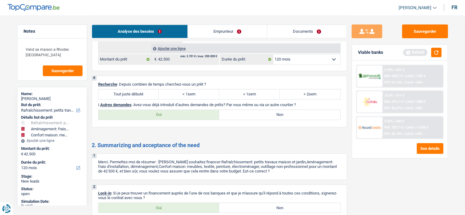
scroll to position [809, 0]
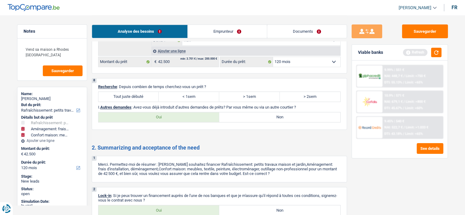
click at [127, 94] on label "Tout juste débuté" at bounding box center [128, 97] width 61 height 10
click at [127, 94] on input "Tout juste débuté" at bounding box center [128, 97] width 61 height 10
click at [257, 112] on label "Non" at bounding box center [279, 117] width 121 height 10
click at [257, 112] on input "Non" at bounding box center [279, 117] width 121 height 10
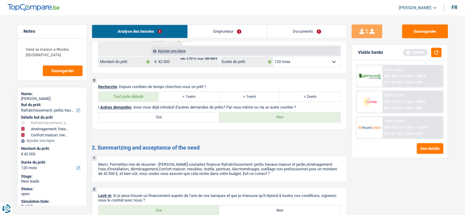
click at [228, 32] on link "Emprunteur" at bounding box center [227, 31] width 79 height 13
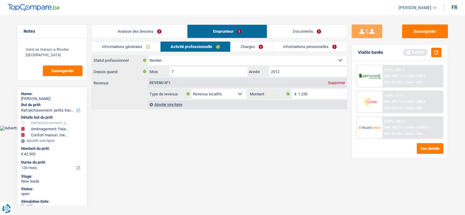
scroll to position [0, 0]
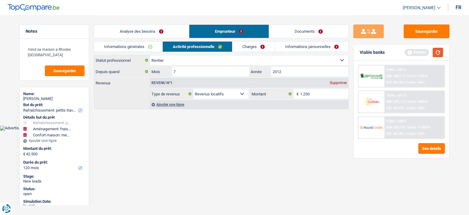
click at [439, 52] on button "button" at bounding box center [438, 52] width 10 height 9
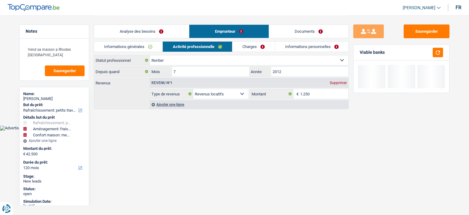
click at [146, 45] on link "Informations générales" at bounding box center [128, 47] width 68 height 10
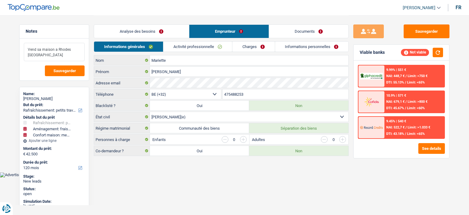
click at [55, 53] on textarea "Vend sa maison a Rhodes Saint Genèse" at bounding box center [54, 52] width 61 height 18
click at [260, 47] on link "Charges" at bounding box center [254, 47] width 42 height 10
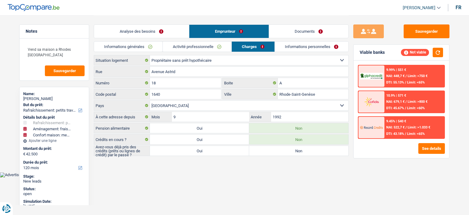
click at [220, 153] on label "Oui" at bounding box center [199, 151] width 99 height 10
click at [220, 153] on input "Oui" at bounding box center [199, 151] width 99 height 10
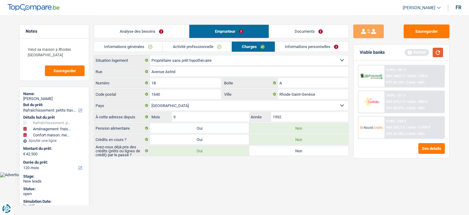
click at [436, 51] on button "button" at bounding box center [438, 52] width 10 height 9
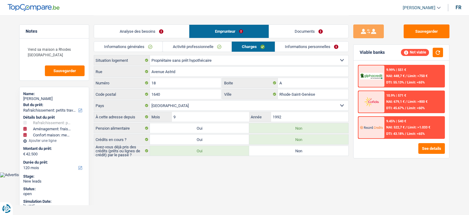
click at [159, 28] on link "Analyse des besoins" at bounding box center [141, 31] width 95 height 13
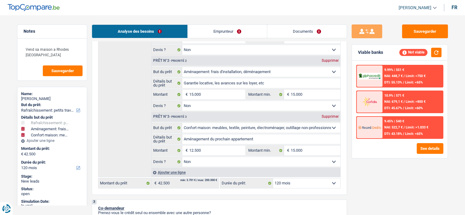
scroll to position [183, 0]
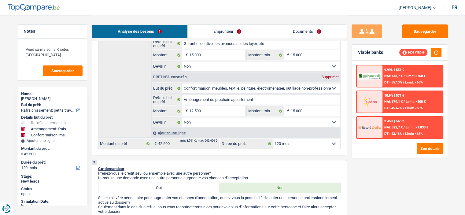
click at [221, 29] on link "Emprunteur" at bounding box center [227, 31] width 79 height 13
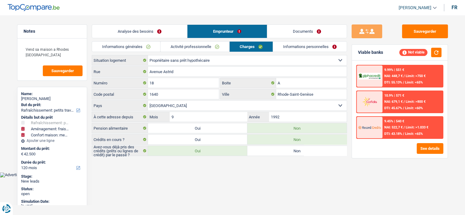
scroll to position [0, 0]
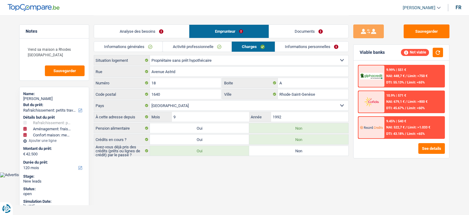
click at [142, 46] on link "Informations générales" at bounding box center [128, 47] width 68 height 10
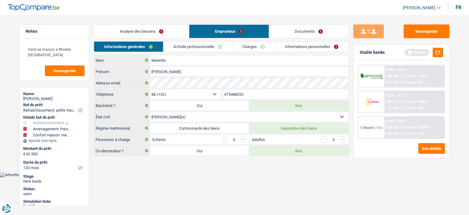
click at [185, 48] on link "Activité professionnelle" at bounding box center [198, 47] width 69 height 10
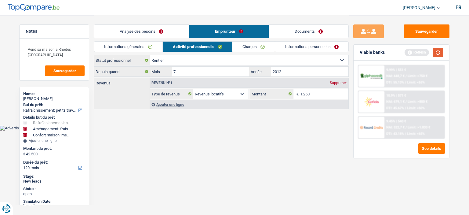
click at [438, 51] on button "button" at bounding box center [438, 52] width 10 height 9
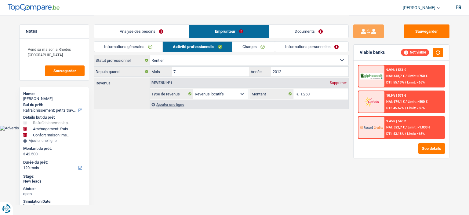
click at [159, 28] on link "Analyse des besoins" at bounding box center [141, 31] width 95 height 13
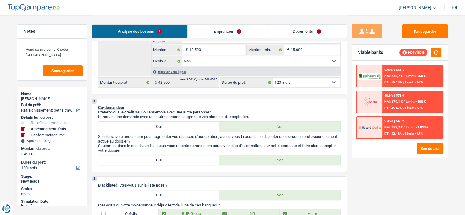
scroll to position [214, 0]
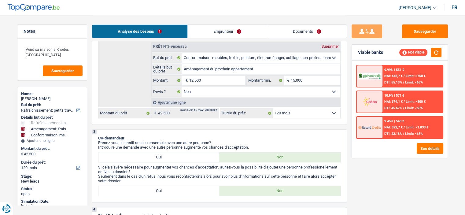
click at [181, 154] on label "Oui" at bounding box center [158, 157] width 121 height 10
click at [181, 154] on input "Oui" at bounding box center [158, 157] width 121 height 10
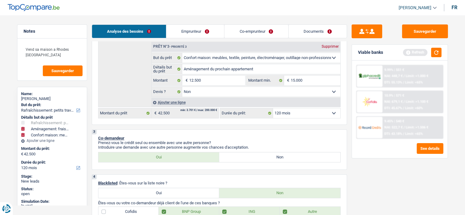
click at [186, 28] on link "Emprunteur" at bounding box center [195, 31] width 58 height 13
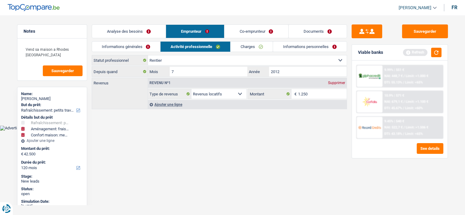
scroll to position [0, 0]
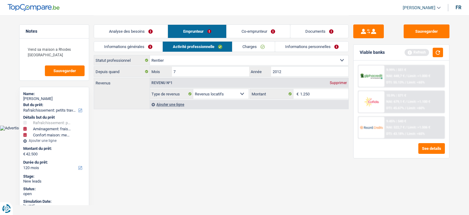
click at [141, 42] on link "Informations générales" at bounding box center [128, 47] width 68 height 10
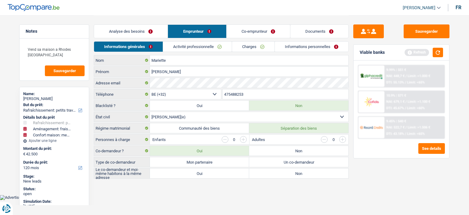
drag, startPoint x: 285, startPoint y: 160, endPoint x: 282, endPoint y: 162, distance: 3.2
click at [284, 159] on label "Un co-demandeur" at bounding box center [298, 162] width 99 height 10
click at [284, 159] on input "Un co-demandeur" at bounding box center [298, 162] width 99 height 10
click at [285, 175] on label "Non" at bounding box center [298, 173] width 99 height 10
click at [285, 175] on input "Non" at bounding box center [298, 173] width 99 height 10
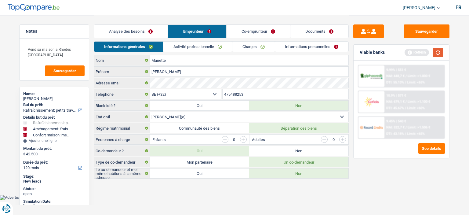
click at [429, 48] on div "Refresh" at bounding box center [424, 52] width 39 height 9
drag, startPoint x: 253, startPoint y: 29, endPoint x: 249, endPoint y: 28, distance: 4.4
click at [252, 28] on link "Co-emprunteur" at bounding box center [259, 31] width 64 height 13
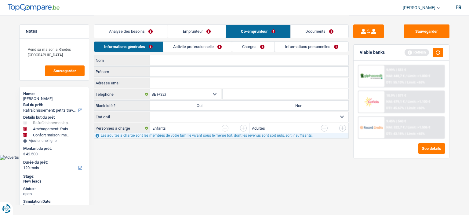
click at [210, 51] on div "Informations générales Activité professionnelle Charges Informations personnell…" at bounding box center [221, 48] width 255 height 14
click at [209, 49] on link "Activité professionnelle" at bounding box center [197, 47] width 69 height 10
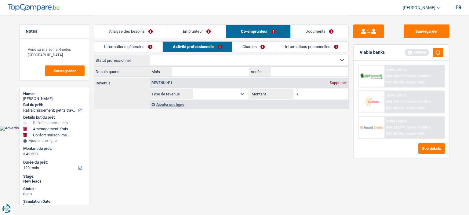
click at [221, 62] on select "Ouvrier Employé privé Employé public Invalide Indépendant Pensionné Chômeur Mut…" at bounding box center [249, 60] width 199 height 10
click at [150, 55] on select "Ouvrier Employé privé Employé public Invalide Indépendant Pensionné Chômeur Mut…" at bounding box center [249, 60] width 199 height 10
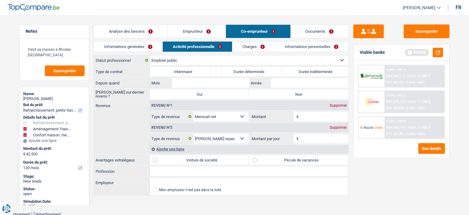
click at [302, 118] on input "Montant" at bounding box center [324, 117] width 49 height 10
click at [301, 62] on select "Ouvrier Employé privé Employé public Invalide Indépendant Pensionné Chômeur Mut…" at bounding box center [249, 60] width 199 height 10
click at [150, 55] on select "Ouvrier Employé privé Employé public Invalide Indépendant Pensionné Chômeur Mut…" at bounding box center [249, 60] width 199 height 10
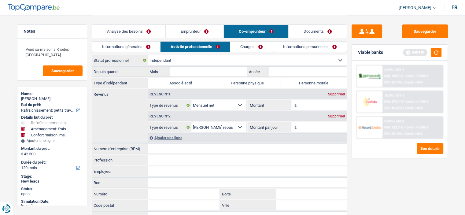
click at [259, 83] on label "Personne physique" at bounding box center [247, 83] width 66 height 10
click at [268, 85] on label "Personne physique" at bounding box center [247, 83] width 66 height 10
click at [268, 85] on input "Personne physique" at bounding box center [247, 83] width 66 height 10
click at [313, 104] on input "Montant" at bounding box center [322, 105] width 49 height 10
click at [438, 53] on button "button" at bounding box center [436, 52] width 10 height 9
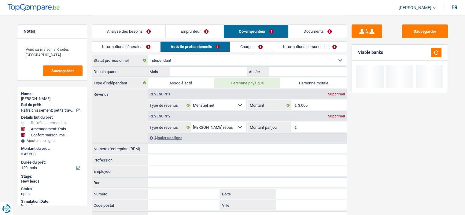
click at [340, 116] on div "Supprimer" at bounding box center [336, 116] width 20 height 4
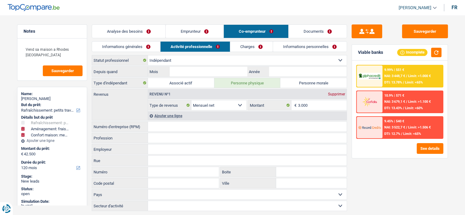
click at [261, 47] on link "Charges" at bounding box center [251, 47] width 42 height 10
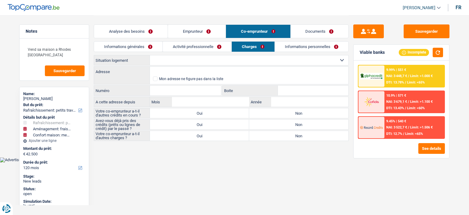
click at [176, 63] on select "Locataire Propriétaire avec prêt hypothécaire Propriétaire sans prêt hypothécai…" at bounding box center [249, 60] width 199 height 10
click at [150, 55] on select "Locataire Propriétaire avec prêt hypothécaire Propriétaire sans prêt hypothécai…" at bounding box center [249, 60] width 199 height 10
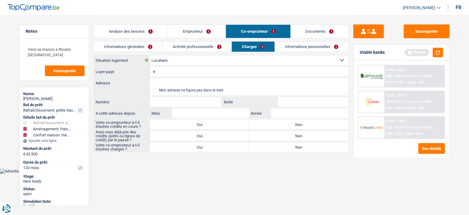
click at [169, 71] on input "Loyer payé" at bounding box center [253, 72] width 192 height 10
click at [430, 52] on div "Refresh" at bounding box center [424, 52] width 39 height 9
click at [439, 56] on button "button" at bounding box center [438, 52] width 10 height 9
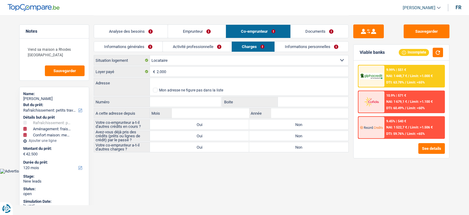
click at [205, 43] on link "Activité professionnelle" at bounding box center [197, 47] width 69 height 10
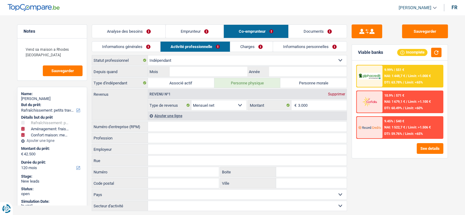
click at [254, 48] on link "Charges" at bounding box center [251, 47] width 42 height 10
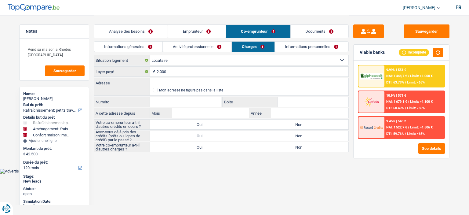
click at [200, 30] on link "Emprunteur" at bounding box center [197, 31] width 58 height 13
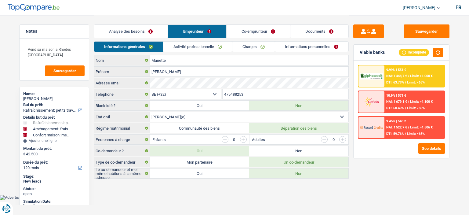
click at [218, 45] on link "Activité professionnelle" at bounding box center [198, 47] width 69 height 10
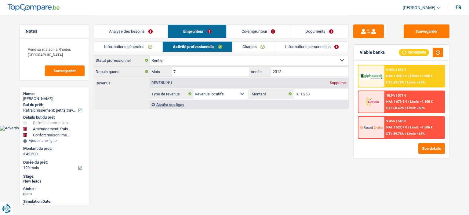
click at [337, 81] on div "Supprimer" at bounding box center [339, 83] width 20 height 4
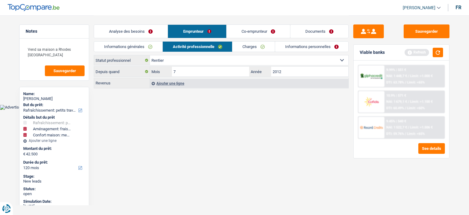
drag, startPoint x: 243, startPoint y: 60, endPoint x: 236, endPoint y: 62, distance: 7.4
click at [243, 60] on select "Ouvrier Employé privé Employé public Invalide Indépendant Pensionné Chômeur Mut…" at bounding box center [249, 60] width 199 height 10
click at [150, 55] on select "Ouvrier Employé privé Employé public Invalide Indépendant Pensionné Chômeur Mut…" at bounding box center [249, 60] width 199 height 10
drag, startPoint x: 440, startPoint y: 49, endPoint x: 436, endPoint y: 50, distance: 4.4
click at [436, 50] on button "button" at bounding box center [438, 52] width 10 height 9
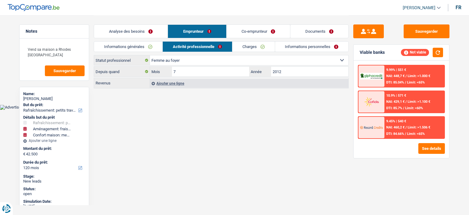
click at [265, 31] on link "Co-emprunteur" at bounding box center [259, 31] width 64 height 13
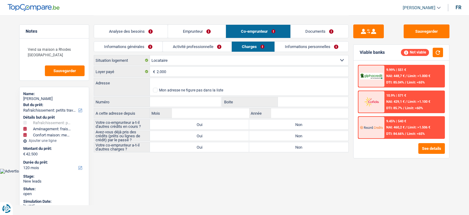
click at [209, 49] on link "Activité professionnelle" at bounding box center [197, 47] width 69 height 10
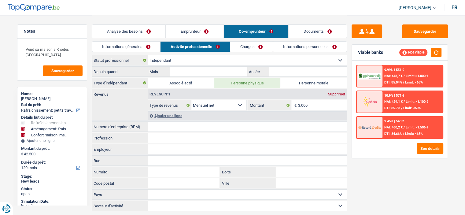
click at [248, 50] on link "Charges" at bounding box center [251, 47] width 42 height 10
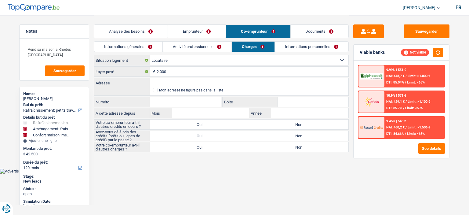
click at [211, 31] on link "Emprunteur" at bounding box center [197, 31] width 58 height 13
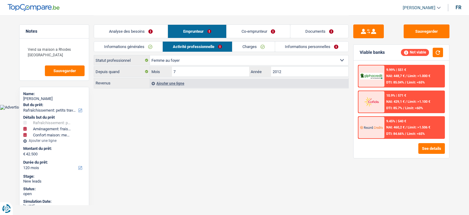
click at [253, 31] on link "Co-emprunteur" at bounding box center [259, 31] width 64 height 13
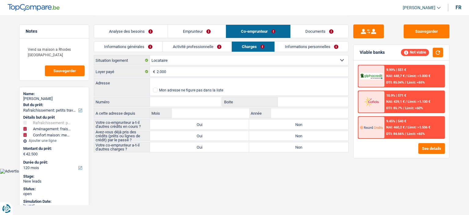
click at [208, 39] on div "Analyse des besoins Emprunteur Co-emprunteur Documents" at bounding box center [221, 28] width 255 height 26
click at [199, 34] on link "Emprunteur" at bounding box center [197, 31] width 58 height 13
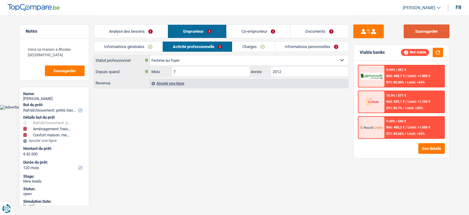
click at [423, 29] on button "Sauvegarder" at bounding box center [427, 31] width 46 height 14
click at [77, 72] on button "Sauvegarder" at bounding box center [65, 70] width 40 height 11
click at [427, 32] on button "Sauvegarder" at bounding box center [427, 31] width 46 height 14
click at [119, 34] on link "Analyse des besoins" at bounding box center [131, 31] width 74 height 13
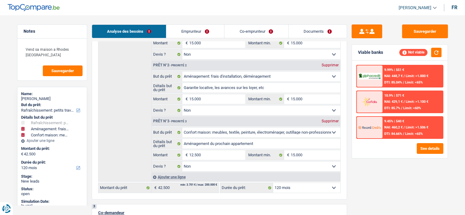
scroll to position [183, 0]
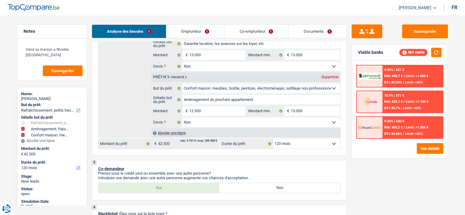
click at [282, 186] on label "Non" at bounding box center [279, 188] width 121 height 10
click at [282, 186] on input "Non" at bounding box center [279, 188] width 121 height 10
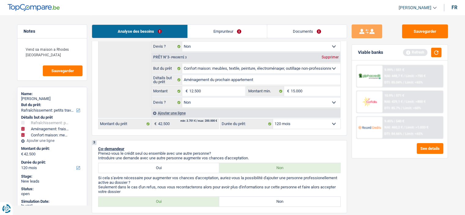
scroll to position [214, 0]
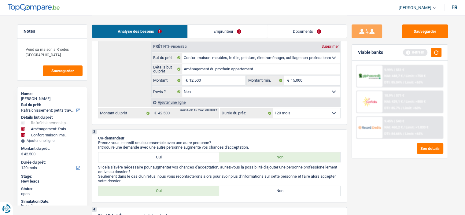
click at [171, 191] on label "Oui" at bounding box center [158, 191] width 121 height 10
click at [171, 191] on input "Oui" at bounding box center [158, 191] width 121 height 10
click at [439, 56] on button "button" at bounding box center [436, 52] width 10 height 9
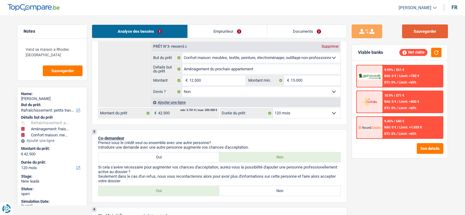
click at [423, 30] on button "Sauvegarder" at bounding box center [425, 31] width 46 height 14
click at [428, 36] on button "Sauvegarder" at bounding box center [425, 31] width 46 height 14
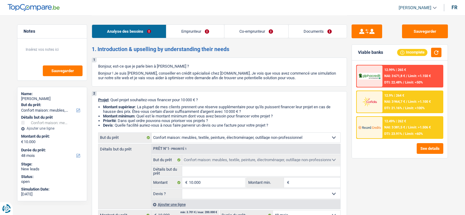
select select "household"
select select "48"
select select "household"
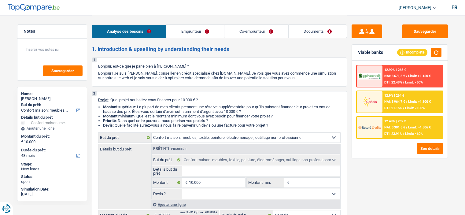
select select "48"
select select "mutuality"
select select "invalid"
select select "mutualityIndemnity"
select select "socialSecurity"
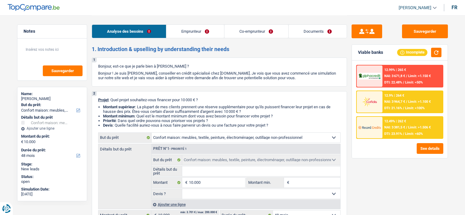
select select "familyAllowances"
select select "disabilityPension"
select select "rents"
select select "household"
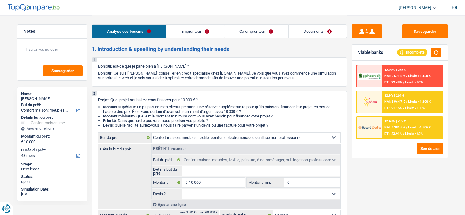
select select "48"
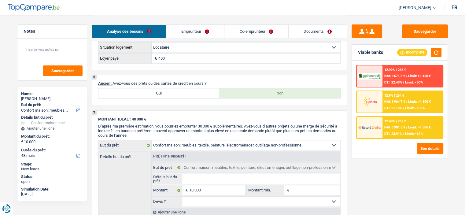
scroll to position [397, 0]
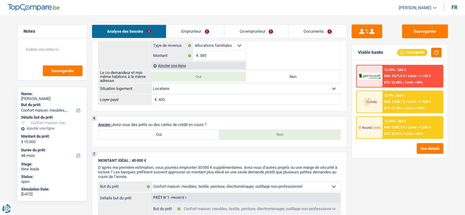
click at [198, 134] on label "Oui" at bounding box center [158, 135] width 121 height 10
click at [198, 134] on input "Oui" at bounding box center [158, 135] width 121 height 10
radio input "true"
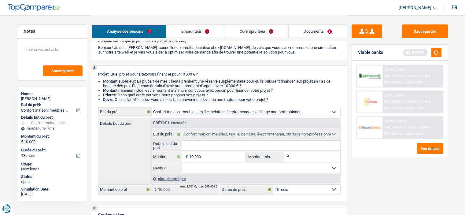
scroll to position [61, 0]
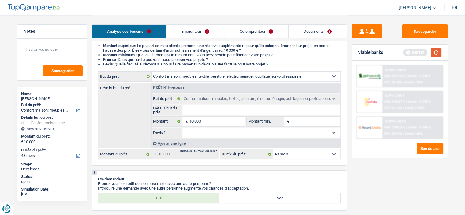
click at [434, 51] on button "button" at bounding box center [436, 52] width 10 height 9
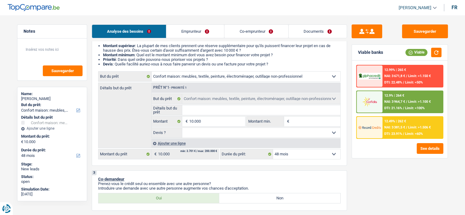
click at [402, 122] on div "12.49% | 262 €" at bounding box center [395, 121] width 22 height 4
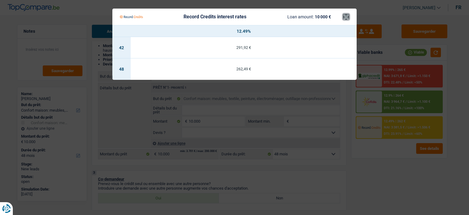
click at [345, 18] on button "×" at bounding box center [346, 17] width 6 height 6
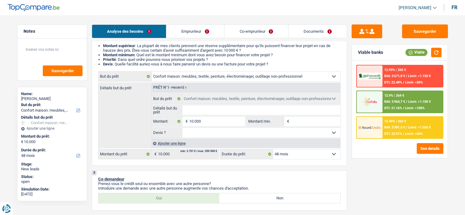
click at [397, 111] on div "12.9% | 264 € NAI: 3 964,7 € / Limit: >1.100 € DTI: 21.16% / Limit: <100%" at bounding box center [412, 101] width 60 height 21
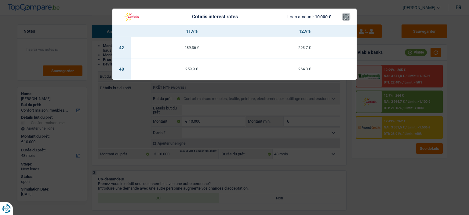
click at [346, 17] on button "×" at bounding box center [346, 17] width 6 height 6
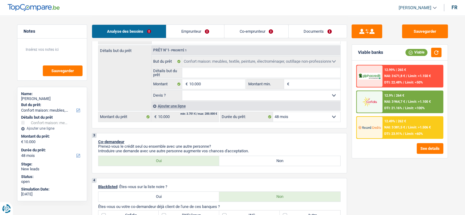
scroll to position [92, 0]
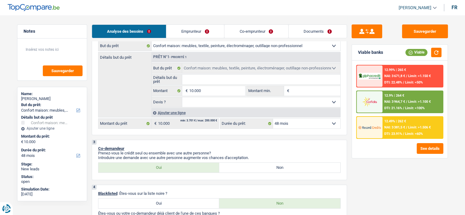
click at [219, 99] on select "Oui Non Non répondu Sélectionner une option" at bounding box center [261, 102] width 158 height 10
click at [211, 88] on input "10.000" at bounding box center [217, 91] width 56 height 10
type input "1.000"
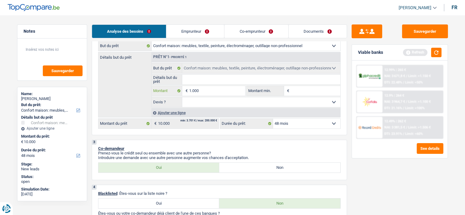
type input "10.001"
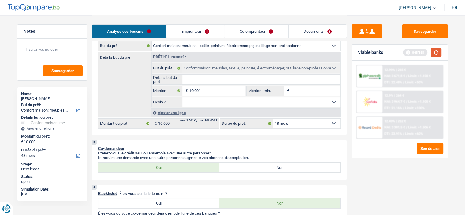
type input "10.001"
select select "60"
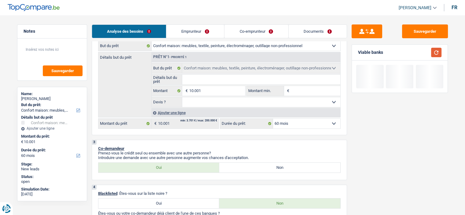
drag, startPoint x: 435, startPoint y: 55, endPoint x: 432, endPoint y: 57, distance: 3.7
click at [435, 56] on button "button" at bounding box center [436, 52] width 10 height 9
drag, startPoint x: 272, startPoint y: 102, endPoint x: 268, endPoint y: 102, distance: 3.4
click at [272, 102] on select "Oui Non Non répondu Sélectionner une option" at bounding box center [261, 102] width 158 height 10
select select "false"
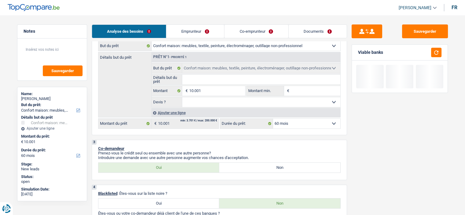
click at [182, 97] on select "Oui Non Non répondu Sélectionner une option" at bounding box center [261, 102] width 158 height 10
select select "false"
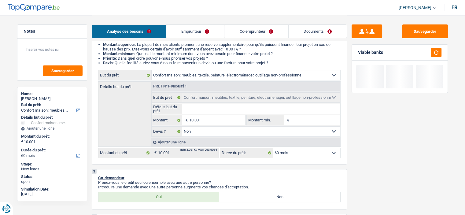
scroll to position [61, 0]
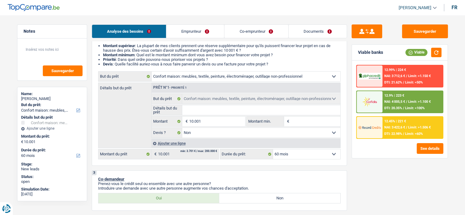
click at [417, 128] on span "Limit: >1.506 €" at bounding box center [419, 127] width 23 height 4
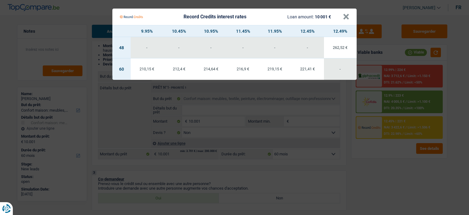
click at [342, 19] on div "Record Credits interest rates Loan amount: 10 001 €" at bounding box center [231, 17] width 223 height 12
drag, startPoint x: 347, startPoint y: 17, endPoint x: 353, endPoint y: 26, distance: 10.3
click at [347, 17] on button "×" at bounding box center [346, 17] width 6 height 6
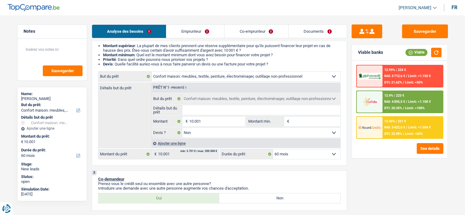
click at [379, 104] on img at bounding box center [369, 101] width 23 height 11
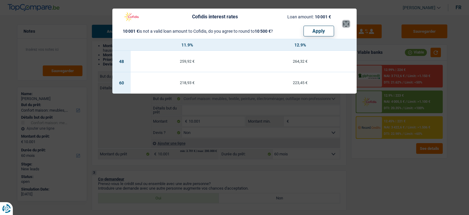
click at [347, 21] on button "×" at bounding box center [346, 24] width 6 height 6
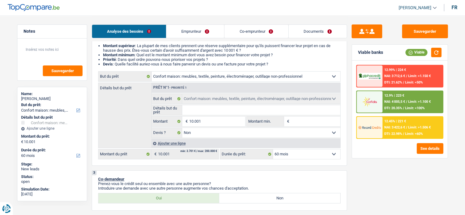
click at [380, 122] on img at bounding box center [369, 127] width 23 height 11
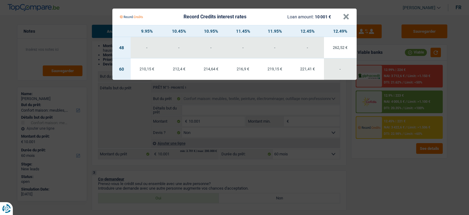
click at [341, 18] on div "Record Credits interest rates Loan amount: 10 001 €" at bounding box center [231, 17] width 223 height 12
click at [346, 18] on button "×" at bounding box center [346, 17] width 6 height 6
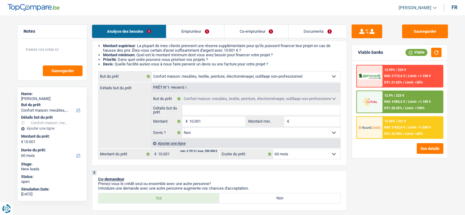
click at [385, 106] on span "DTI: 20.35%" at bounding box center [393, 108] width 18 height 4
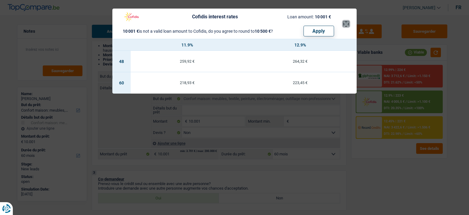
click at [347, 26] on button "×" at bounding box center [346, 24] width 6 height 6
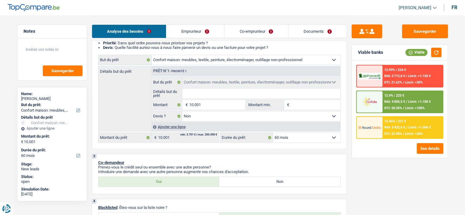
scroll to position [92, 0]
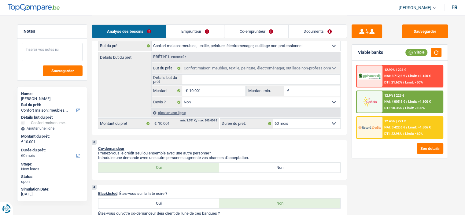
drag, startPoint x: 63, startPoint y: 51, endPoint x: 60, endPoint y: 40, distance: 11.4
click at [62, 49] on textarea at bounding box center [52, 52] width 61 height 18
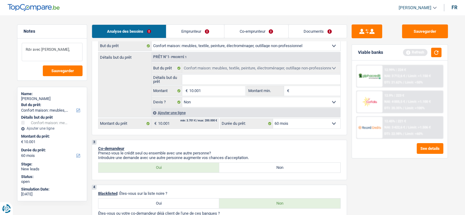
type textarea "Rdv avec Cofidis,"
click at [217, 91] on input "10.001" at bounding box center [217, 91] width 56 height 10
type input "1.000"
type input "10.000"
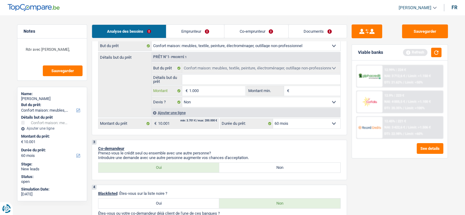
type input "10.000"
select select "48"
type input "10.000"
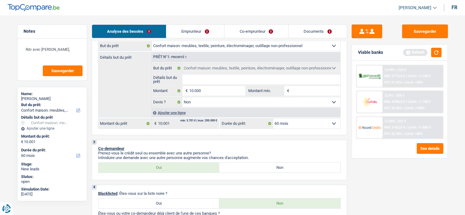
select select "48"
type input "10.000"
select select "48"
click at [322, 121] on select "12 mois 18 mois 24 mois 30 mois 36 mois 42 mois 48 mois 60 mois Sélectionner un…" at bounding box center [306, 124] width 67 height 10
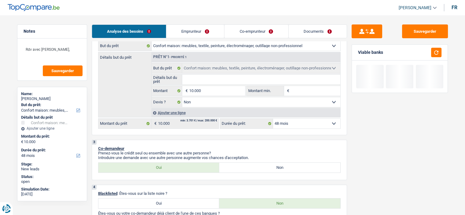
click at [273, 119] on select "12 mois 18 mois 24 mois 30 mois 36 mois 42 mois 48 mois Sélectionner une option" at bounding box center [306, 124] width 67 height 10
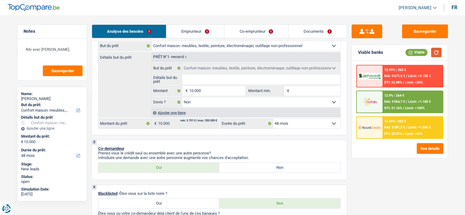
click at [436, 51] on button "button" at bounding box center [436, 52] width 10 height 9
click at [76, 51] on textarea "Rdv avec Cofidis," at bounding box center [52, 52] width 61 height 18
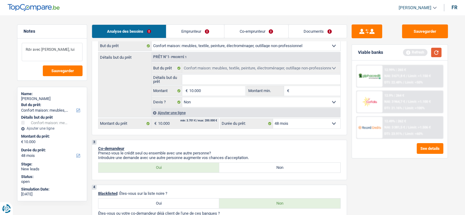
type textarea "Rdv avec Cofidis, lui"
click at [438, 53] on button "button" at bounding box center [436, 52] width 10 height 9
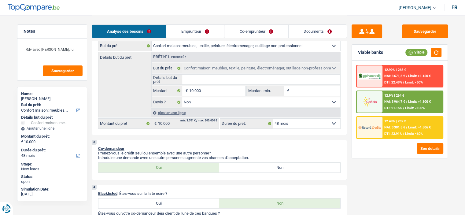
click at [217, 81] on input "Détails but du prêt" at bounding box center [261, 80] width 158 height 10
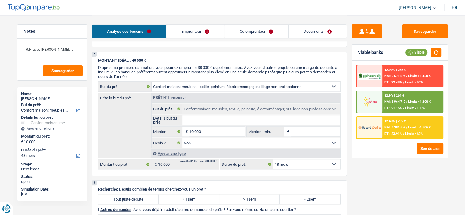
scroll to position [458, 0]
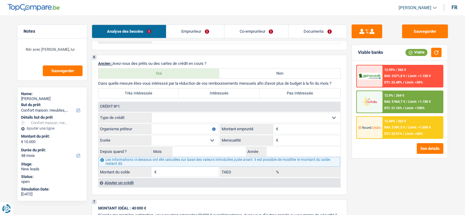
click at [224, 114] on select "Carte ou ouverture de crédit Prêt hypothécaire Vente à tempérament Prêt à tempé…" at bounding box center [246, 118] width 189 height 10
select select "personalLoan"
type input "0"
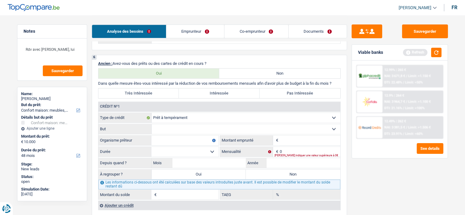
click at [182, 127] on select "Confort maison: meubles, textile, peinture, électroménager, outillage non-profe…" at bounding box center [246, 129] width 189 height 10
select select "other"
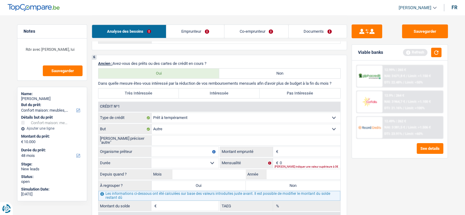
click at [175, 137] on input "Veuillez préciser "autre"" at bounding box center [246, 140] width 189 height 10
type input "C"
type input "PL"
click at [167, 150] on input "Organisme prêteur" at bounding box center [184, 152] width 67 height 10
click at [291, 148] on input "Montant" at bounding box center [310, 152] width 61 height 10
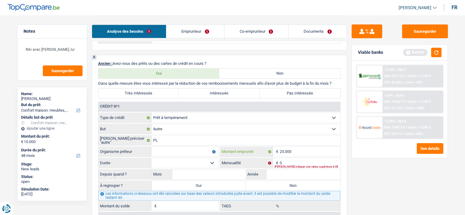
type input "25.000"
click at [183, 150] on input "Organisme prêteur" at bounding box center [184, 152] width 67 height 10
type input "Cofidis"
click at [215, 160] on select "12 mois 18 mois 24 mois 30 mois 36 mois 42 mois 48 mois 60 mois 72 mois 84 mois…" at bounding box center [184, 163] width 67 height 10
drag, startPoint x: 392, startPoint y: 167, endPoint x: 389, endPoint y: 166, distance: 3.4
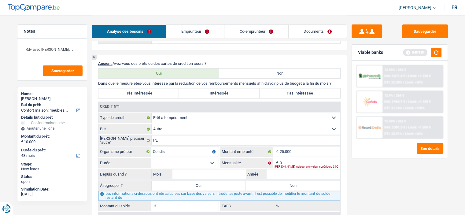
click at [392, 167] on div "Sauvegarder Viable banks Refresh 12.99% | 265 € NAI: 3 671,8 € / Limit: >1.150 …" at bounding box center [399, 114] width 105 height 181
click at [178, 113] on select "Carte ou ouverture de crédit Prêt hypothécaire Vente à tempérament Prêt à tempé…" at bounding box center [246, 118] width 189 height 10
select select "creditConsolidation"
click at [152, 113] on select "Carte ou ouverture de crédit Prêt hypothécaire Vente à tempérament Prêt à tempé…" at bounding box center [246, 118] width 189 height 10
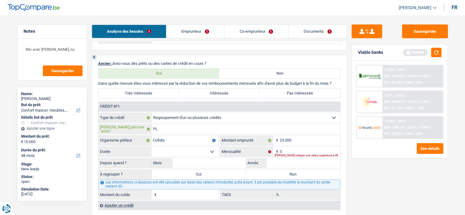
click at [163, 125] on input "PL" at bounding box center [246, 129] width 189 height 10
click at [244, 126] on input "Veuillez préciser "autre"" at bounding box center [246, 129] width 189 height 10
type input "PL"
click at [306, 135] on input "25.000" at bounding box center [310, 140] width 61 height 10
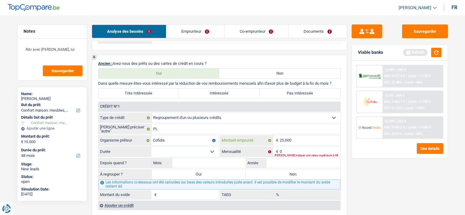
click at [306, 136] on input "25.000" at bounding box center [310, 140] width 61 height 10
type input "23.000"
click at [286, 147] on input "0" at bounding box center [310, 152] width 61 height 10
type input "409"
click at [207, 152] on select "12 mois 18 mois 24 mois 30 mois 36 mois 42 mois 48 mois 60 mois 72 mois 84 mois…" at bounding box center [184, 152] width 67 height 10
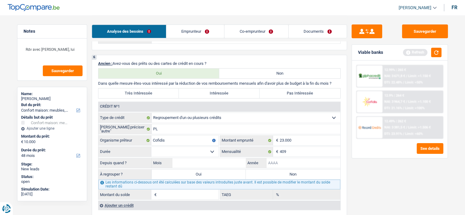
click at [293, 161] on input "Année" at bounding box center [303, 163] width 74 height 10
click at [211, 92] on label "Intéressée" at bounding box center [219, 93] width 81 height 10
click at [211, 92] on input "Intéressée" at bounding box center [219, 93] width 81 height 10
radio input "true"
click at [285, 158] on input "Année" at bounding box center [303, 163] width 74 height 10
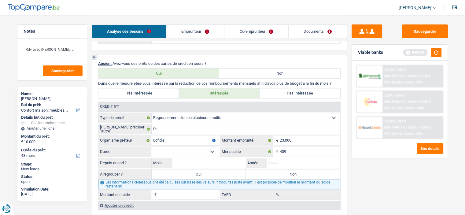
drag, startPoint x: 202, startPoint y: 23, endPoint x: 204, endPoint y: 26, distance: 3.5
click at [203, 24] on div "Analyse des besoins Emprunteur Co-emprunteur Documents" at bounding box center [219, 28] width 255 height 26
click at [204, 26] on link "Emprunteur" at bounding box center [195, 31] width 58 height 13
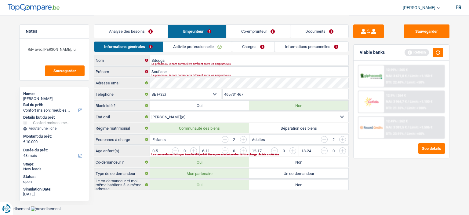
click at [211, 46] on link "Activité professionnelle" at bounding box center [197, 47] width 69 height 10
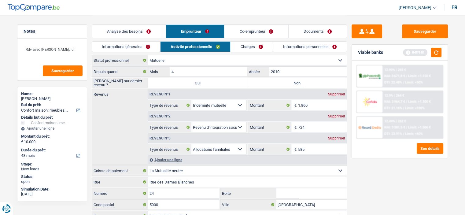
click at [257, 27] on link "Co-emprunteur" at bounding box center [256, 31] width 64 height 13
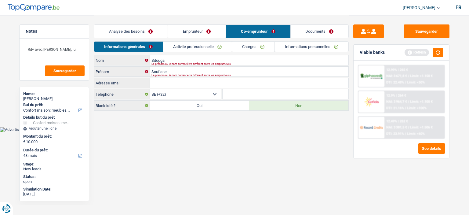
click at [218, 49] on link "Activité professionnelle" at bounding box center [197, 47] width 69 height 10
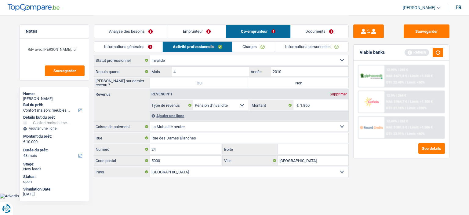
drag, startPoint x: 182, startPoint y: 57, endPoint x: 186, endPoint y: 58, distance: 3.6
click at [183, 57] on select "Ouvrier Employé privé Employé public Invalide Indépendant Pensionné Chômeur Mut…" at bounding box center [249, 60] width 199 height 10
select select "mutuality"
click at [150, 55] on select "Ouvrier Employé privé Employé public Invalide Indépendant Pensionné Chômeur Mut…" at bounding box center [249, 60] width 199 height 10
select select "mutuality"
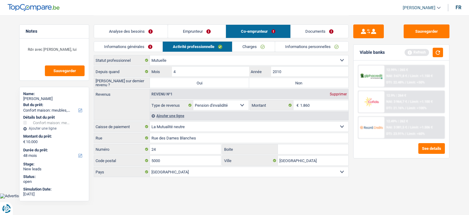
select select
select select "mutualityIndemnity"
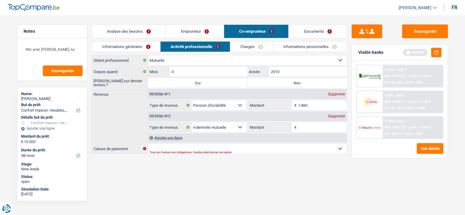
click at [151, 27] on link "Analyse des besoins" at bounding box center [129, 31] width 74 height 13
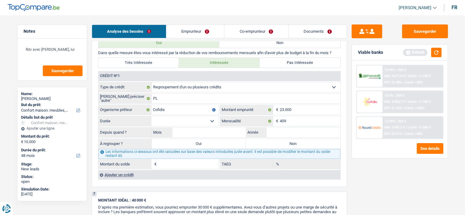
scroll to position [520, 0]
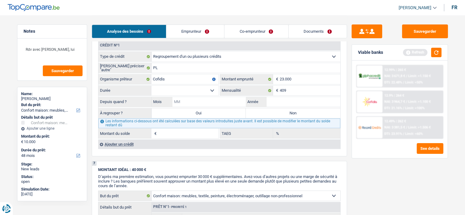
click at [185, 98] on input "Mois" at bounding box center [209, 102] width 74 height 10
type input "5"
click at [270, 101] on input "Année" at bounding box center [303, 102] width 74 height 10
type input "2025"
click at [277, 108] on label "Non" at bounding box center [293, 113] width 94 height 10
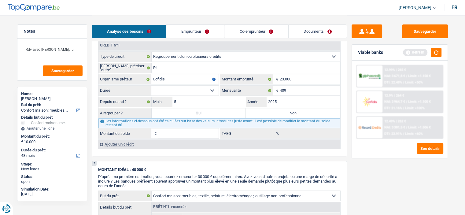
click at [277, 108] on input "Non" at bounding box center [293, 113] width 94 height 10
radio input "true"
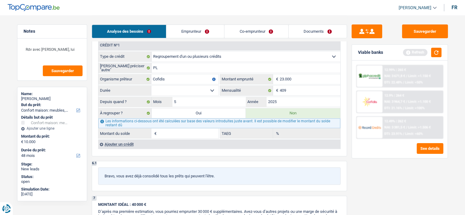
click at [182, 87] on select "12 mois 18 mois 24 mois 30 mois 36 mois 42 mois 48 mois 60 mois 72 mois 84 mois…" at bounding box center [184, 91] width 67 height 10
select select "60"
click at [151, 86] on select "12 mois 18 mois 24 mois 30 mois 36 mois 42 mois 48 mois 60 mois 72 mois 84 mois…" at bounding box center [184, 91] width 67 height 10
type input "21.558"
type input "2,61"
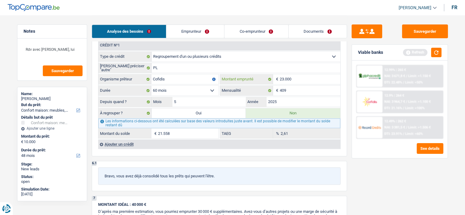
click at [308, 77] on input "23.000" at bounding box center [310, 79] width 61 height 10
click at [436, 56] on button "button" at bounding box center [436, 52] width 10 height 9
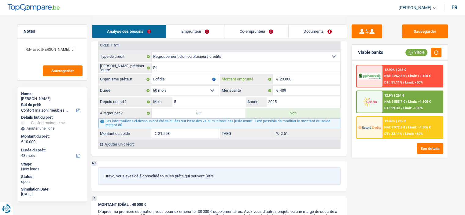
click at [318, 74] on input "23.000" at bounding box center [310, 79] width 61 height 10
drag, startPoint x: 436, startPoint y: 54, endPoint x: 433, endPoint y: 54, distance: 3.1
click at [436, 54] on button "button" at bounding box center [436, 52] width 10 height 9
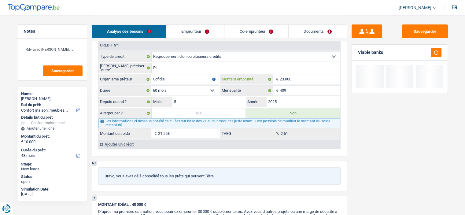
click at [301, 78] on input "23.000" at bounding box center [310, 79] width 61 height 10
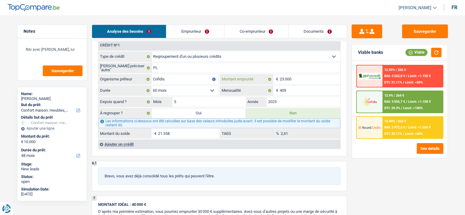
type input "1"
select select
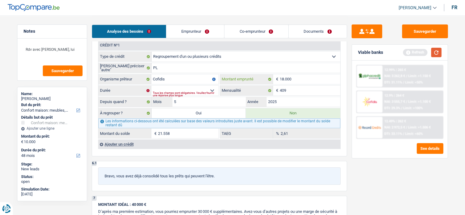
type input "18.000"
click at [438, 49] on button "button" at bounding box center [436, 52] width 10 height 9
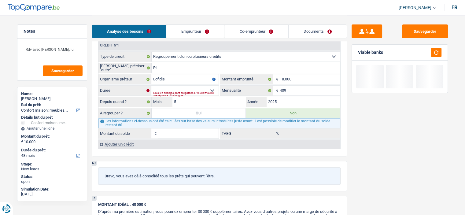
click at [190, 93] on div "Tous les champs sont obligatoires. Veuillez fournir une réponse plus longue" at bounding box center [186, 94] width 66 height 2
drag, startPoint x: 213, startPoint y: 86, endPoint x: 209, endPoint y: 102, distance: 16.1
click at [209, 102] on fieldset "Carte ou ouverture de crédit Prêt hypothécaire Vente à tempérament Prêt à tempé…" at bounding box center [219, 94] width 242 height 87
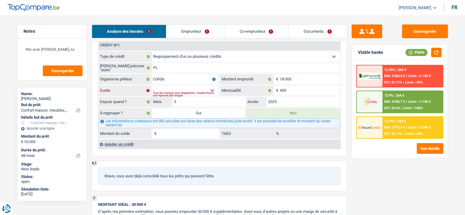
select select "60"
click at [151, 86] on select "12 mois 18 mois 24 mois 30 mois 36 mois 42 mois 48 mois 60 mois 72 mois 84 mois…" at bounding box center [184, 91] width 67 height 10
type input "17.127"
type input "13,74"
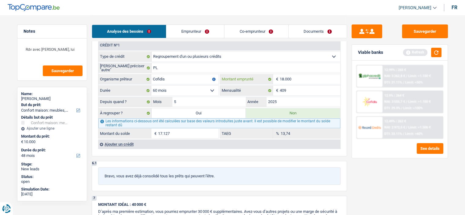
click at [305, 78] on input "18.000" at bounding box center [310, 79] width 61 height 10
type input "1.800"
select select
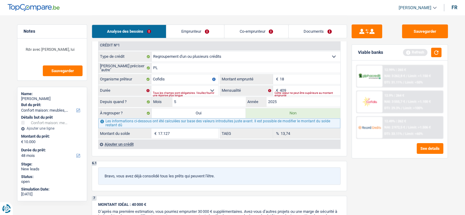
type input "1"
type input "23.000"
click at [210, 88] on select "12 mois 18 mois 24 mois 30 mois 36 mois 42 mois 48 mois 60 mois 72 mois 84 mois…" at bounding box center [184, 91] width 67 height 10
select select "60"
click at [151, 86] on select "12 mois 18 mois 24 mois 30 mois 36 mois 42 mois 48 mois 60 mois 72 mois 84 mois…" at bounding box center [184, 91] width 67 height 10
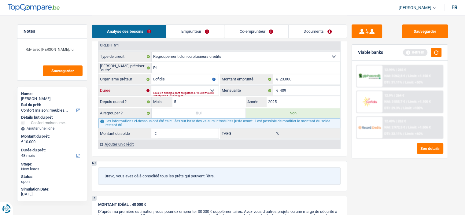
type input "21.558"
type input "2,61"
click at [439, 50] on button "button" at bounding box center [436, 52] width 10 height 9
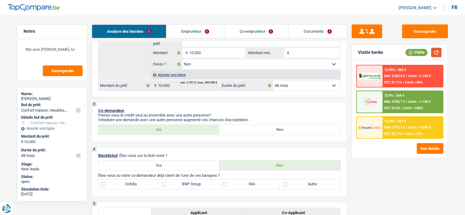
scroll to position [92, 0]
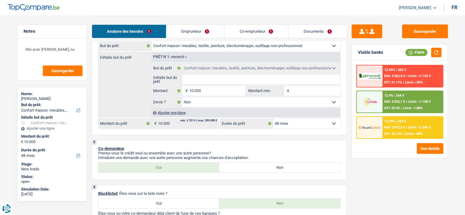
click at [215, 80] on input "Détails but du prêt" at bounding box center [261, 80] width 158 height 10
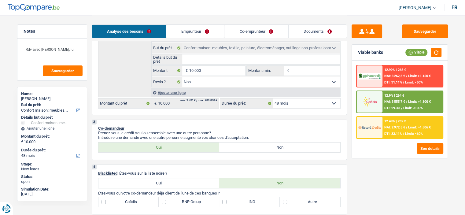
scroll to position [61, 0]
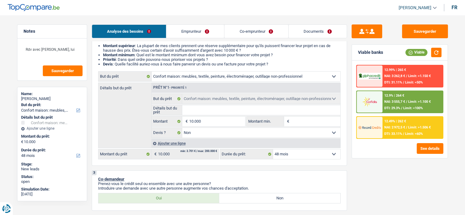
click at [226, 113] on input "Détails but du prêt" at bounding box center [261, 110] width 158 height 10
click at [223, 111] on input "Détails but du prêt" at bounding box center [261, 110] width 158 height 10
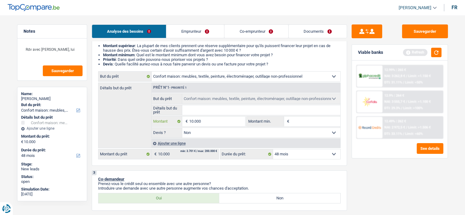
type input "1.000"
type input "10.001"
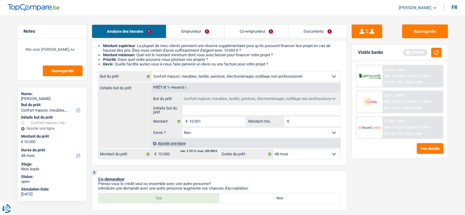
type input "10.001"
select select "60"
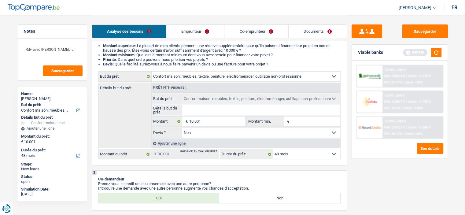
select select "60"
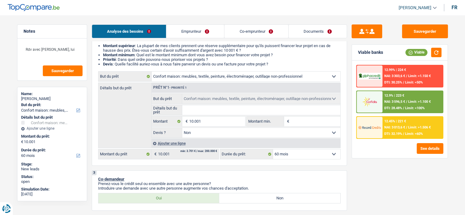
click at [416, 125] on span "Limit: >1.506 €" at bounding box center [419, 127] width 23 height 4
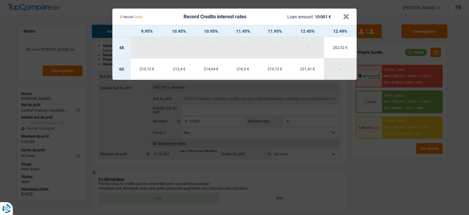
click at [350, 17] on Credits___BV_modal_header_ "Record Credits interest rates Loan amount: 10 001 € ×" at bounding box center [234, 17] width 244 height 17
click at [346, 17] on button "×" at bounding box center [346, 17] width 6 height 6
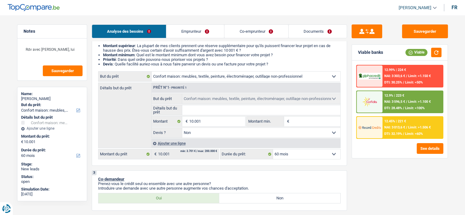
click at [396, 100] on span "NAI: 3 596,5 €" at bounding box center [394, 102] width 21 height 4
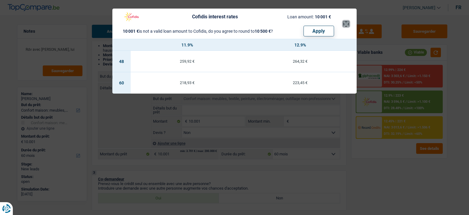
click at [346, 25] on button "×" at bounding box center [346, 24] width 6 height 6
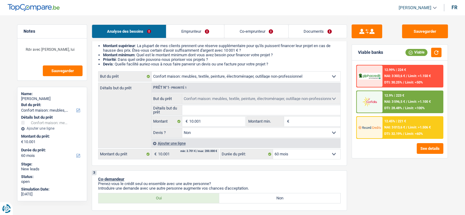
click at [386, 101] on span "NAI: 3 596,5 €" at bounding box center [394, 102] width 21 height 4
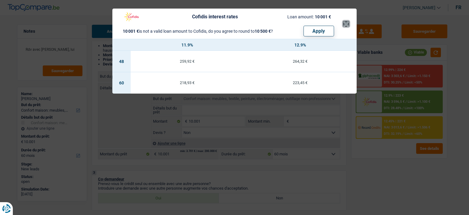
click at [344, 24] on button "×" at bounding box center [346, 24] width 6 height 6
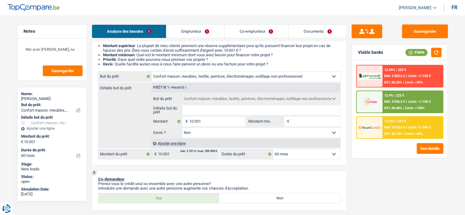
click at [301, 122] on input "Montant min." at bounding box center [316, 121] width 50 height 10
type input "1"
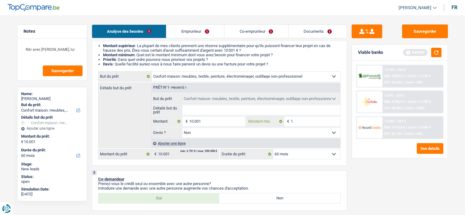
type input "10"
type input "100"
type input "1.000"
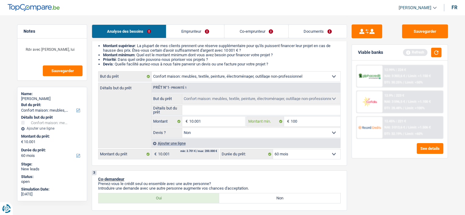
type input "1.000"
type input "10.001"
click at [230, 113] on input "Détails but du prêt" at bounding box center [261, 110] width 158 height 10
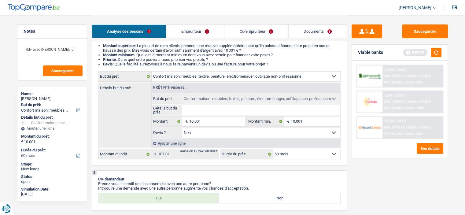
click at [171, 145] on div "Ajouter une ligne" at bounding box center [245, 143] width 189 height 9
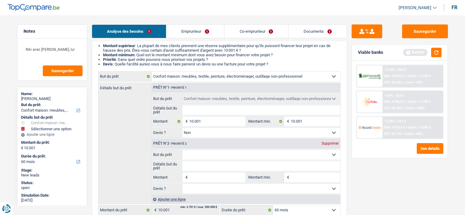
click at [203, 159] on select "Confort maison: meubles, textile, peinture, électroménager, outillage non-profe…" at bounding box center [261, 155] width 158 height 10
select select "carRepair"
click at [182, 150] on select "Confort maison: meubles, textile, peinture, électroménager, outillage non-profe…" at bounding box center [261, 155] width 158 height 10
select select "carRepair"
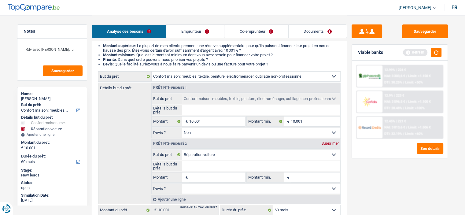
click at [206, 176] on input "Montant" at bounding box center [217, 177] width 56 height 10
click at [205, 110] on input "Détails but du prêt" at bounding box center [261, 110] width 158 height 10
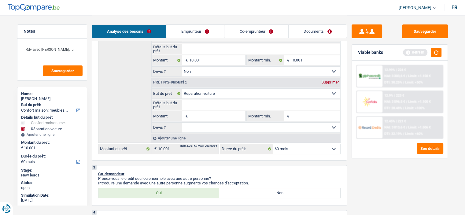
click at [176, 137] on div "Ajouter une ligne" at bounding box center [245, 138] width 189 height 9
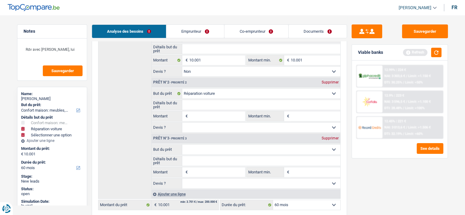
click at [209, 148] on select "Confort maison: meubles, textile, peinture, électroménager, outillage non-profe…" at bounding box center [261, 150] width 158 height 10
select select "medical"
click at [182, 145] on select "Confort maison: meubles, textile, peinture, électroménager, outillage non-profe…" at bounding box center [261, 150] width 158 height 10
select select "medical"
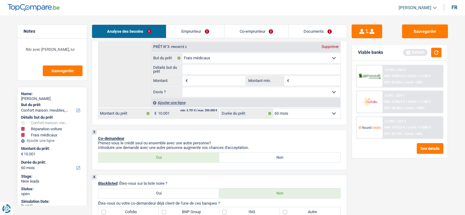
scroll to position [214, 0]
click at [172, 101] on div "Ajouter une ligne" at bounding box center [245, 102] width 189 height 9
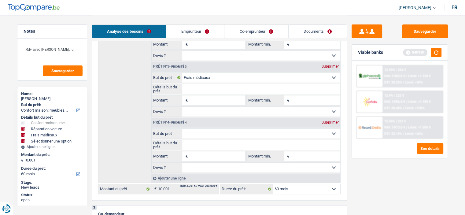
scroll to position [183, 0]
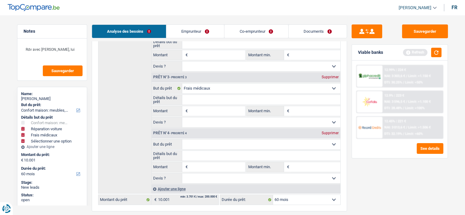
click at [208, 146] on select "Confort maison: meubles, textile, peinture, électroménager, outillage non-profe…" at bounding box center [261, 144] width 158 height 10
select select "houseOrGarden"
click at [182, 139] on select "Confort maison: meubles, textile, peinture, électroménager, outillage non-profe…" at bounding box center [261, 144] width 158 height 10
select select "houseOrGarden"
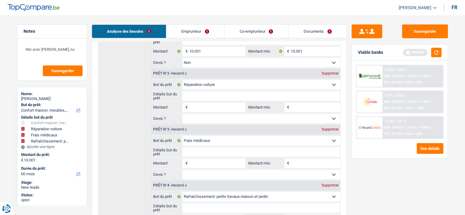
scroll to position [92, 0]
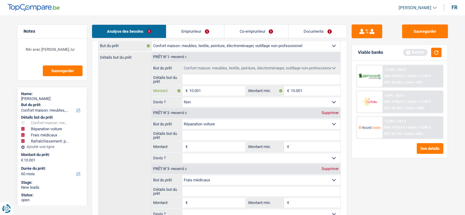
type input "1.000"
type input "100"
type input "10"
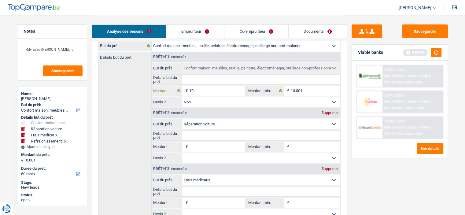
type input "10"
type input "1"
type input "2"
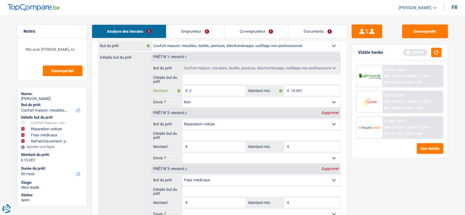
type input "25"
type input "250"
type input "2.500"
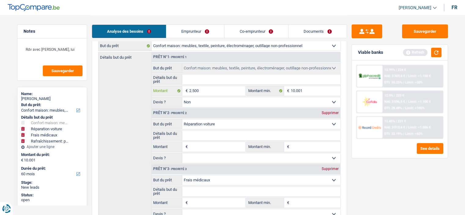
type input "2.500"
select select "24"
type input "2.500"
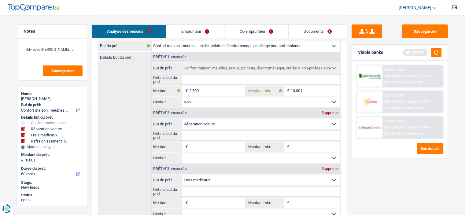
select select "24"
type input "2.500"
select select "24"
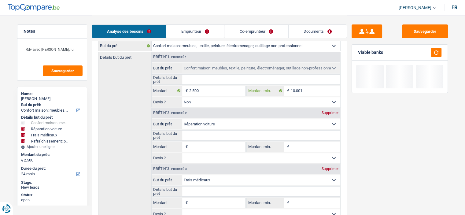
type input "1.000"
type input "100"
type input "10"
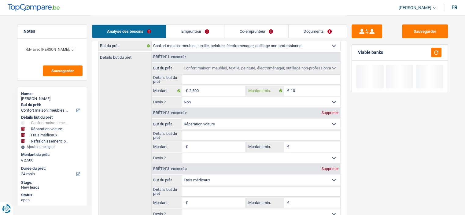
type input "10"
type input "1"
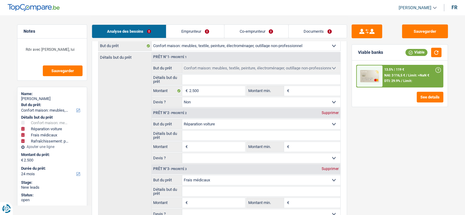
type input "2"
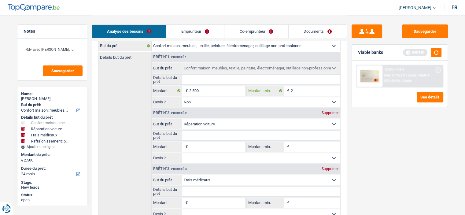
type input "25"
type input "250"
type input "2.500"
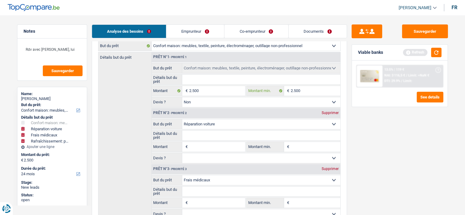
type input "2.500"
click at [211, 83] on input "Détails but du prêt" at bounding box center [261, 80] width 158 height 10
type input "R"
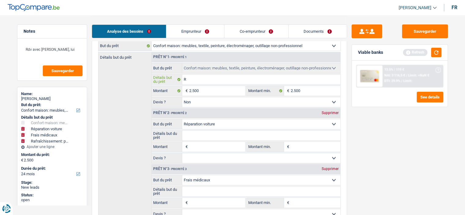
type input "Ra"
type input "Raf"
type input "Rafr"
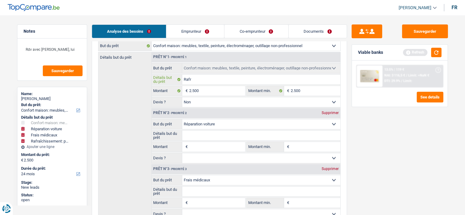
type input "Rafr"
type input "Rafra"
type input "Rafrai"
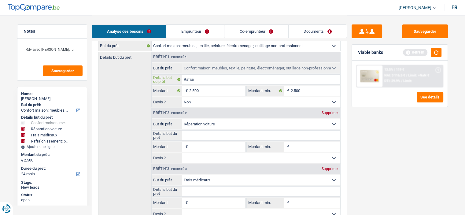
type input "Rafraic"
type input "Rafraich"
type input "Rafraichi"
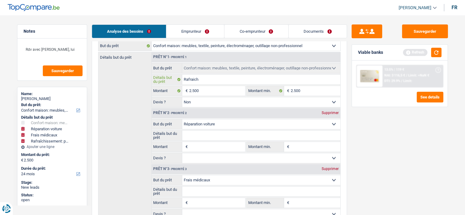
type input "Rafraichi"
type input "Rafraichir"
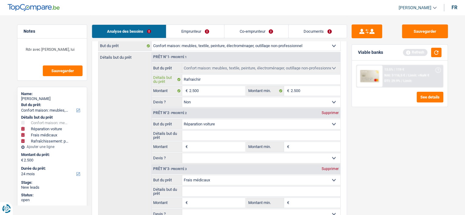
type input "Rafraichir l"
type input "Rafraichir la"
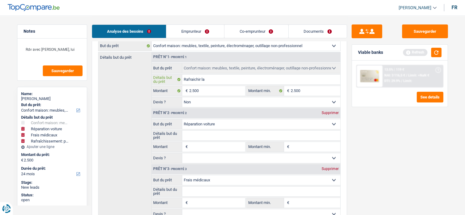
type input "Rafraichir la"
type input "Rafraichir la m"
type input "Rafraichir la ma"
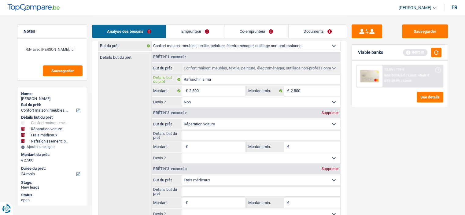
type input "Rafraichir la mai"
type input "Rafraichir la mais"
type input "Rafraichir la maiso"
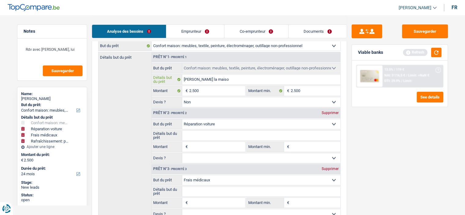
type input "Rafraichir la maiso"
type input "Rafraichir la maiso n"
type input "Rafraichir la maiso"
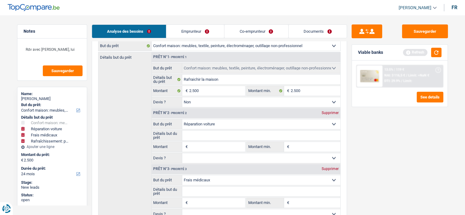
click at [220, 133] on input "Détails but du prêt" at bounding box center [261, 135] width 158 height 10
click at [219, 150] on input "Montant" at bounding box center [217, 147] width 56 height 10
click at [302, 149] on input "Montant min." at bounding box center [316, 147] width 50 height 10
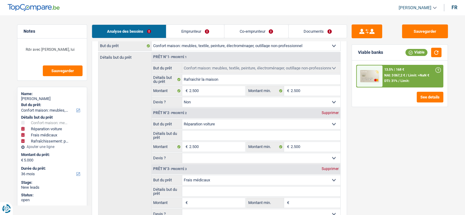
click at [210, 135] on input "Détails but du prêt" at bounding box center [261, 135] width 158 height 10
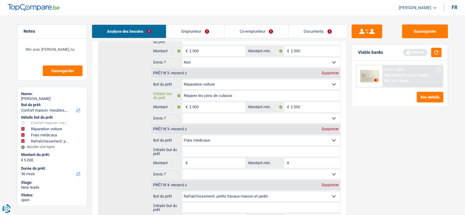
scroll to position [153, 0]
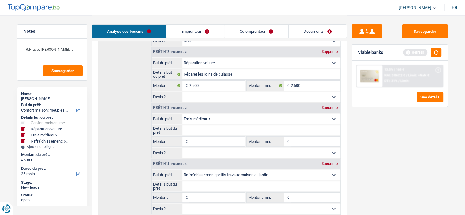
click at [221, 141] on input "Montant" at bounding box center [217, 142] width 56 height 10
click at [320, 144] on input "Montant min." at bounding box center [316, 142] width 50 height 10
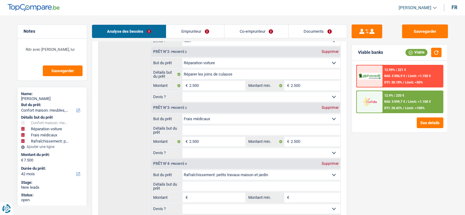
click at [229, 130] on input "Détails but du prêt" at bounding box center [261, 130] width 158 height 10
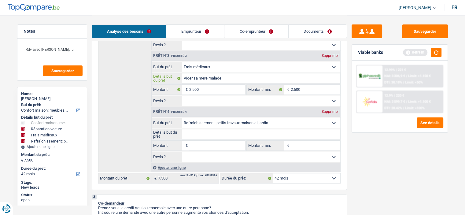
scroll to position [244, 0]
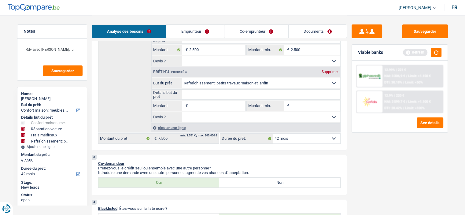
drag, startPoint x: 208, startPoint y: 106, endPoint x: 211, endPoint y: 107, distance: 3.1
click at [208, 106] on input "Montant" at bounding box center [217, 106] width 56 height 10
click at [214, 94] on input "Détails but du prêt" at bounding box center [261, 95] width 158 height 10
click at [205, 102] on input "Montant" at bounding box center [217, 106] width 56 height 10
click at [322, 105] on input "Montant min." at bounding box center [316, 106] width 50 height 10
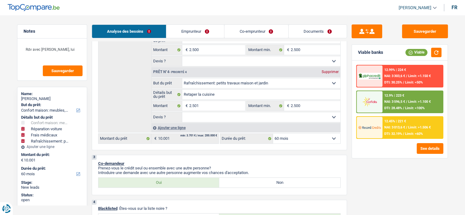
drag, startPoint x: 221, startPoint y: 117, endPoint x: 217, endPoint y: 119, distance: 4.8
click at [220, 117] on select "Oui Non Non répondu Sélectionner une option" at bounding box center [261, 117] width 158 height 10
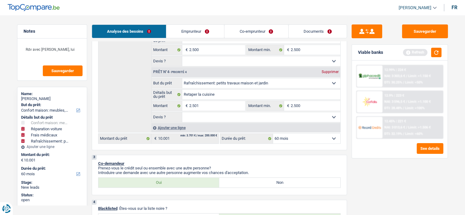
click at [182, 112] on select "Oui Non Non répondu Sélectionner une option" at bounding box center [261, 117] width 158 height 10
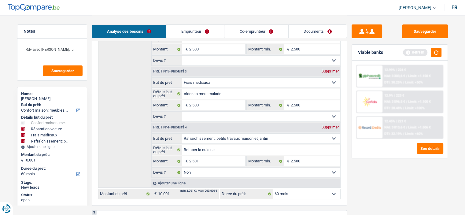
scroll to position [153, 0]
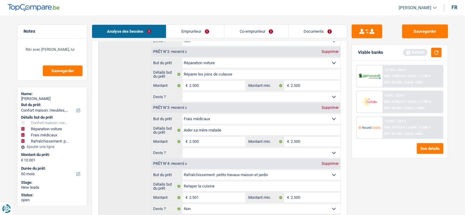
click at [194, 151] on select "Oui Non Non répondu Sélectionner une option" at bounding box center [261, 153] width 158 height 10
click at [182, 148] on select "Oui Non Non répondu Sélectionner une option" at bounding box center [261, 153] width 158 height 10
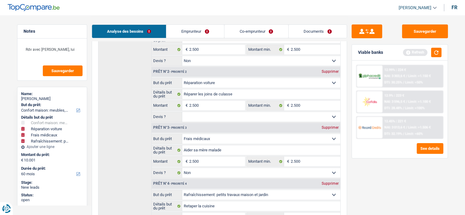
scroll to position [122, 0]
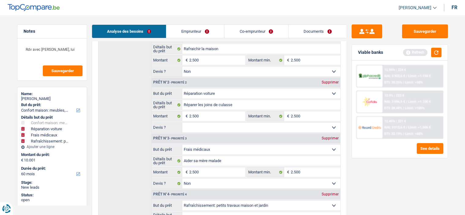
click at [210, 130] on select "Oui Non Non répondu Sélectionner une option" at bounding box center [261, 128] width 158 height 10
click at [182, 123] on select "Oui Non Non répondu Sélectionner une option" at bounding box center [261, 128] width 158 height 10
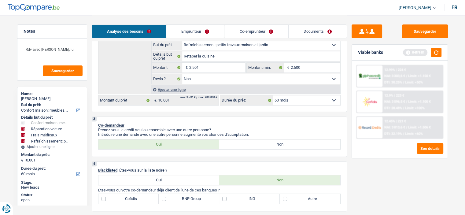
scroll to position [306, 0]
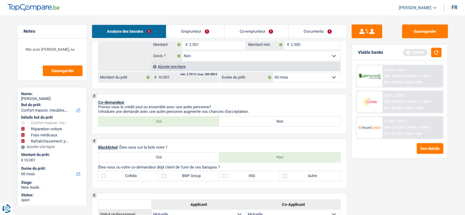
click at [191, 31] on link "Emprunteur" at bounding box center [195, 31] width 58 height 13
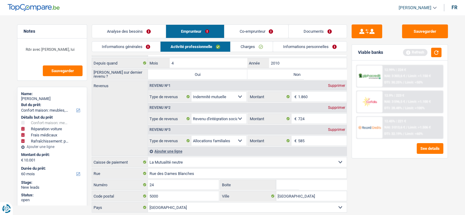
scroll to position [0, 0]
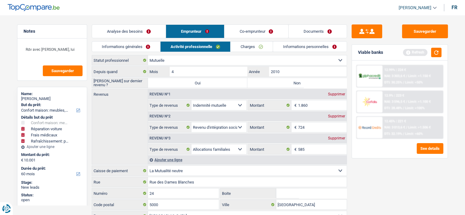
click at [150, 49] on link "Informations générales" at bounding box center [126, 47] width 68 height 10
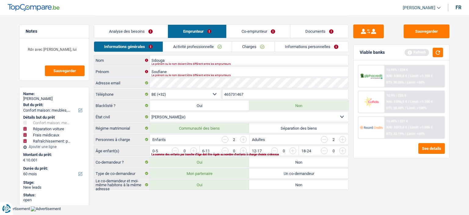
click at [139, 30] on link "Analyse des besoins" at bounding box center [131, 31] width 74 height 13
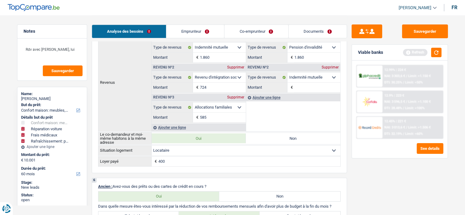
scroll to position [428, 0]
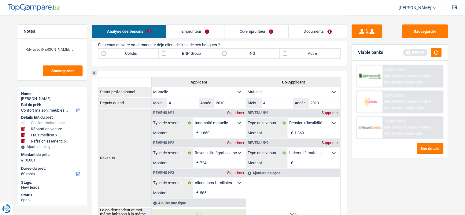
click at [138, 52] on label "Cofidis" at bounding box center [128, 54] width 61 height 10
click at [138, 52] on input "Cofidis" at bounding box center [128, 54] width 61 height 10
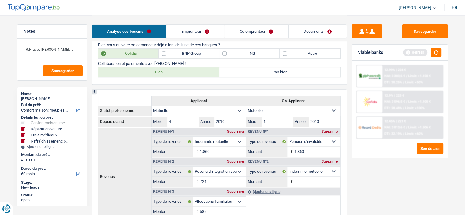
click at [155, 68] on label "Bien" at bounding box center [158, 72] width 121 height 10
click at [179, 71] on label "Bien" at bounding box center [158, 72] width 121 height 10
click at [179, 71] on input "Bien" at bounding box center [158, 72] width 121 height 10
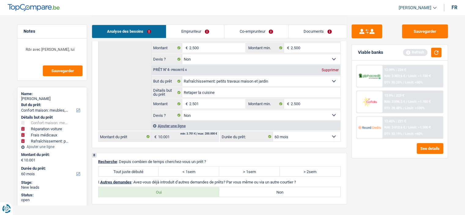
scroll to position [1100, 0]
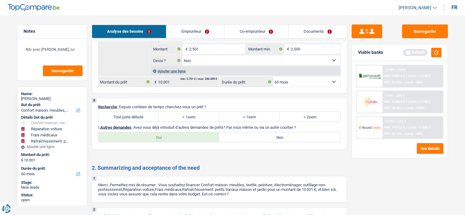
click at [134, 112] on label "Tout juste débuté" at bounding box center [128, 117] width 61 height 10
click at [141, 112] on label "Tout juste débuté" at bounding box center [128, 117] width 61 height 10
click at [141, 112] on input "Tout juste débuté" at bounding box center [128, 117] width 61 height 10
click at [206, 132] on label "Oui" at bounding box center [158, 137] width 121 height 10
click at [206, 132] on input "Oui" at bounding box center [158, 137] width 121 height 10
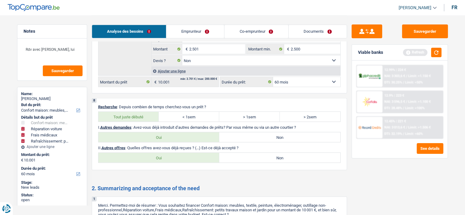
click at [204, 153] on label "Oui" at bounding box center [158, 158] width 121 height 10
click at [204, 153] on input "Oui" at bounding box center [158, 158] width 121 height 10
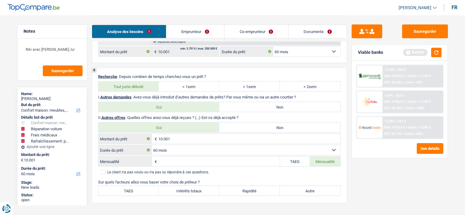
scroll to position [1161, 0]
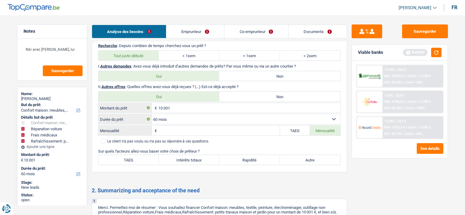
click at [194, 125] on input "Mensualité" at bounding box center [218, 130] width 121 height 10
click at [194, 103] on input "10.001" at bounding box center [249, 108] width 182 height 10
click at [195, 103] on input "10.001" at bounding box center [249, 108] width 182 height 10
click at [181, 102] on div "10.001 € Montant du prêt" at bounding box center [219, 107] width 242 height 10
drag, startPoint x: 180, startPoint y: 100, endPoint x: 161, endPoint y: 105, distance: 18.9
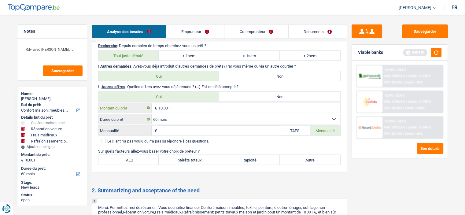
click at [157, 104] on div "10.001 € Montant du prêt" at bounding box center [219, 108] width 242 height 10
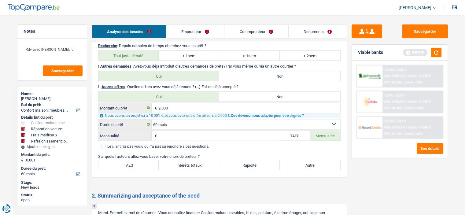
click at [212, 130] on input "Mensualité" at bounding box center [218, 135] width 121 height 10
drag, startPoint x: 204, startPoint y: 116, endPoint x: 208, endPoint y: 119, distance: 5.2
click at [206, 119] on select "12 mois 18 mois 24 mois 30 mois 36 mois 42 mois 48 mois 60 mois 72 mois 84 mois…" at bounding box center [246, 124] width 189 height 10
click at [152, 119] on select "12 mois 18 mois 24 mois 30 mois 36 mois 42 mois 48 mois 60 mois 72 mois 84 mois…" at bounding box center [246, 124] width 189 height 10
click at [233, 119] on select "12 mois 18 mois 24 mois 30 mois 36 mois 42 mois 48 mois 60 mois 72 mois 84 mois…" at bounding box center [246, 124] width 189 height 10
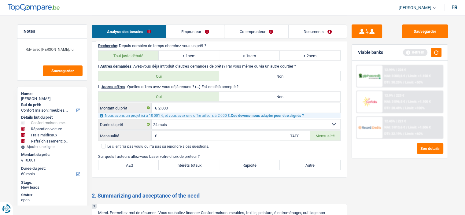
click at [152, 119] on select "12 mois 18 mois 24 mois 30 mois 36 mois 42 mois 48 mois 60 mois 72 mois 84 mois…" at bounding box center [246, 124] width 189 height 10
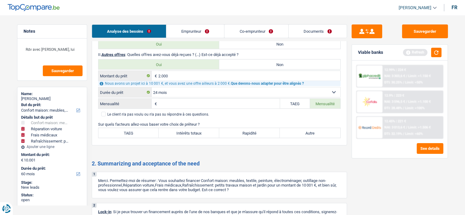
scroll to position [1192, 0]
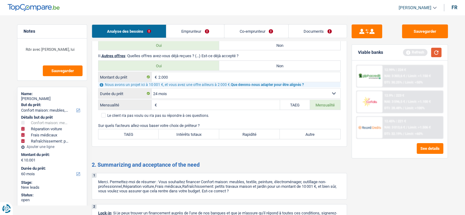
drag, startPoint x: 438, startPoint y: 56, endPoint x: 434, endPoint y: 58, distance: 4.9
click at [437, 56] on button "button" at bounding box center [436, 52] width 10 height 9
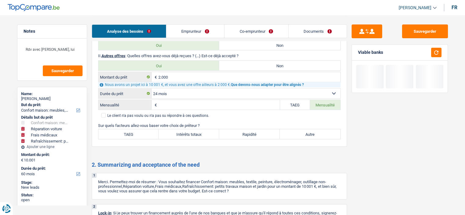
click at [222, 101] on input "Mensualité" at bounding box center [218, 105] width 121 height 10
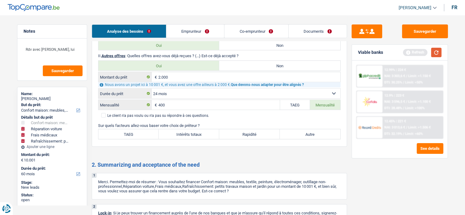
click at [437, 50] on button "button" at bounding box center [436, 52] width 10 height 9
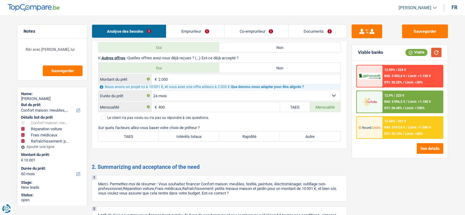
scroll to position [1222, 0]
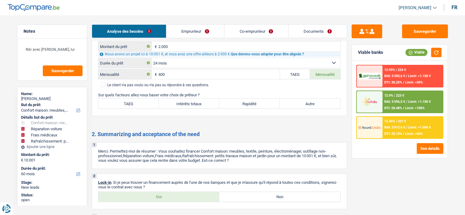
drag, startPoint x: 307, startPoint y: 96, endPoint x: 237, endPoint y: 96, distance: 70.9
click at [307, 99] on label "Autre" at bounding box center [310, 104] width 61 height 10
click at [307, 99] on input "Autre" at bounding box center [310, 104] width 61 height 10
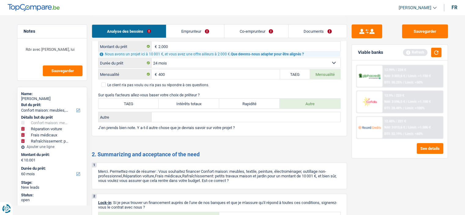
click at [197, 112] on input "Autre" at bounding box center [246, 117] width 189 height 10
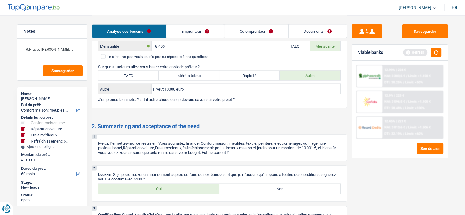
scroll to position [1192, 0]
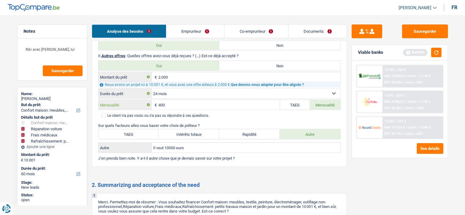
click at [189, 100] on input "400" at bounding box center [218, 105] width 121 height 10
click at [187, 89] on select "12 mois 18 mois 24 mois 30 mois 36 mois 42 mois 48 mois 60 mois 72 mois 84 mois…" at bounding box center [246, 94] width 189 height 10
click at [152, 89] on select "12 mois 18 mois 24 mois 30 mois 36 mois 42 mois 48 mois 60 mois 72 mois 84 mois…" at bounding box center [246, 94] width 189 height 10
click at [188, 89] on select "12 mois 18 mois 24 mois 30 mois 36 mois 42 mois 48 mois 60 mois 72 mois 84 mois…" at bounding box center [246, 94] width 189 height 10
click at [357, 175] on div "Sauvegarder Viable banks Refresh 12.99% | 224 € NAI: 3 303,6 € / Limit: >1.150 …" at bounding box center [399, 114] width 105 height 181
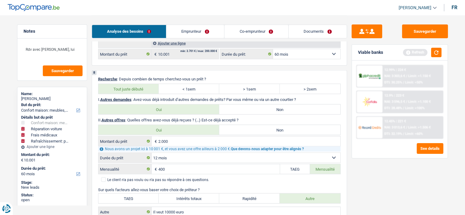
scroll to position [1161, 0]
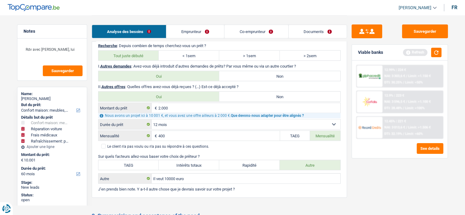
click at [193, 33] on link "Emprunteur" at bounding box center [195, 31] width 58 height 13
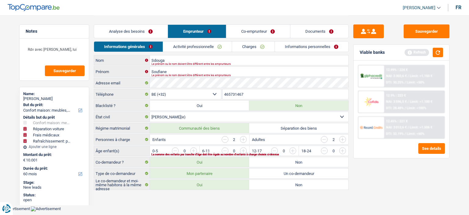
drag, startPoint x: 146, startPoint y: 27, endPoint x: 149, endPoint y: 30, distance: 4.3
click at [146, 27] on link "Analyse des besoins" at bounding box center [131, 31] width 74 height 13
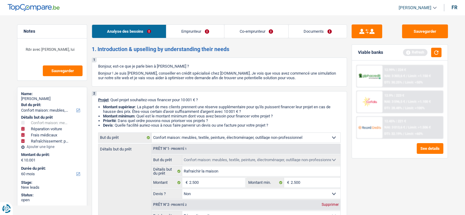
click at [209, 34] on link "Emprunteur" at bounding box center [195, 31] width 58 height 13
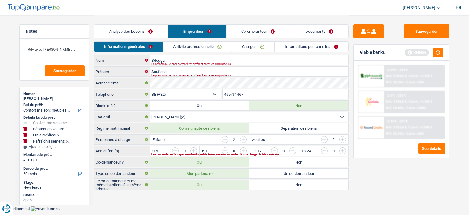
click at [161, 33] on link "Analyse des besoins" at bounding box center [131, 31] width 74 height 13
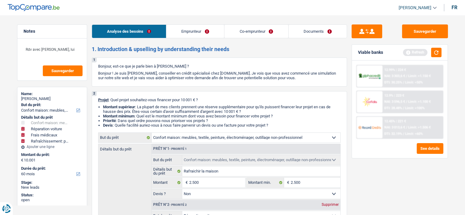
click at [191, 32] on link "Emprunteur" at bounding box center [195, 31] width 58 height 13
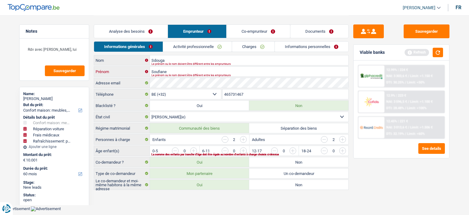
click at [171, 71] on input "Soufiane" at bounding box center [249, 72] width 199 height 10
click at [174, 59] on input "Sdouga" at bounding box center [249, 60] width 199 height 10
click at [325, 140] on input "button" at bounding box center [324, 139] width 7 height 7
click at [243, 138] on input "button" at bounding box center [243, 139] width 7 height 7
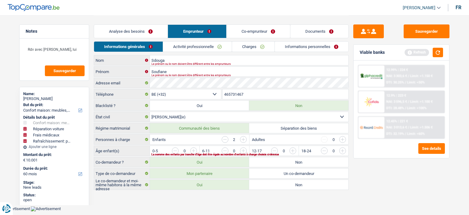
click at [243, 138] on input "button" at bounding box center [243, 139] width 7 height 7
click at [226, 141] on input "button" at bounding box center [225, 139] width 7 height 7
click at [242, 149] on input "button" at bounding box center [367, 152] width 255 height 10
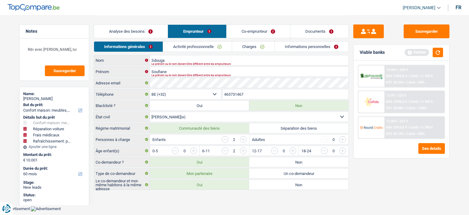
click at [219, 45] on link "Activité professionnelle" at bounding box center [197, 47] width 69 height 10
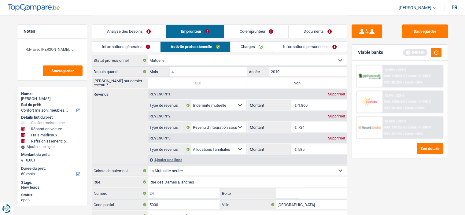
click at [284, 85] on label "Non" at bounding box center [296, 83] width 99 height 10
click at [284, 85] on input "Non" at bounding box center [296, 83] width 99 height 10
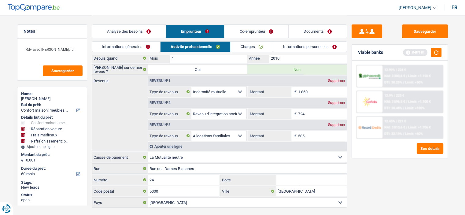
scroll to position [25, 0]
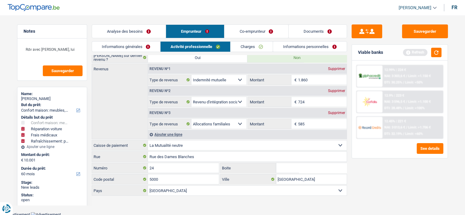
click at [330, 90] on div "Supprimer" at bounding box center [336, 91] width 20 height 4
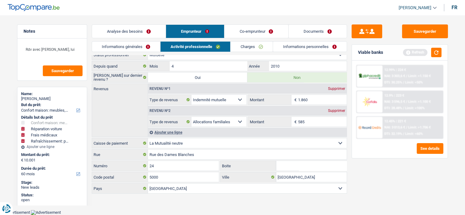
scroll to position [3, 0]
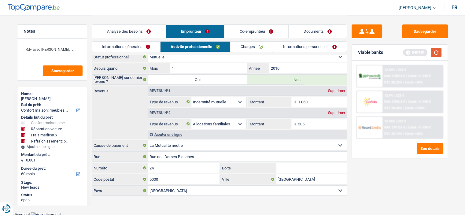
click at [438, 56] on button "button" at bounding box center [436, 52] width 10 height 9
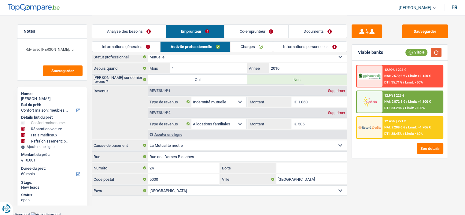
scroll to position [0, 0]
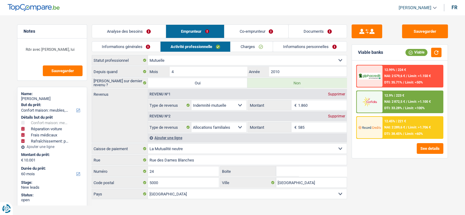
click at [336, 116] on div "Supprimer" at bounding box center [336, 116] width 20 height 4
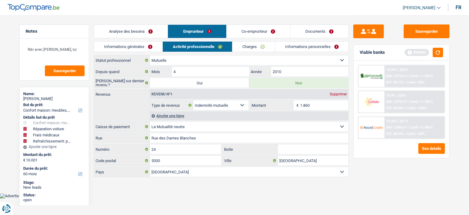
click at [253, 29] on link "Co-emprunteur" at bounding box center [259, 31] width 64 height 13
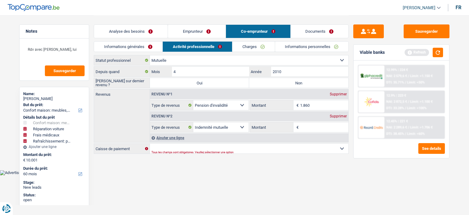
click at [240, 127] on select "Allocation d'handicap Allocations chômage Allocations familiales Chèques repas …" at bounding box center [220, 127] width 55 height 10
click at [193, 122] on select "Allocation d'handicap Allocations chômage Allocations familiales Chèques repas …" at bounding box center [220, 127] width 55 height 10
click at [330, 128] on input "Montant" at bounding box center [324, 127] width 49 height 10
click at [227, 109] on select "Allocation d'handicap Allocations chômage Allocations familiales Chèques repas …" at bounding box center [220, 105] width 55 height 10
click at [193, 100] on select "Allocation d'handicap Allocations chômage Allocations familiales Chèques repas …" at bounding box center [220, 105] width 55 height 10
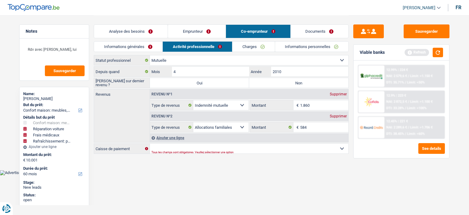
click at [205, 30] on link "Emprunteur" at bounding box center [197, 31] width 58 height 13
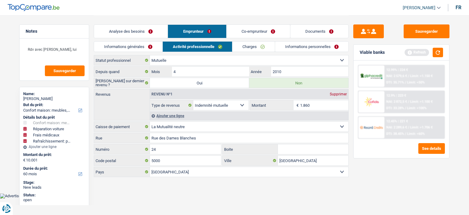
click at [252, 45] on link "Charges" at bounding box center [254, 47] width 42 height 10
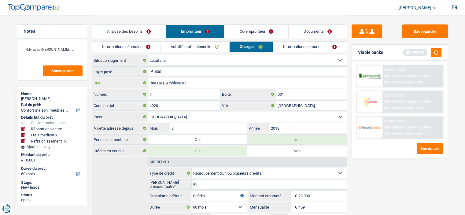
click at [192, 79] on input "Rue De L Ambleve 07" at bounding box center [247, 83] width 199 height 10
click at [457, 200] on main "Notes Rdv avec Cofidis, lui Sauvegarder Name: Soufiane Sdouga But du prêt: Conf…" at bounding box center [232, 140] width 465 height 281
click at [314, 46] on link "Informations personnelles" at bounding box center [310, 47] width 74 height 10
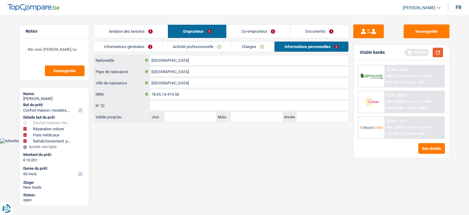
click at [437, 52] on button "button" at bounding box center [438, 52] width 10 height 9
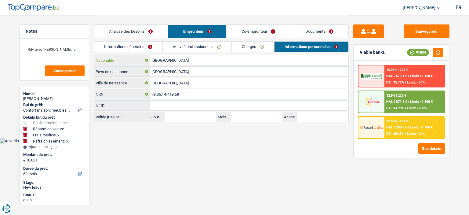
drag, startPoint x: 231, startPoint y: 58, endPoint x: 212, endPoint y: 56, distance: 19.1
click at [222, 58] on input "[GEOGRAPHIC_DATA]" at bounding box center [249, 60] width 199 height 10
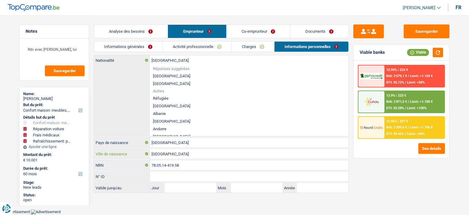
drag, startPoint x: 197, startPoint y: 150, endPoint x: 192, endPoint y: 150, distance: 5.2
click at [192, 150] on input "Liège" at bounding box center [249, 154] width 199 height 10
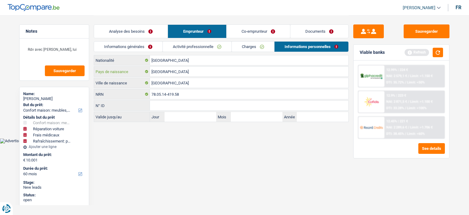
click at [181, 71] on input "[GEOGRAPHIC_DATA]" at bounding box center [249, 72] width 199 height 10
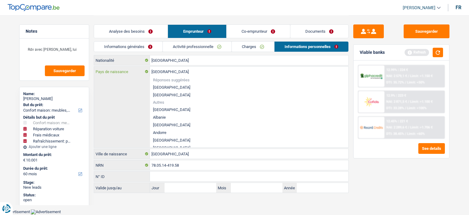
click at [181, 71] on input "[GEOGRAPHIC_DATA]" at bounding box center [249, 72] width 199 height 10
drag, startPoint x: 179, startPoint y: 70, endPoint x: 143, endPoint y: 73, distance: 36.2
click at [143, 73] on div "Belgique Pays de naissance" at bounding box center [221, 72] width 255 height 10
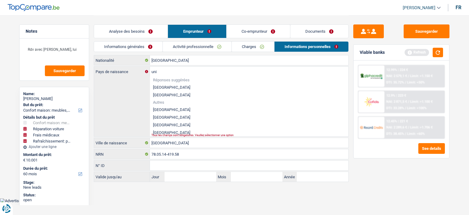
click at [196, 109] on li "Tunisie" at bounding box center [249, 110] width 199 height 8
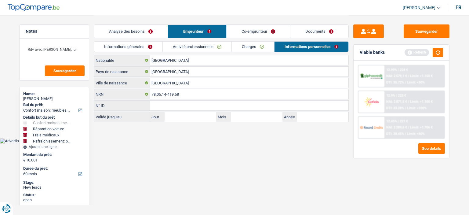
click at [263, 29] on link "Co-emprunteur" at bounding box center [259, 31] width 64 height 13
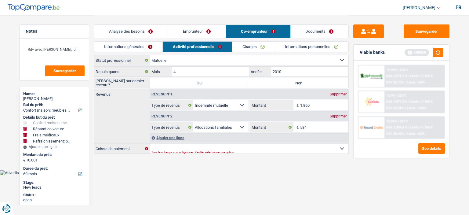
click at [154, 49] on link "Informations générales" at bounding box center [128, 47] width 68 height 10
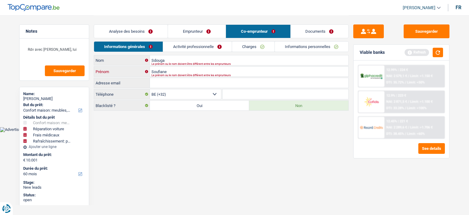
drag, startPoint x: 173, startPoint y: 71, endPoint x: 164, endPoint y: 69, distance: 9.1
click at [164, 70] on input "Soufiane" at bounding box center [249, 72] width 199 height 10
click at [169, 70] on input "Soufiane" at bounding box center [249, 72] width 199 height 10
click at [170, 70] on input "Soufiane" at bounding box center [249, 72] width 199 height 10
click at [176, 61] on input "Sdouga" at bounding box center [249, 60] width 199 height 10
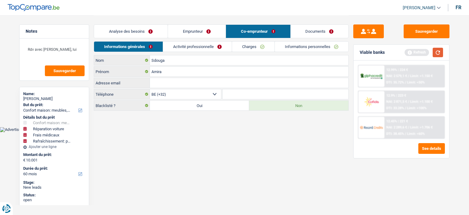
click at [438, 56] on button "button" at bounding box center [438, 52] width 10 height 9
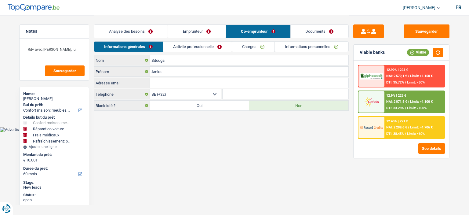
click at [200, 25] on link "Emprunteur" at bounding box center [197, 31] width 58 height 13
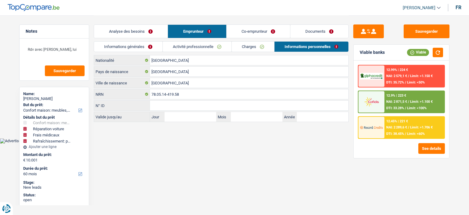
click at [261, 37] on link "Co-emprunteur" at bounding box center [259, 31] width 64 height 13
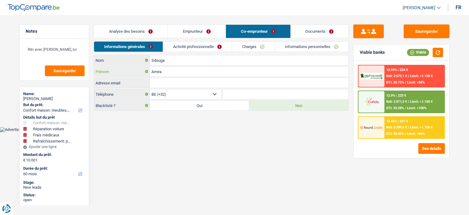
click at [189, 71] on input "Amira" at bounding box center [249, 72] width 199 height 10
click at [192, 60] on input "Sdouga" at bounding box center [249, 60] width 199 height 10
click at [173, 70] on input "Amira" at bounding box center [249, 72] width 199 height 10
click at [198, 51] on link "Activité professionnelle" at bounding box center [197, 47] width 69 height 10
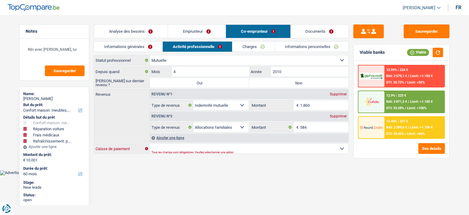
click at [208, 147] on select "Mutualité Chrétienne Mutualité Socialiste (Solidaris) SPF Sécurité Sociale Unio…" at bounding box center [249, 149] width 199 height 10
drag, startPoint x: 220, startPoint y: 176, endPoint x: 193, endPoint y: 138, distance: 46.4
click at [219, 175] on html "Vous avez le contrôle de vos données Nous utilisons des cookies, tout comme nos…" at bounding box center [234, 87] width 469 height 175
click at [149, 34] on link "Analyse des besoins" at bounding box center [131, 31] width 74 height 13
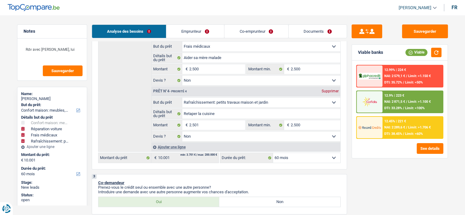
scroll to position [275, 0]
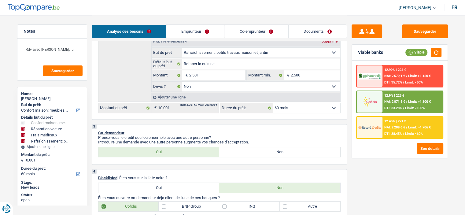
click at [237, 151] on label "Non" at bounding box center [279, 152] width 121 height 10
click at [237, 151] on input "Non" at bounding box center [279, 152] width 121 height 10
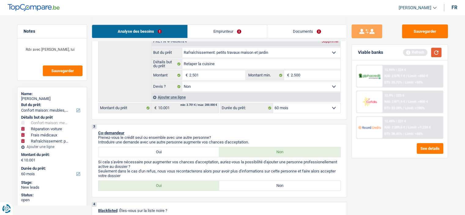
click at [436, 53] on button "button" at bounding box center [436, 52] width 10 height 9
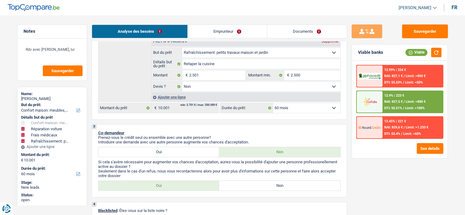
click at [219, 34] on link "Emprunteur" at bounding box center [227, 31] width 79 height 13
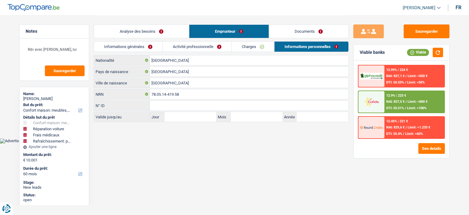
click at [375, 101] on img at bounding box center [371, 101] width 23 height 11
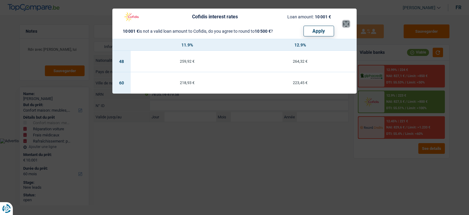
click at [347, 24] on button "×" at bounding box center [346, 24] width 6 height 6
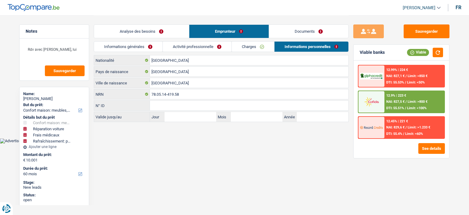
click at [410, 101] on span "Limit: >800 €" at bounding box center [418, 102] width 20 height 4
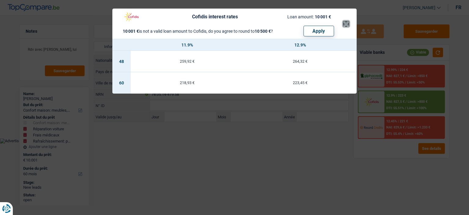
click at [345, 23] on button "×" at bounding box center [346, 24] width 6 height 6
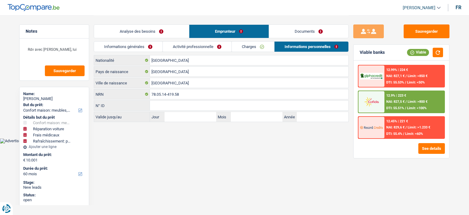
click at [145, 49] on link "Informations générales" at bounding box center [128, 47] width 68 height 10
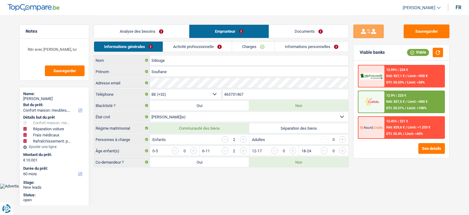
click at [143, 33] on link "Analyse des besoins" at bounding box center [141, 31] width 95 height 13
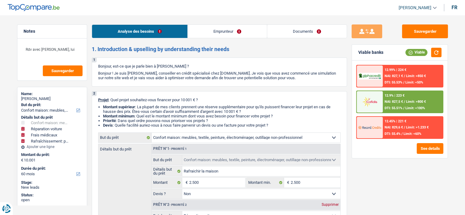
click at [233, 33] on link "Emprunteur" at bounding box center [227, 31] width 79 height 13
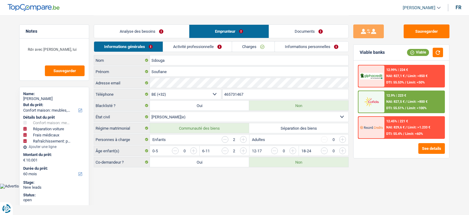
click at [172, 33] on link "Analyse des besoins" at bounding box center [141, 31] width 95 height 13
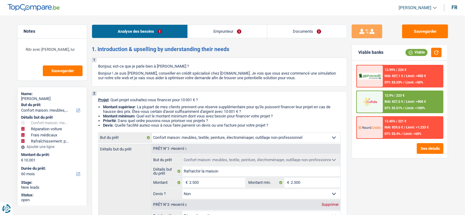
click at [245, 31] on link "Emprunteur" at bounding box center [227, 31] width 79 height 13
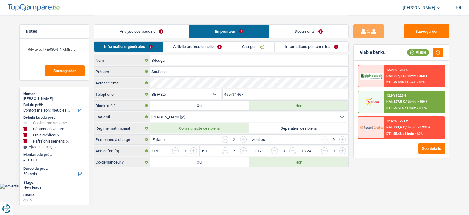
click at [222, 46] on link "Activité professionnelle" at bounding box center [197, 47] width 69 height 10
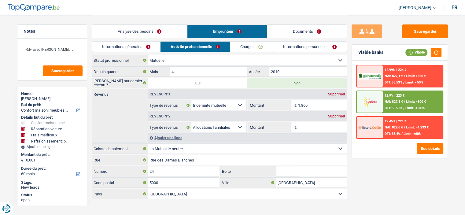
click at [308, 46] on link "Informations personnelles" at bounding box center [310, 47] width 74 height 10
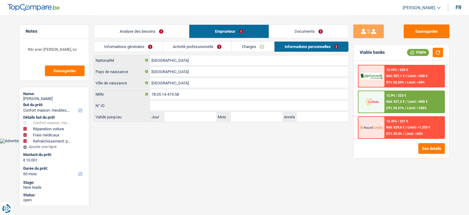
click at [307, 35] on link "Documents" at bounding box center [308, 31] width 79 height 13
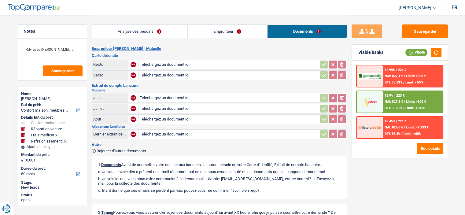
click at [154, 31] on link "Analyse des besoins" at bounding box center [139, 31] width 95 height 13
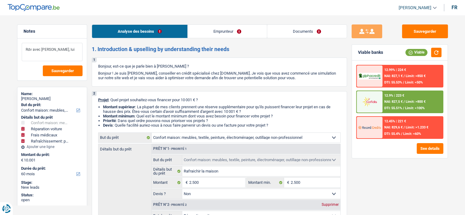
click at [63, 50] on textarea "Rdv avec Cofidis, lui" at bounding box center [52, 52] width 61 height 18
click at [62, 50] on textarea "Rdv avec Cofidis, lui" at bounding box center [52, 52] width 61 height 18
click at [60, 49] on textarea "Rdv avec Cofidis, lui" at bounding box center [52, 52] width 61 height 18
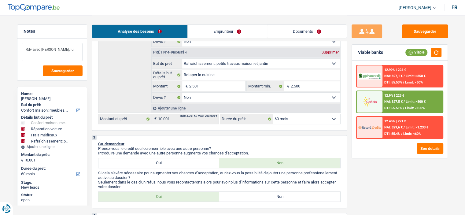
scroll to position [275, 0]
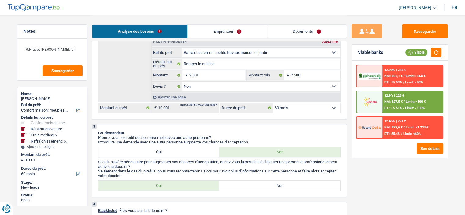
click at [273, 183] on label "Non" at bounding box center [279, 186] width 121 height 10
click at [273, 183] on input "Non" at bounding box center [279, 186] width 121 height 10
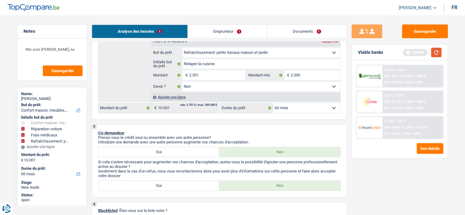
click at [440, 53] on div "Viable banks Refresh" at bounding box center [400, 53] width 96 height 16
click at [440, 53] on button "button" at bounding box center [436, 52] width 10 height 9
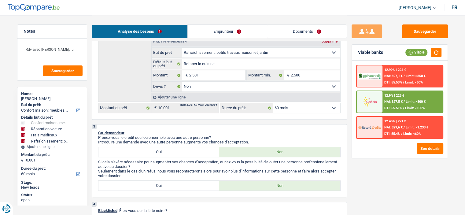
click at [395, 100] on span "NAI: 827,5 €" at bounding box center [393, 102] width 18 height 4
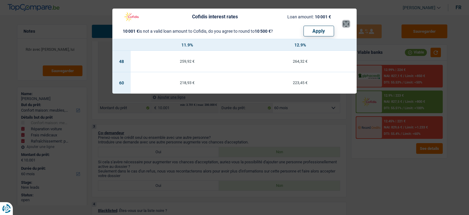
click at [348, 27] on button "×" at bounding box center [346, 24] width 6 height 6
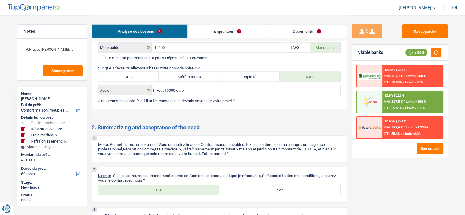
scroll to position [1277, 0]
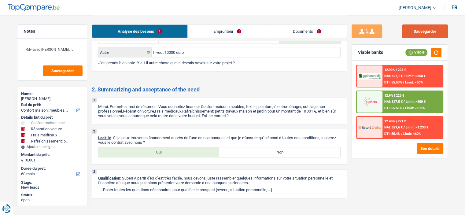
click at [408, 28] on button "Sauvegarder" at bounding box center [425, 31] width 46 height 14
click at [59, 46] on textarea "Rdv avec Cofidis, lui" at bounding box center [52, 52] width 61 height 18
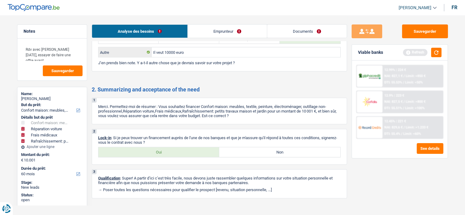
click at [193, 147] on label "Oui" at bounding box center [158, 152] width 121 height 10
click at [193, 147] on input "Oui" at bounding box center [158, 152] width 121 height 10
click at [77, 57] on textarea "Rdv avec Cofidis mercredi, essayer de faire une offre avant" at bounding box center [52, 52] width 61 height 18
click at [322, 27] on link "Documents" at bounding box center [306, 31] width 79 height 13
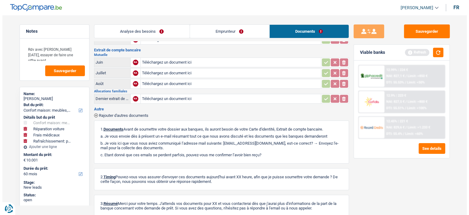
scroll to position [0, 0]
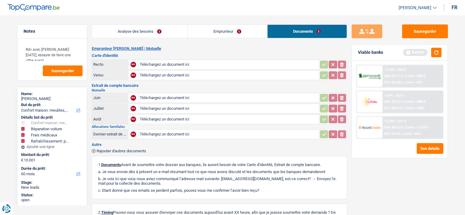
click at [203, 32] on link "Emprunteur" at bounding box center [227, 31] width 79 height 13
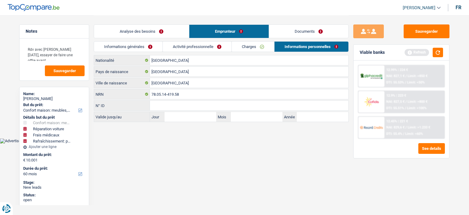
drag, startPoint x: 223, startPoint y: 47, endPoint x: 244, endPoint y: 60, distance: 24.5
click at [223, 48] on link "Activité professionnelle" at bounding box center [197, 47] width 69 height 10
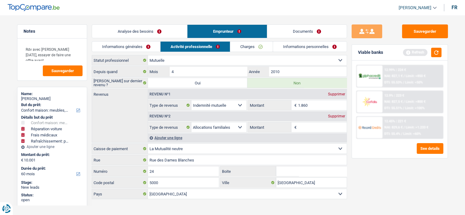
drag, startPoint x: 336, startPoint y: 116, endPoint x: 334, endPoint y: 111, distance: 5.3
click at [337, 116] on div "Supprimer" at bounding box center [336, 116] width 20 height 4
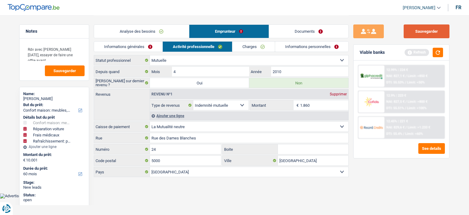
click at [417, 32] on button "Sauvegarder" at bounding box center [427, 31] width 46 height 14
click at [69, 50] on textarea "Rdv avec Cofidis mercredi, essayer de faire une offre avant" at bounding box center [54, 52] width 61 height 18
click at [70, 50] on textarea "Rdv avec Cofidis mercredi, essayer de faire une offre avant" at bounding box center [54, 52] width 61 height 18
click at [69, 50] on textarea "Rdv avec Cofidis mercredi, essayer de faire une offre avant" at bounding box center [54, 52] width 61 height 18
click at [70, 49] on textarea "Rdv avec Cofidis mercredi, essayer de faire une offre avant" at bounding box center [54, 52] width 61 height 18
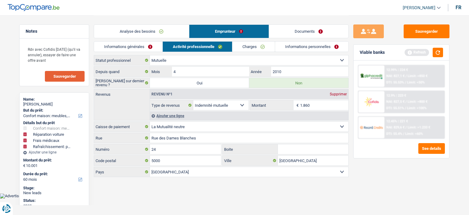
drag, startPoint x: 79, startPoint y: 79, endPoint x: 105, endPoint y: 72, distance: 26.2
click at [79, 79] on button "Sauvegarder" at bounding box center [65, 76] width 40 height 11
click at [429, 36] on button "Sauvegarder" at bounding box center [427, 31] width 46 height 14
drag, startPoint x: 439, startPoint y: 31, endPoint x: 300, endPoint y: 27, distance: 138.2
click at [438, 31] on button "Sauvegarder" at bounding box center [427, 31] width 46 height 14
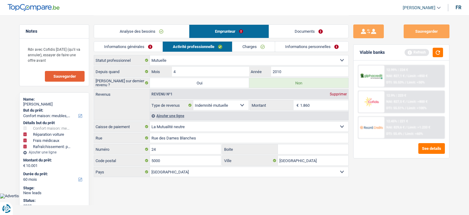
click at [70, 78] on span "Sauvegarder" at bounding box center [64, 76] width 23 height 4
drag, startPoint x: 59, startPoint y: 60, endPoint x: 2, endPoint y: 43, distance: 58.7
click at [2, 43] on main "Notes Rdv avec Cofidis mercredi (qu'il va annuler), essayer de faire une offre …" at bounding box center [234, 96] width 469 height 193
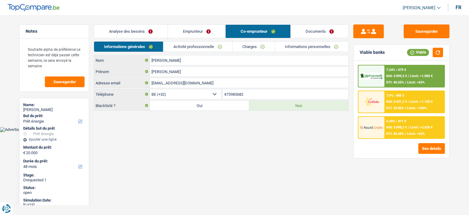
select select "energy"
select select "48"
select select "32"
